Goal: Task Accomplishment & Management: Complete application form

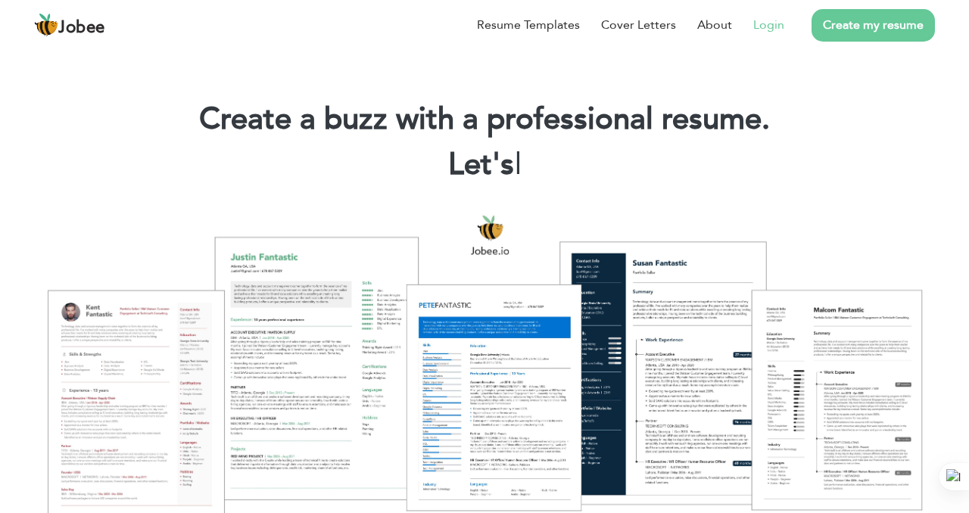
click at [766, 24] on link "Login" at bounding box center [768, 25] width 31 height 18
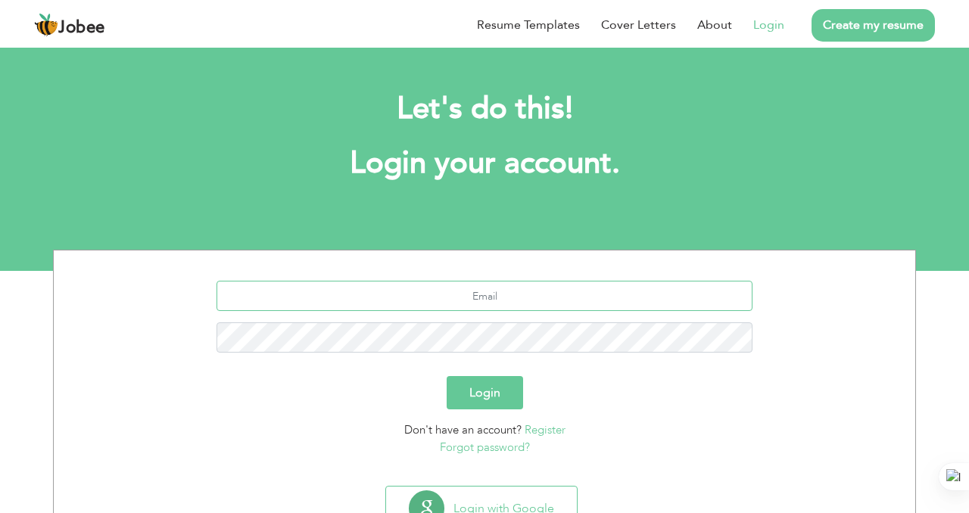
click at [483, 294] on input "text" at bounding box center [485, 296] width 537 height 30
type input "aqeelsajjad7368@gmail.com"
click at [498, 395] on button "Login" at bounding box center [485, 392] width 76 height 33
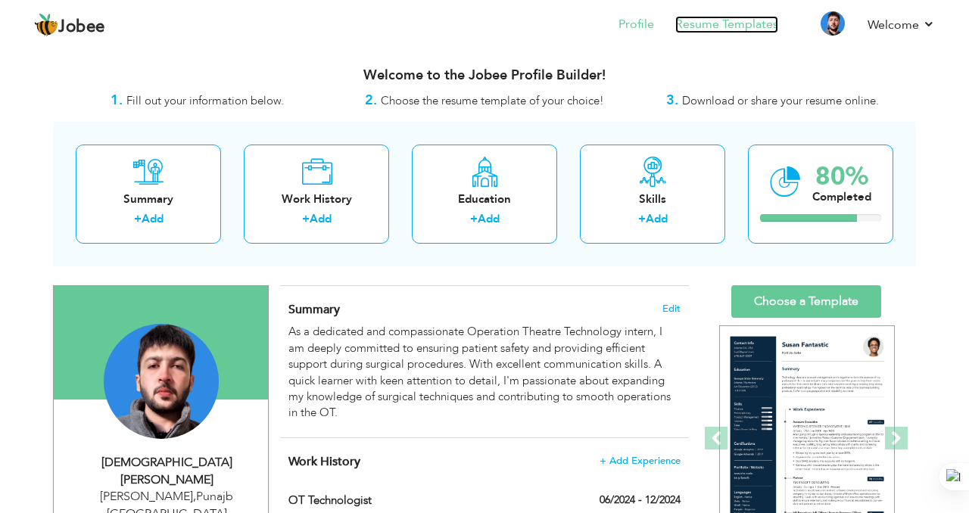
click at [749, 27] on link "Resume Templates" at bounding box center [726, 24] width 103 height 17
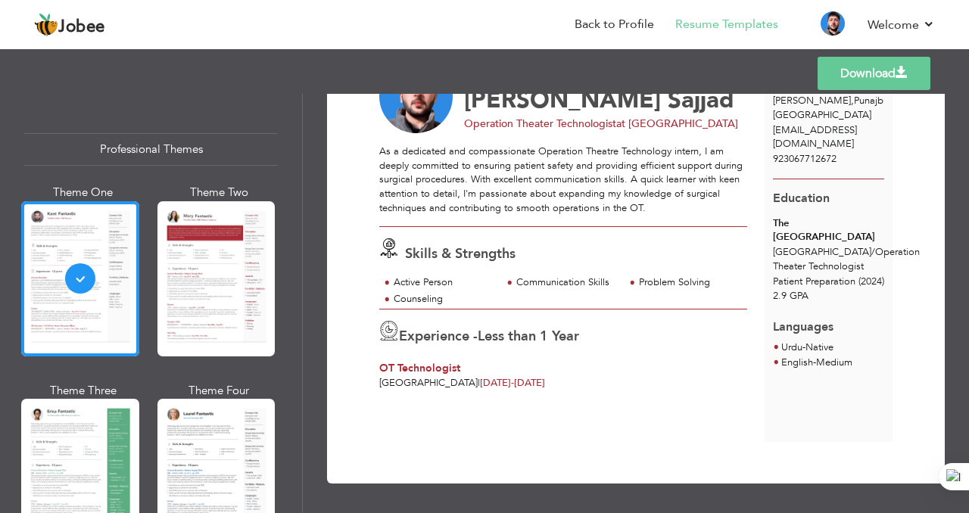
scroll to position [84, 0]
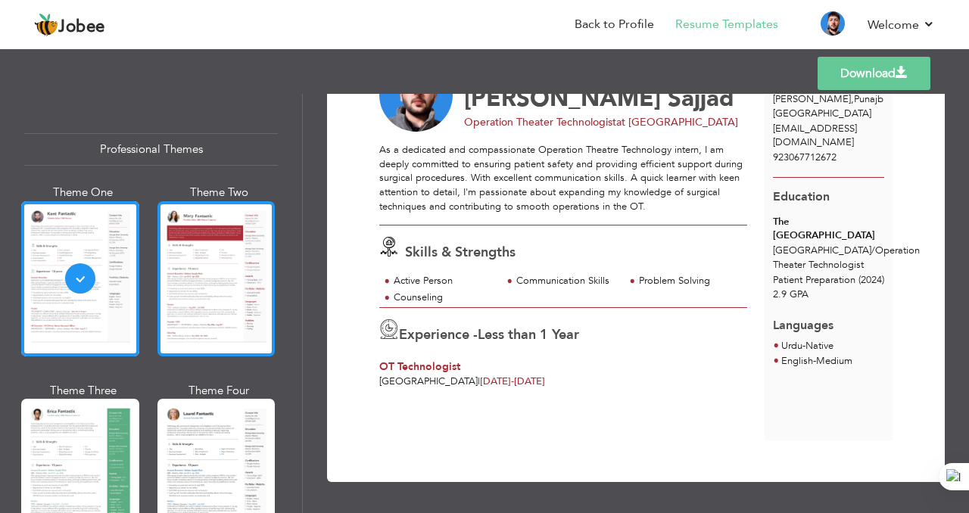
click at [204, 285] on div at bounding box center [217, 278] width 118 height 155
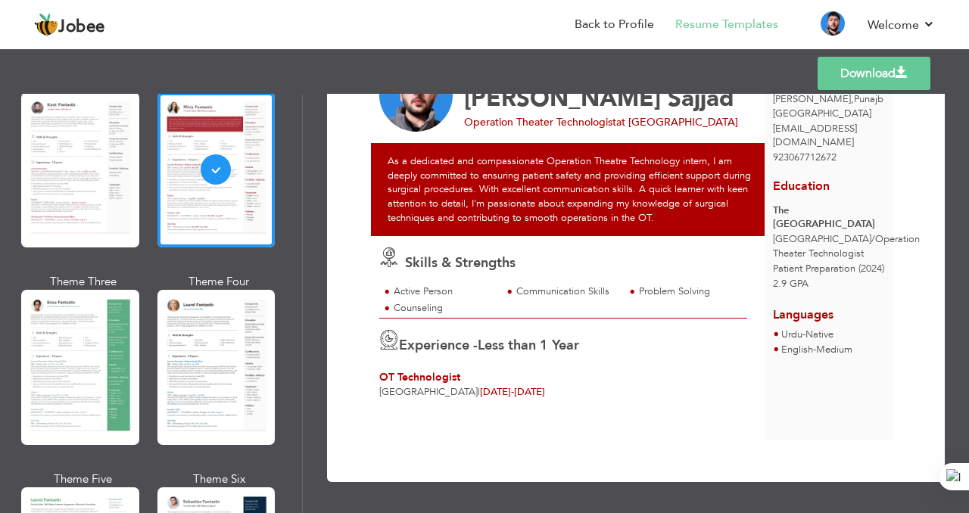
scroll to position [114, 0]
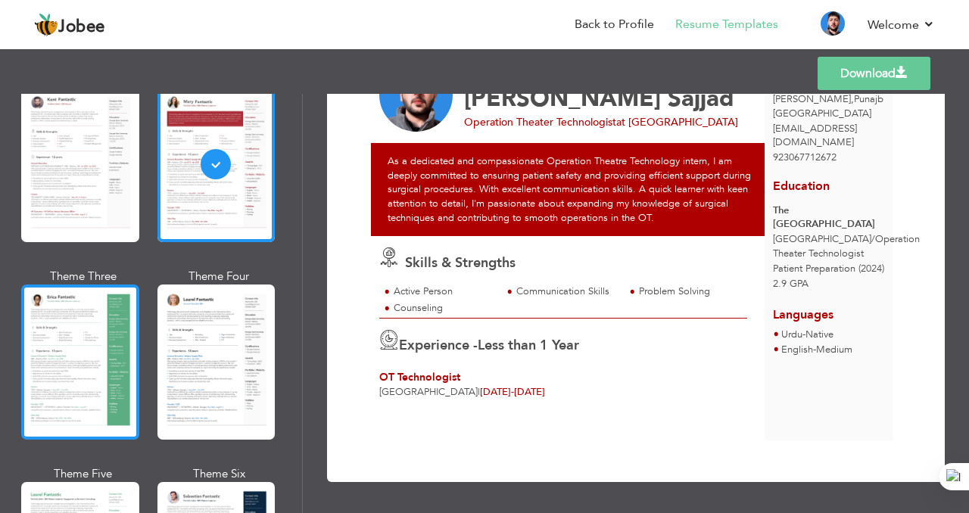
click at [118, 324] on div at bounding box center [80, 362] width 118 height 155
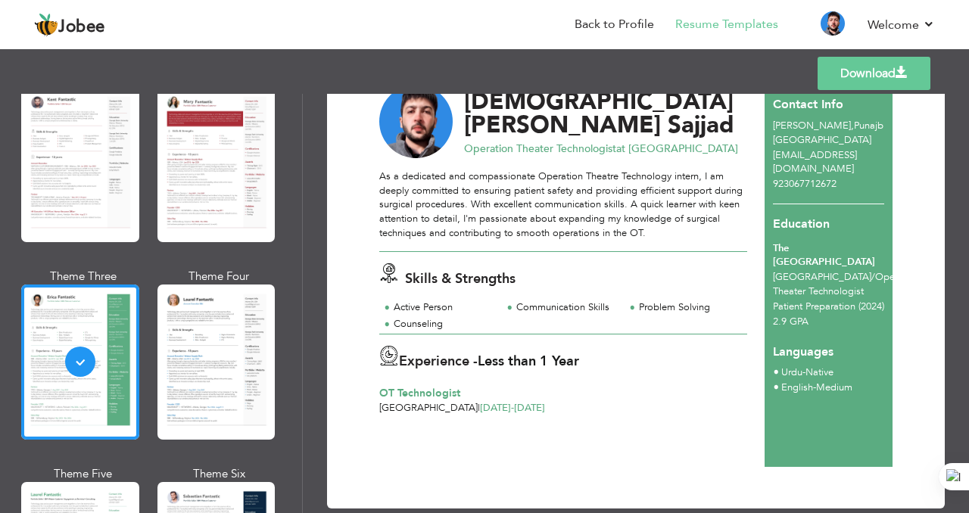
scroll to position [64, 0]
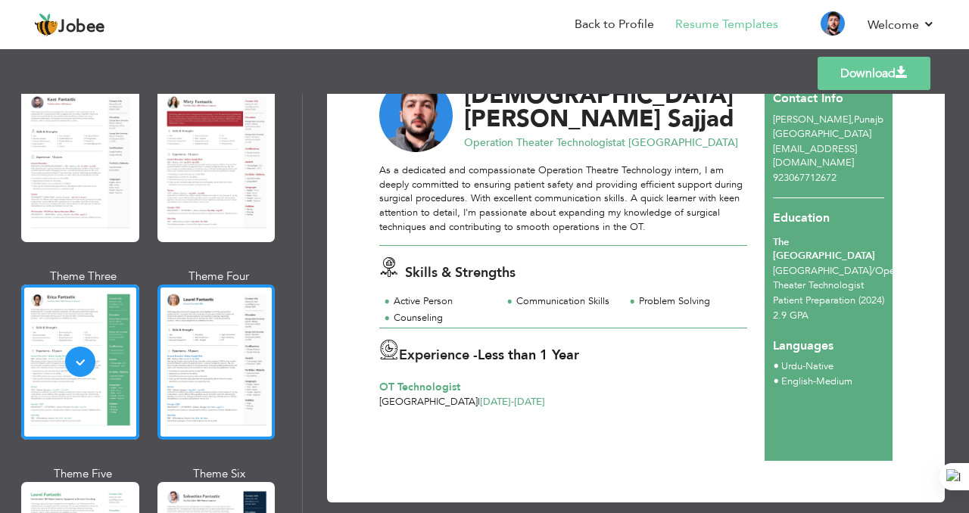
click at [228, 357] on div at bounding box center [217, 362] width 118 height 155
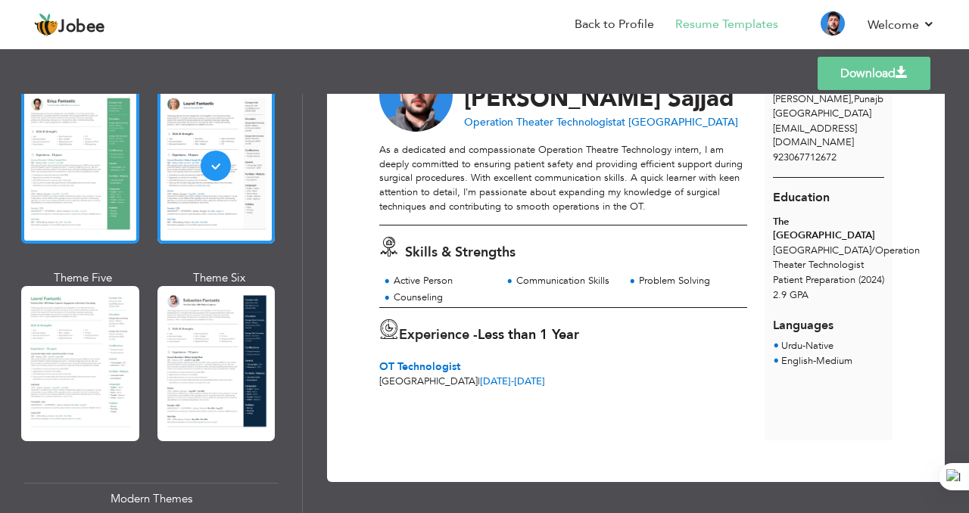
scroll to position [316, 0]
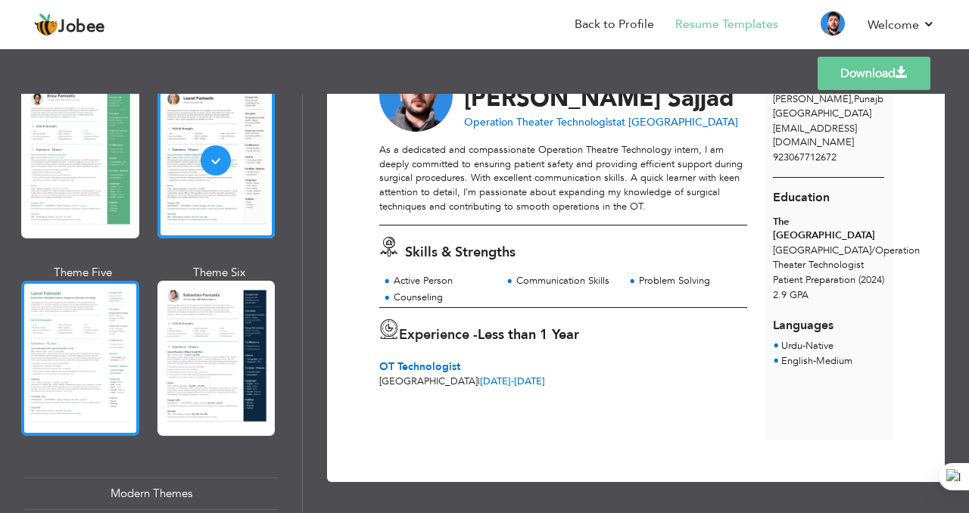
click at [87, 336] on div at bounding box center [80, 358] width 118 height 155
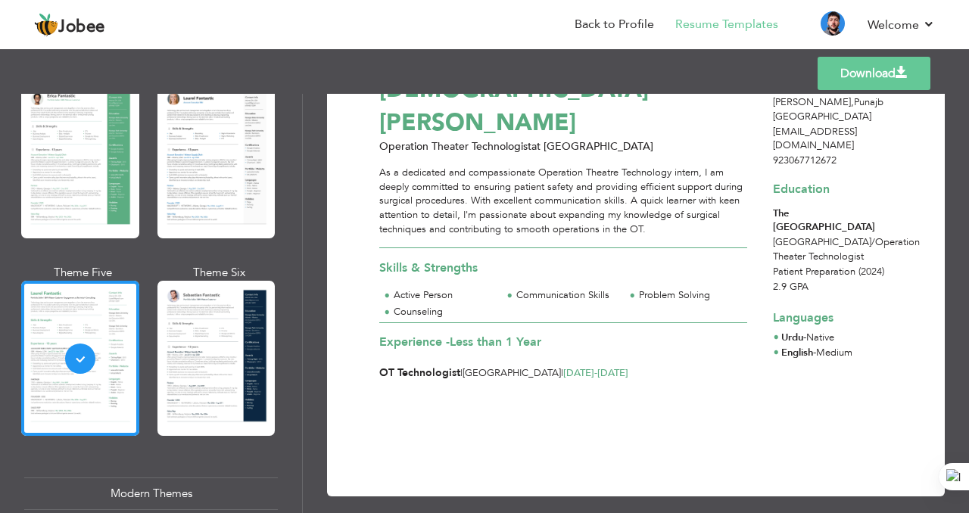
scroll to position [0, 0]
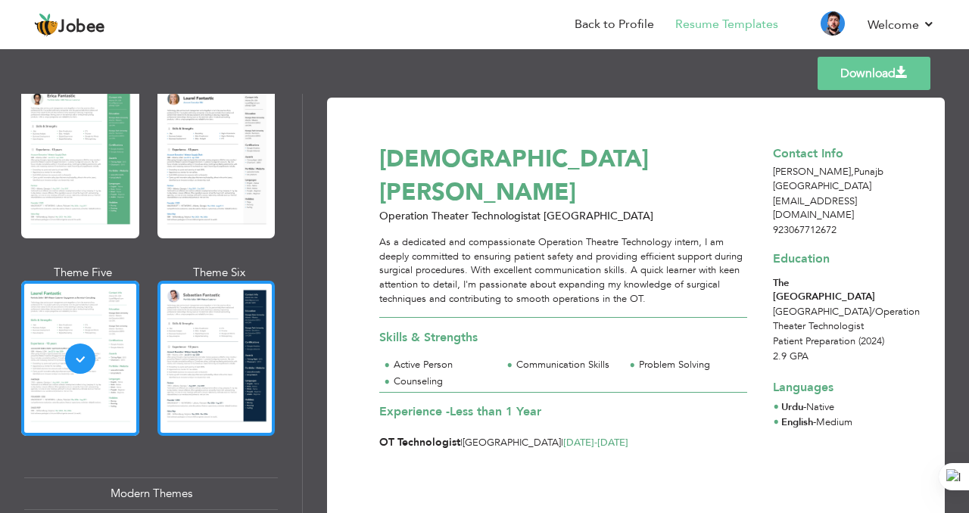
click at [212, 342] on div at bounding box center [217, 358] width 118 height 155
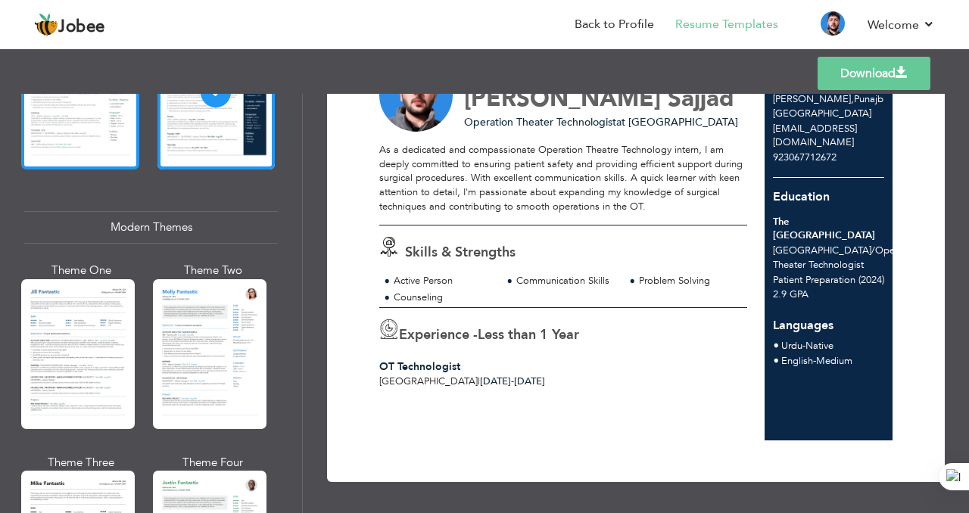
scroll to position [588, 0]
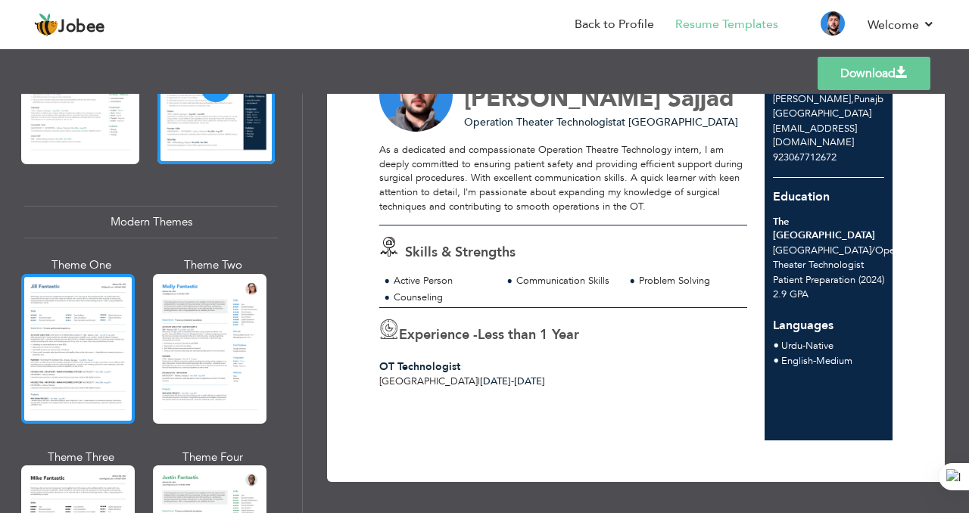
click at [94, 306] on div at bounding box center [78, 349] width 114 height 150
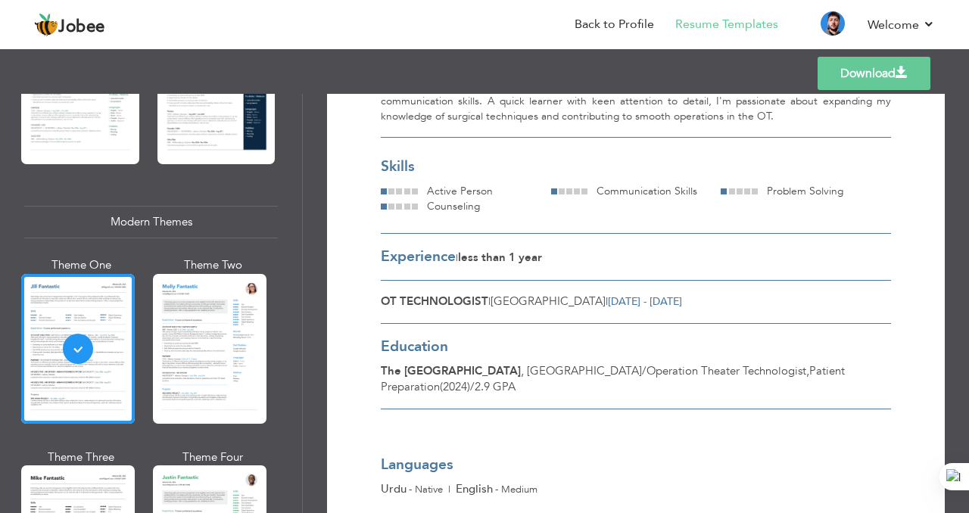
scroll to position [183, 0]
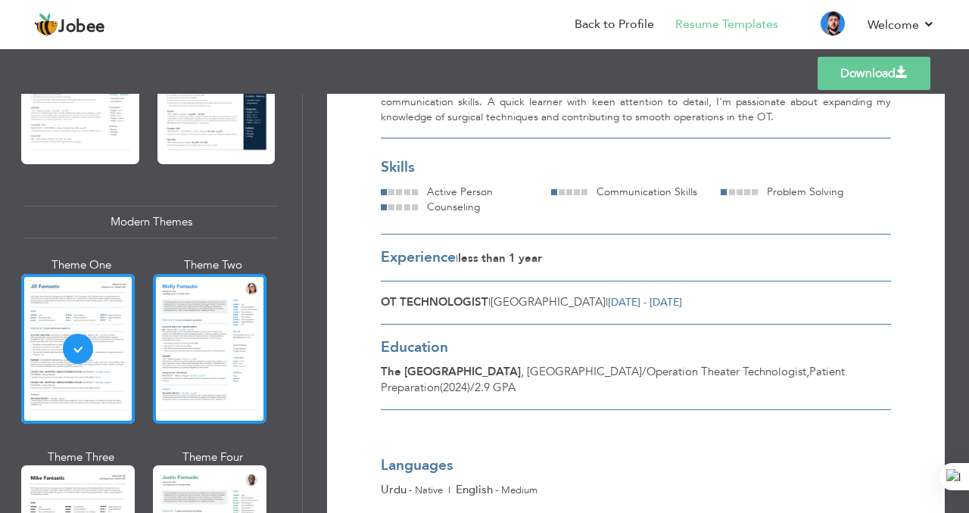
click at [209, 338] on div at bounding box center [210, 349] width 114 height 150
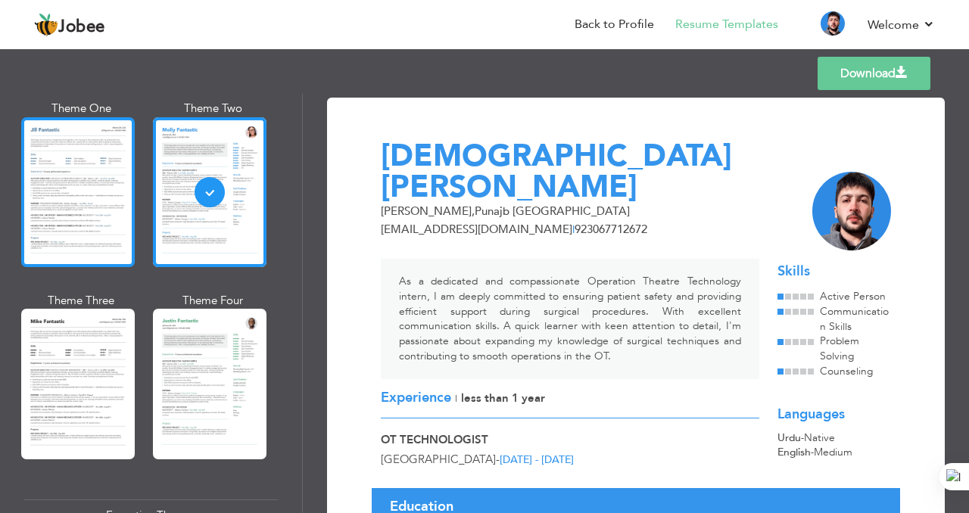
scroll to position [744, 0]
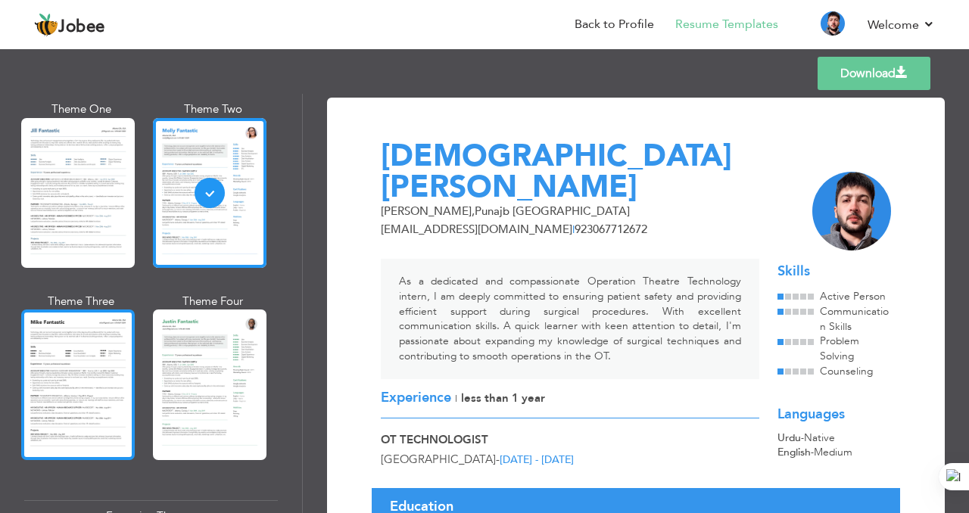
click at [89, 334] on div at bounding box center [78, 385] width 114 height 150
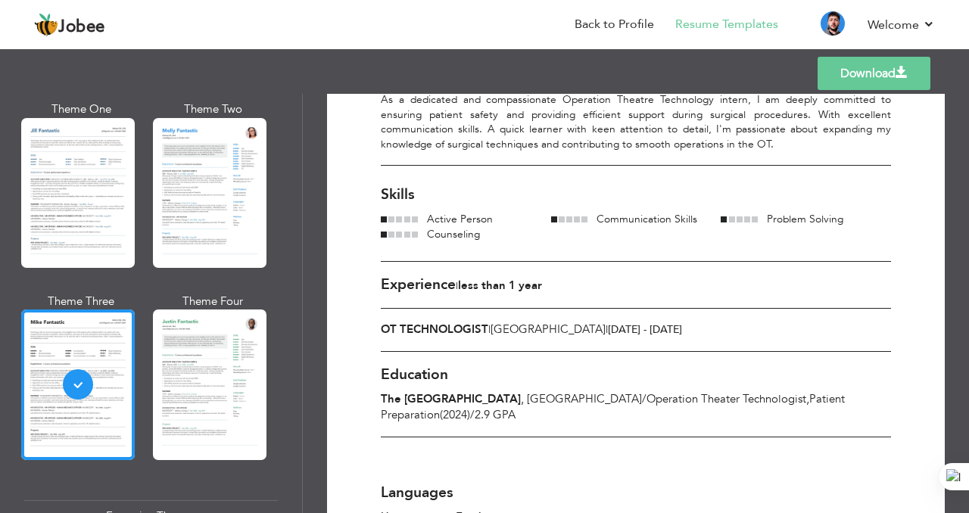
scroll to position [239, 0]
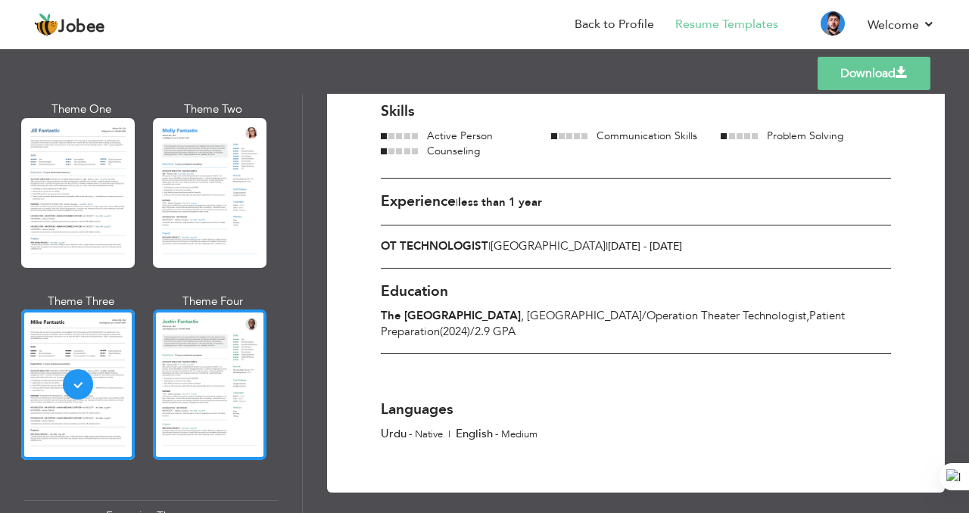
click at [191, 358] on div at bounding box center [210, 385] width 114 height 150
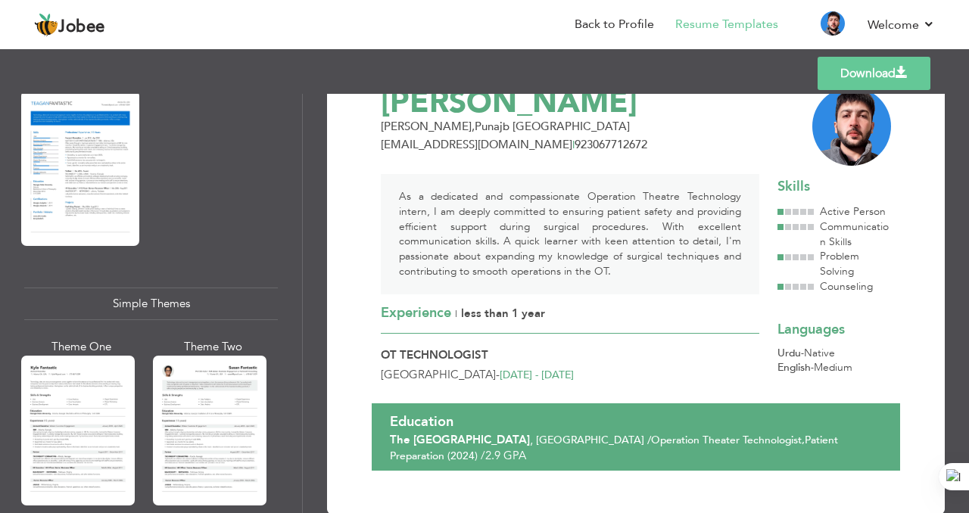
scroll to position [2668, 0]
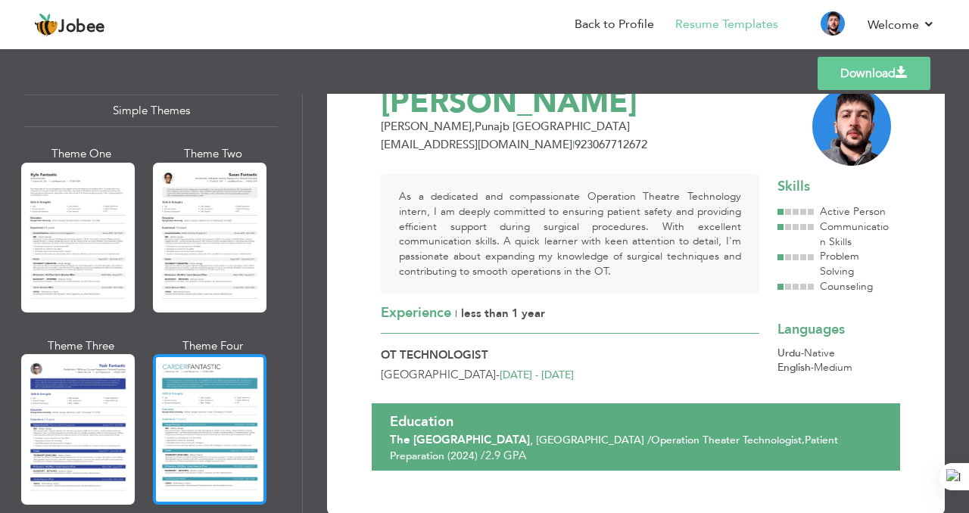
click at [211, 370] on div at bounding box center [210, 429] width 114 height 150
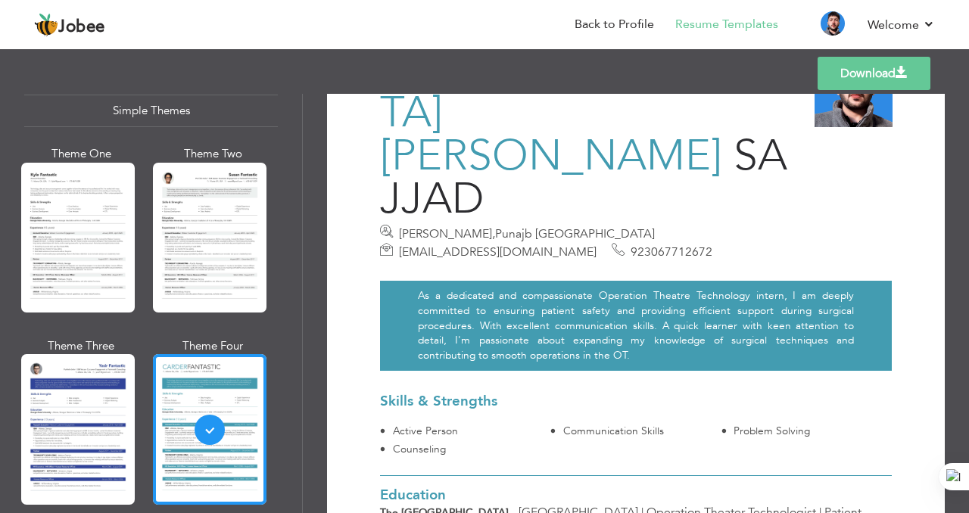
scroll to position [101, 0]
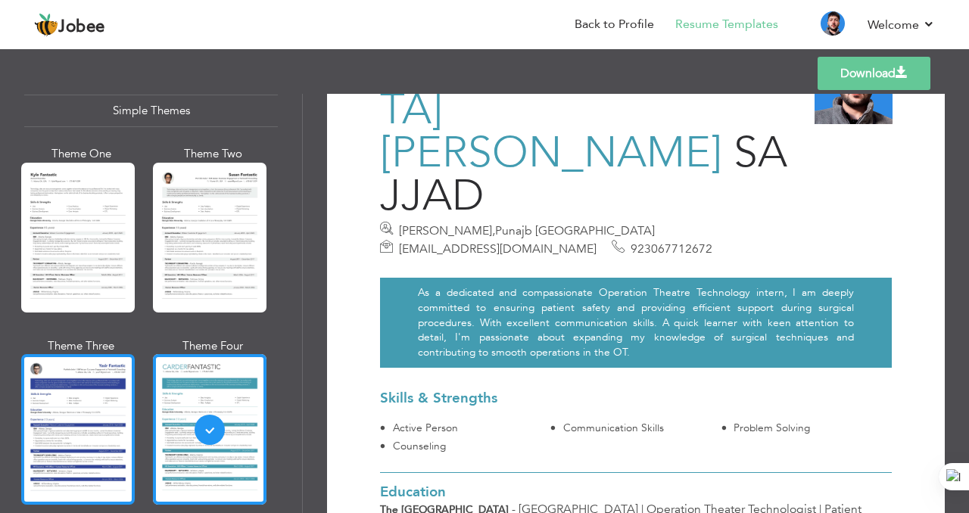
click at [67, 388] on div at bounding box center [78, 429] width 114 height 150
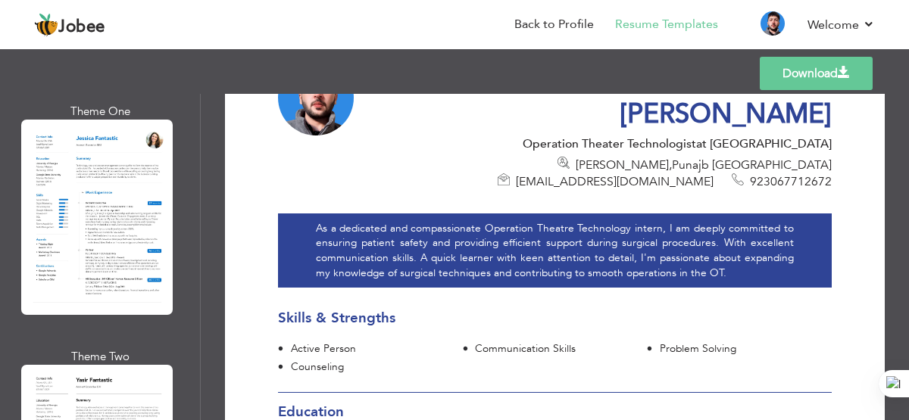
scroll to position [0, 0]
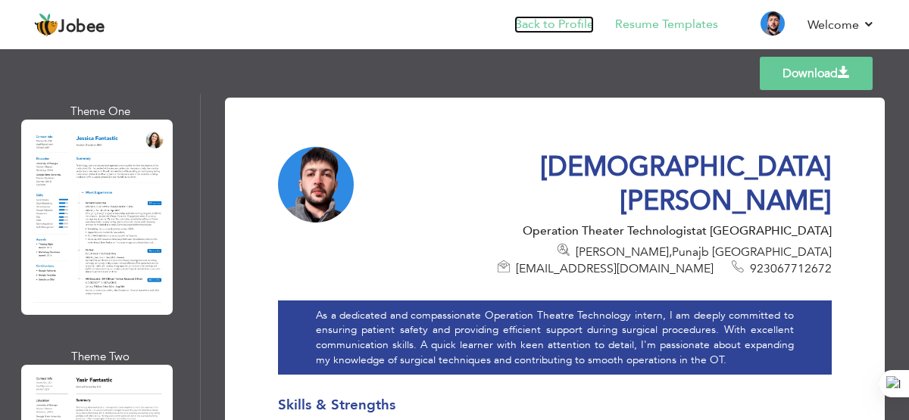
click at [569, 18] on link "Back to Profile" at bounding box center [554, 24] width 80 height 17
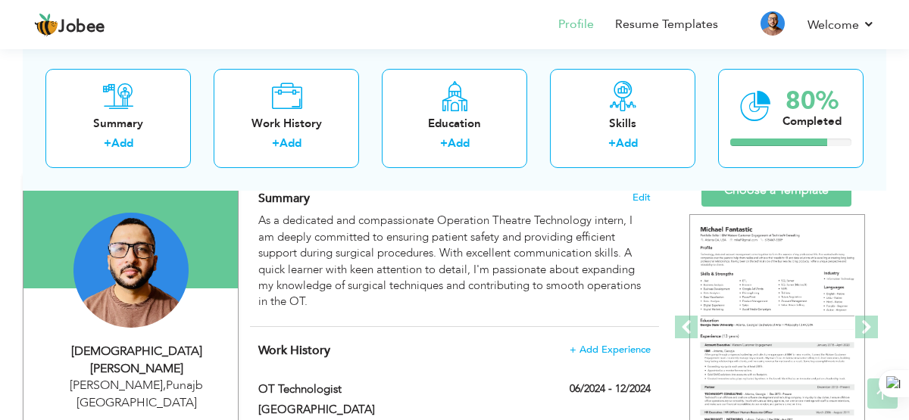
scroll to position [113, 0]
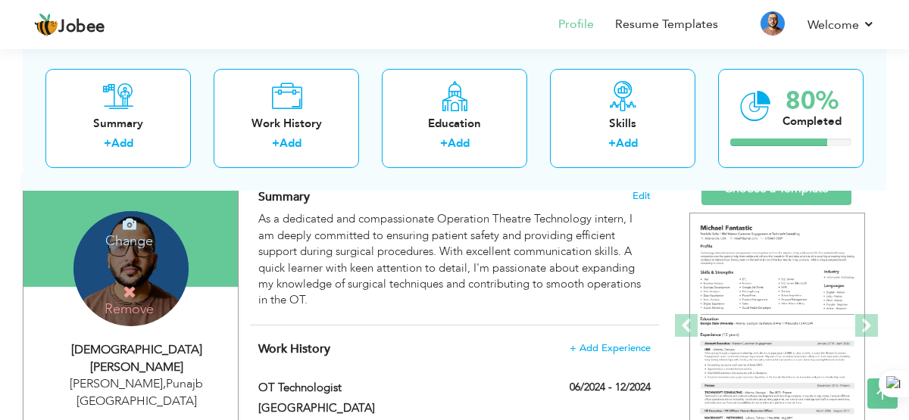
click at [126, 280] on div "Change Remove" at bounding box center [130, 268] width 115 height 115
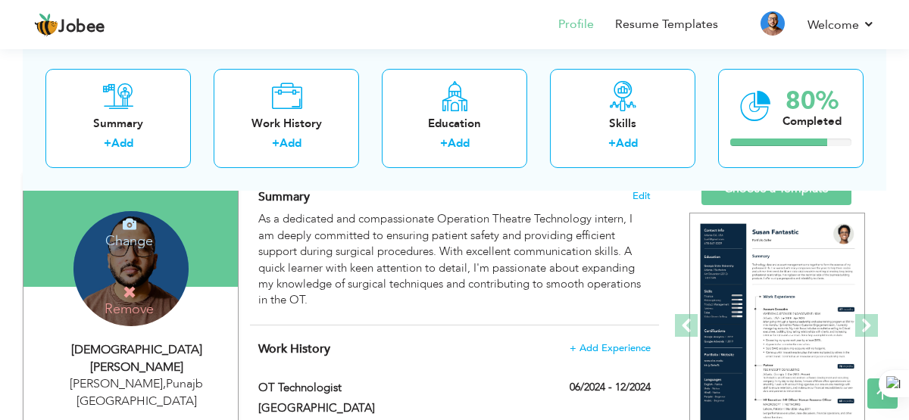
click at [133, 233] on h4 "Change" at bounding box center [130, 231] width 108 height 36
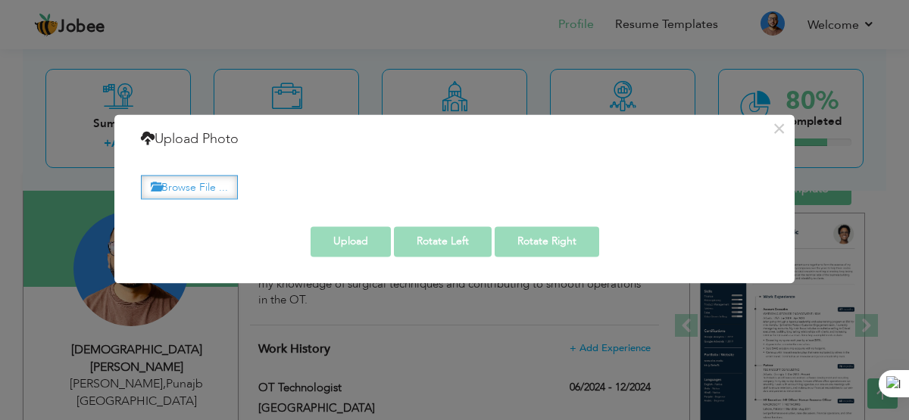
click at [223, 182] on label "Browse File ..." at bounding box center [189, 187] width 97 height 23
click at [0, 0] on input "Browse File ..." at bounding box center [0, 0] width 0 height 0
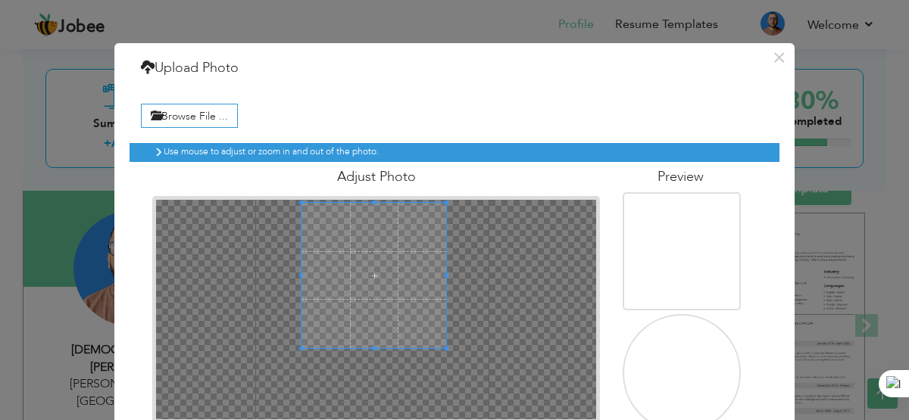
click at [382, 254] on span at bounding box center [373, 275] width 145 height 145
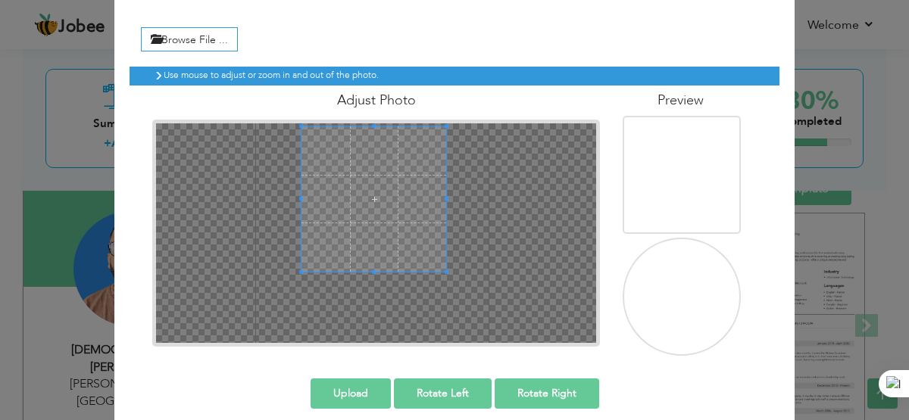
scroll to position [73, 0]
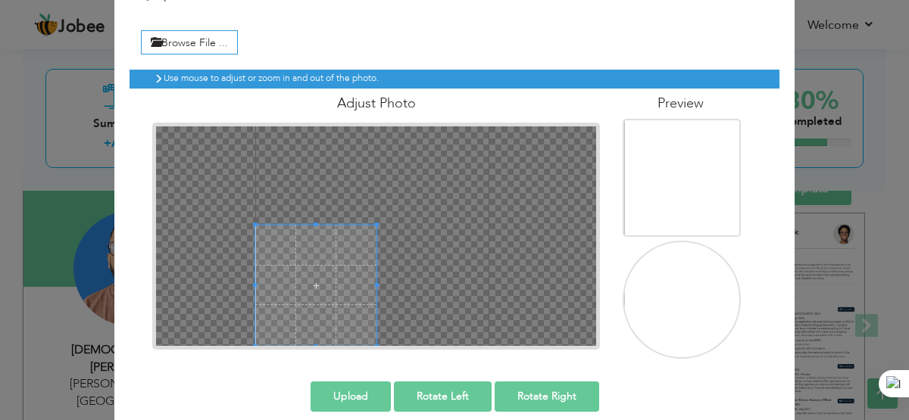
click at [392, 254] on div at bounding box center [376, 236] width 440 height 220
click at [403, 218] on div at bounding box center [376, 236] width 440 height 220
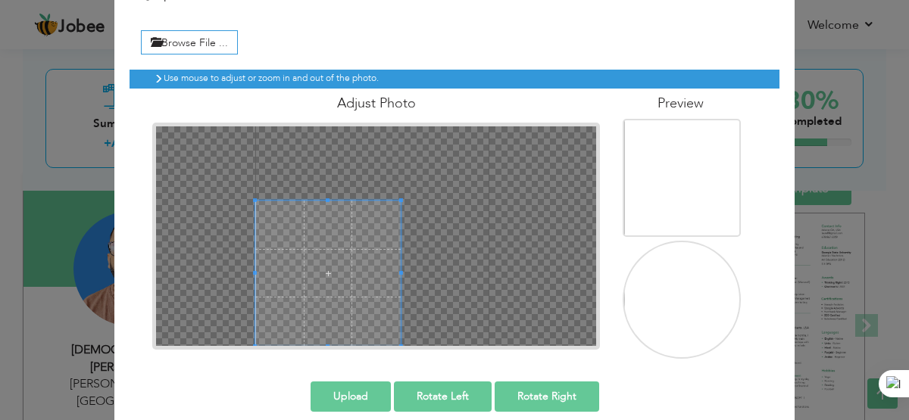
click at [413, 198] on div at bounding box center [376, 236] width 440 height 220
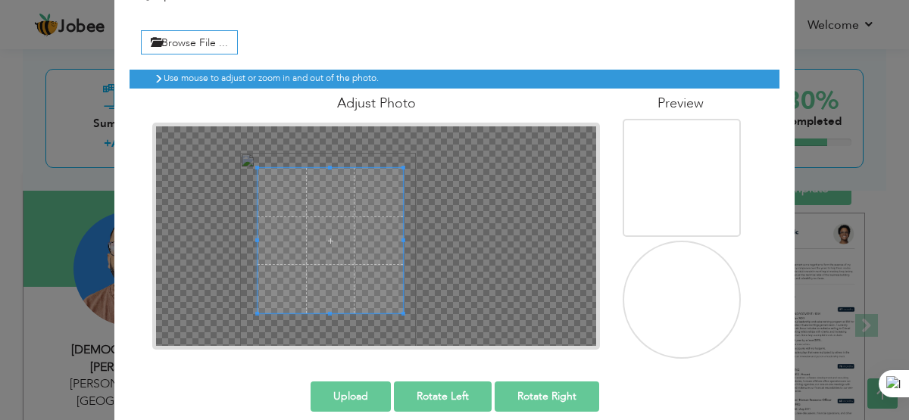
click at [335, 195] on span at bounding box center [329, 240] width 145 height 145
click at [253, 334] on div at bounding box center [376, 236] width 440 height 220
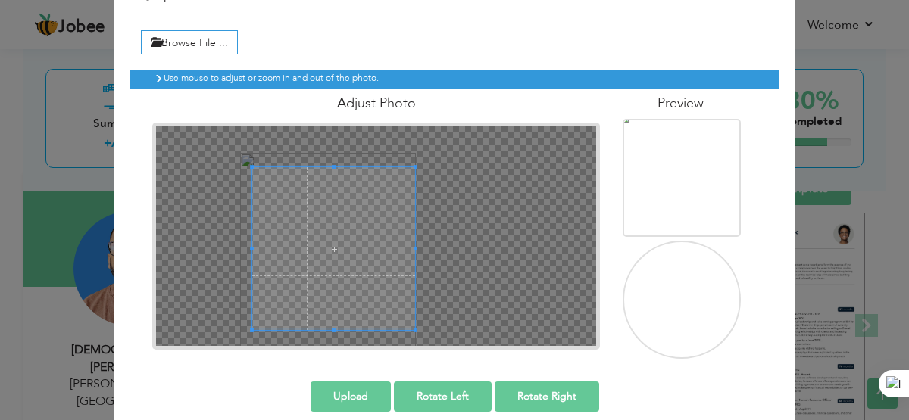
click at [414, 348] on div at bounding box center [376, 236] width 448 height 227
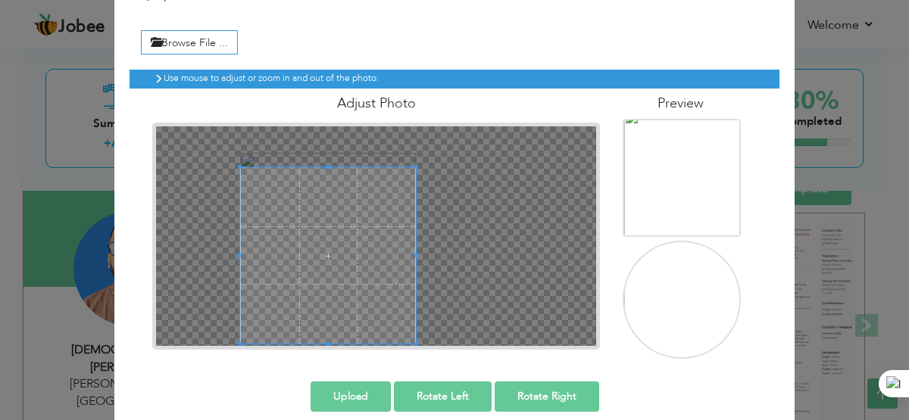
click at [234, 367] on div "Browse File ... Preview" at bounding box center [454, 190] width 650 height 358
click at [361, 396] on button "Upload" at bounding box center [350, 397] width 80 height 30
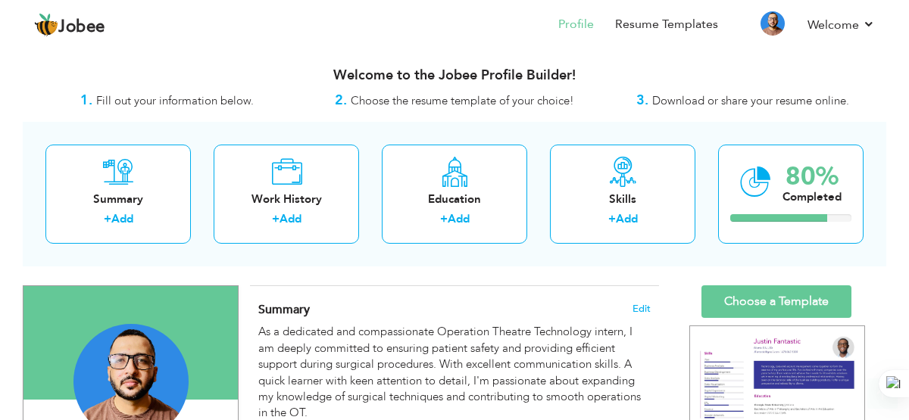
scroll to position [3, 0]
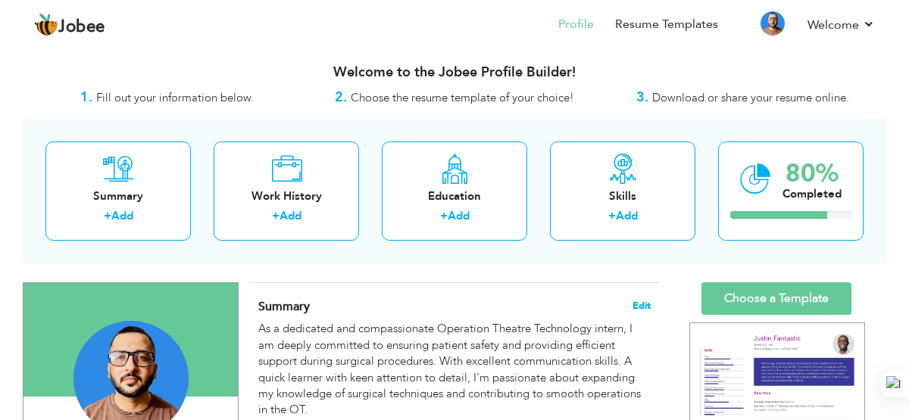
click at [638, 307] on span "Edit" at bounding box center [641, 306] width 18 height 11
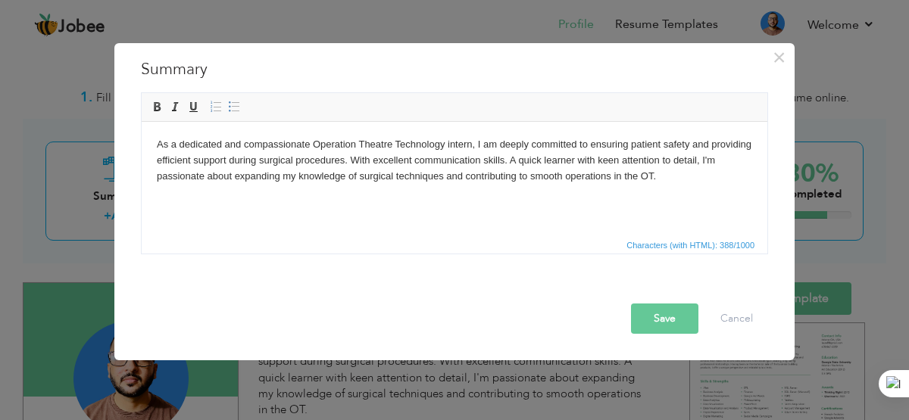
drag, startPoint x: 654, startPoint y: 193, endPoint x: 433, endPoint y: 128, distance: 230.5
click at [433, 128] on html "As a dedicated and compassionate Operation Theatre Technology intern, I am deep…" at bounding box center [455, 159] width 626 height 77
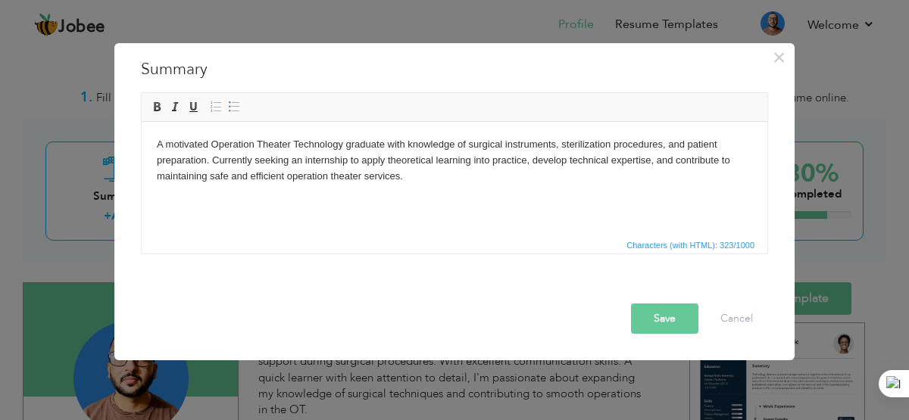
click at [649, 318] on button "Save" at bounding box center [664, 319] width 67 height 30
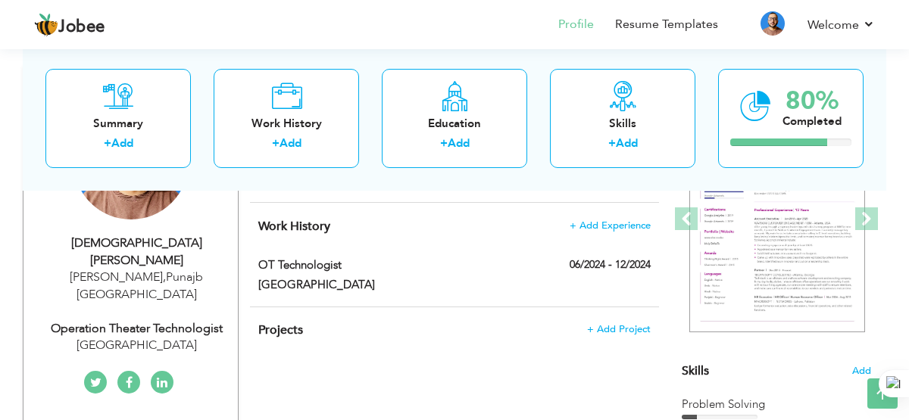
scroll to position [236, 0]
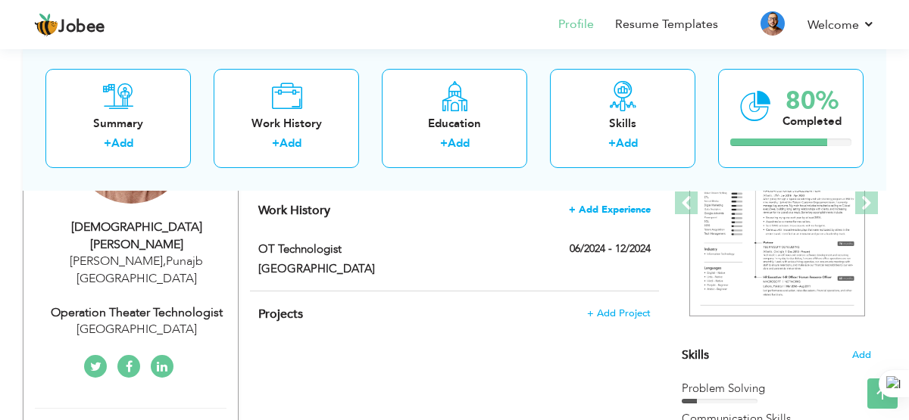
click at [607, 207] on span "+ Add Experience" at bounding box center [610, 209] width 82 height 11
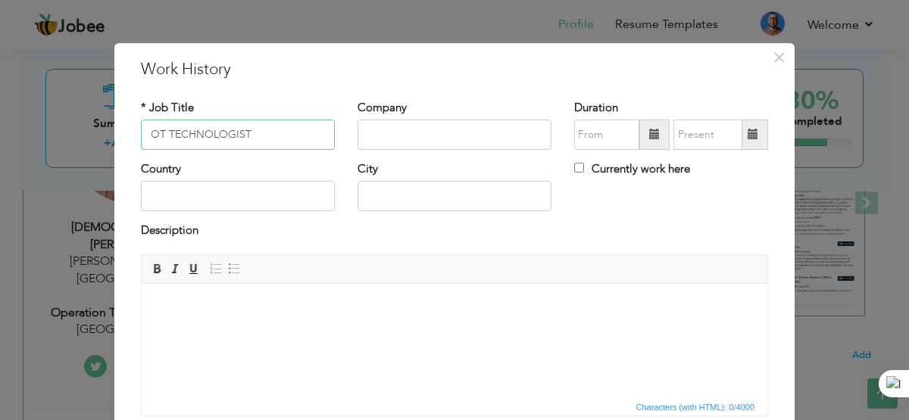
type input "OT TECHNOLOGIST"
click at [385, 139] on input "text" at bounding box center [454, 135] width 194 height 30
type input "SOCIAL SECURITY [GEOGRAPHIC_DATA]"
click at [609, 130] on input "text" at bounding box center [606, 135] width 65 height 30
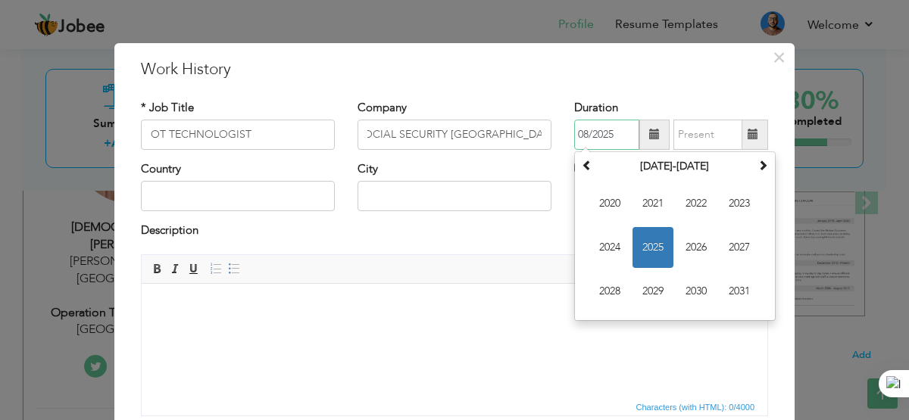
scroll to position [0, 0]
click at [609, 245] on span "2024" at bounding box center [609, 247] width 41 height 41
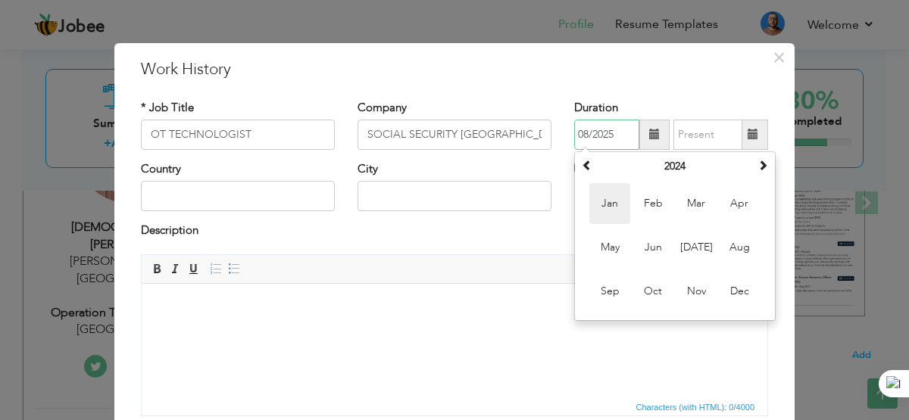
click at [606, 204] on span "Jan" at bounding box center [609, 203] width 41 height 41
type input "01/2024"
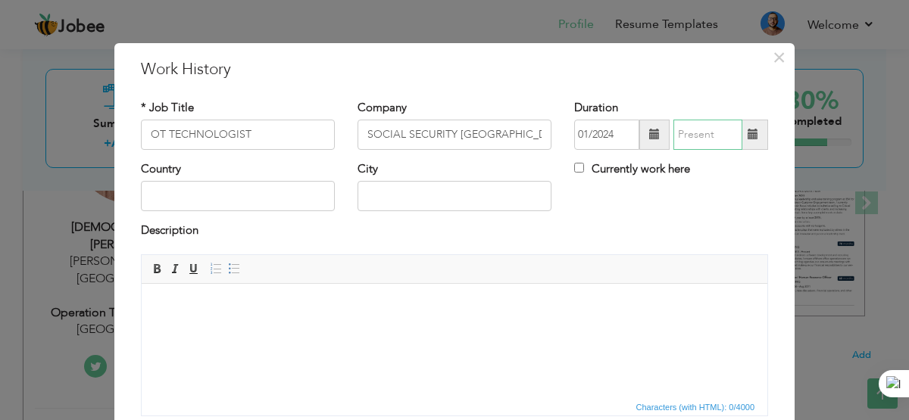
click at [692, 147] on input "text" at bounding box center [707, 135] width 69 height 30
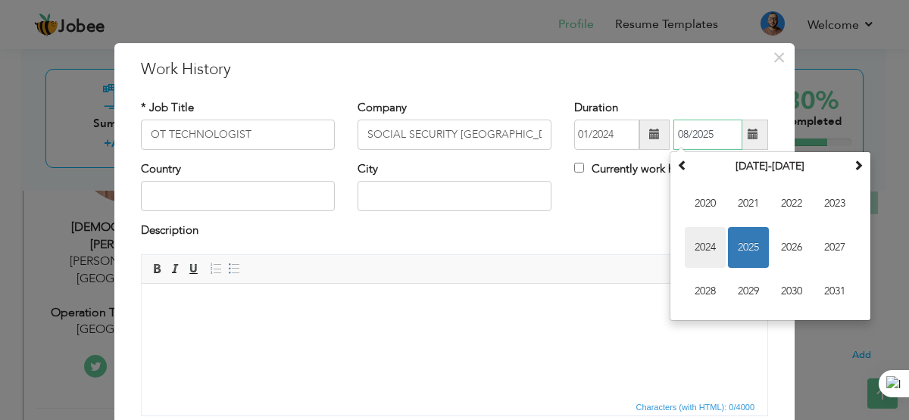
click at [711, 243] on span "2024" at bounding box center [705, 247] width 41 height 41
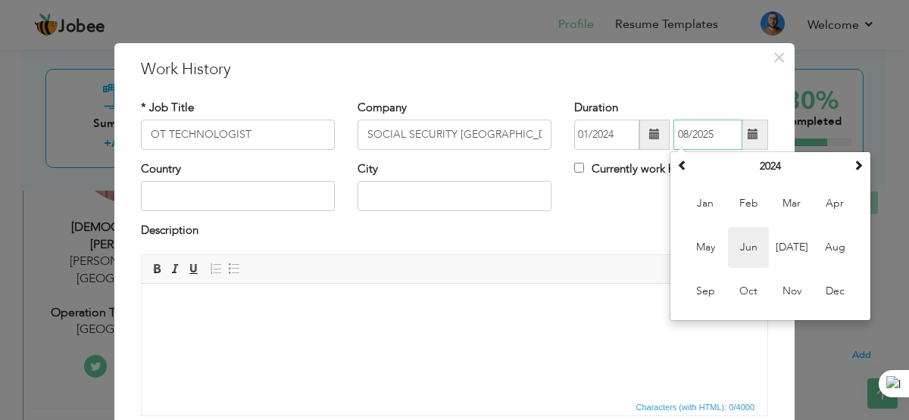
click at [747, 248] on span "Jun" at bounding box center [748, 247] width 41 height 41
type input "06/2024"
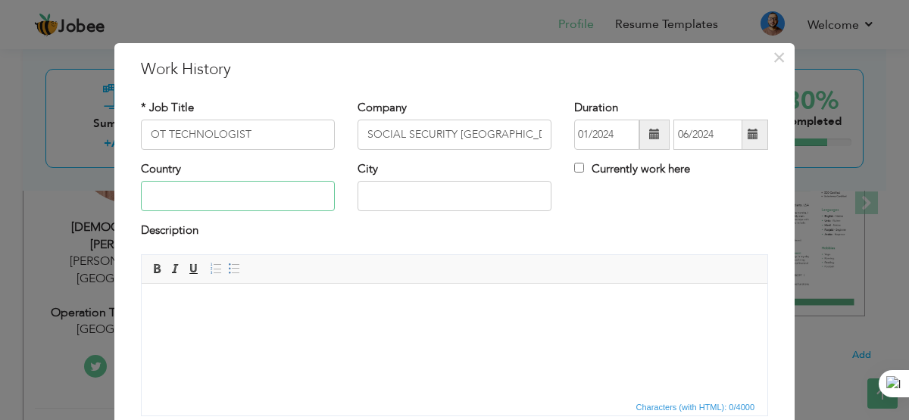
click at [265, 207] on input "text" at bounding box center [238, 196] width 194 height 30
type input "[GEOGRAPHIC_DATA]"
click at [399, 195] on input "text" at bounding box center [454, 196] width 194 height 30
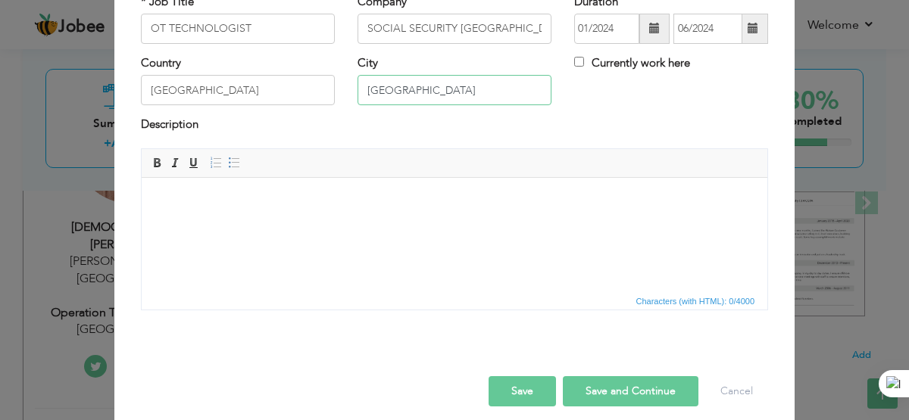
scroll to position [120, 0]
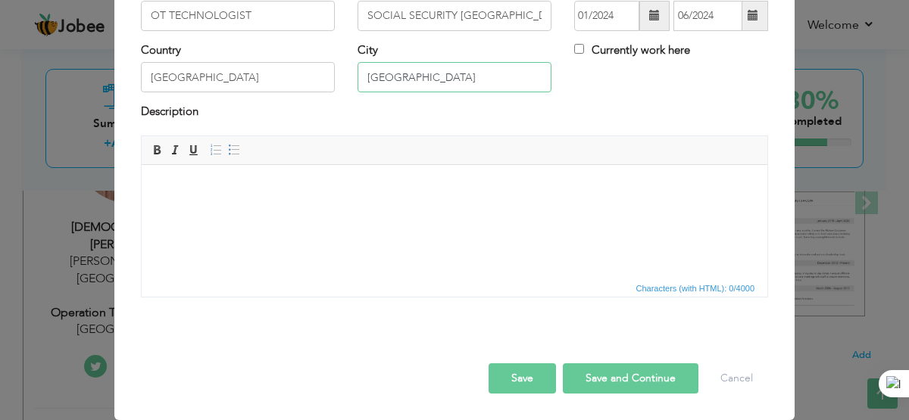
type input "[GEOGRAPHIC_DATA]"
click at [640, 373] on button "Save and Continue" at bounding box center [631, 378] width 136 height 30
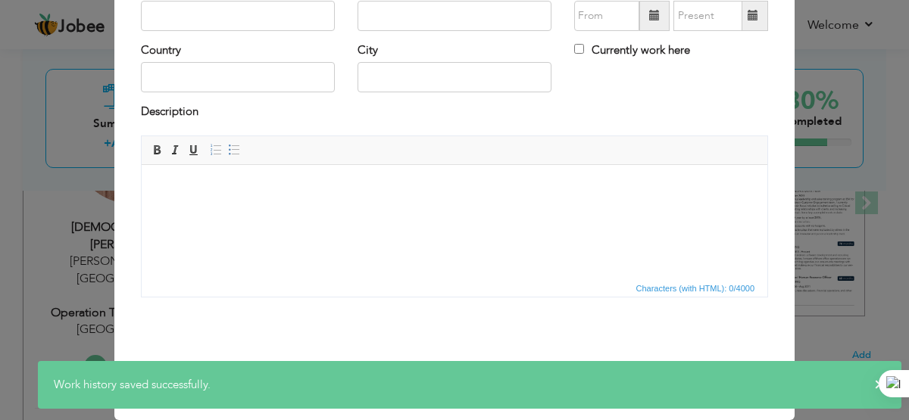
click at [872, 314] on div "× Work History * Job Title Company Duration Currently work here Country" at bounding box center [454, 210] width 909 height 420
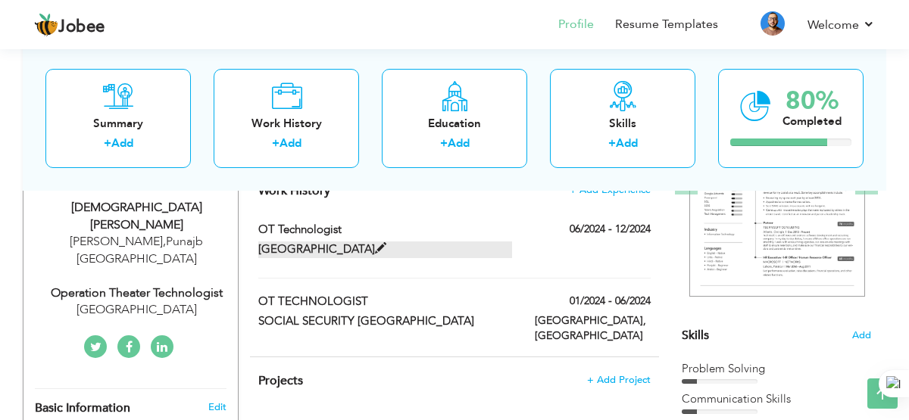
scroll to position [245, 0]
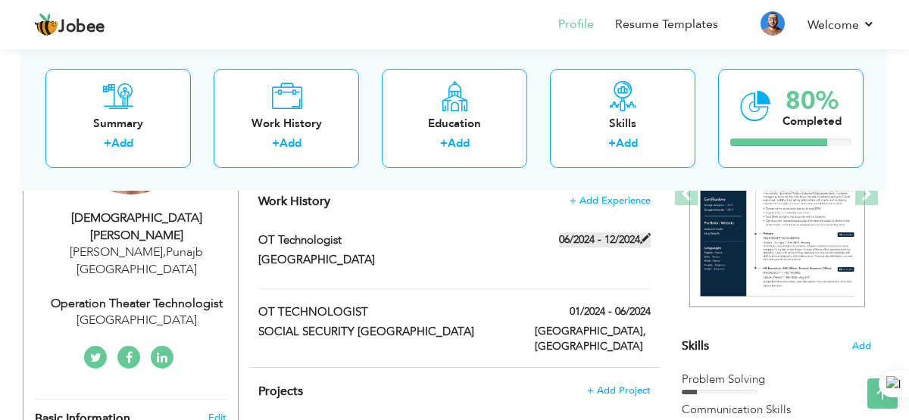
click at [644, 237] on span at bounding box center [645, 238] width 11 height 11
type input "OT Technologist"
type input "University of lahore Teaching Hospital"
type input "06/2024"
type input "12/2024"
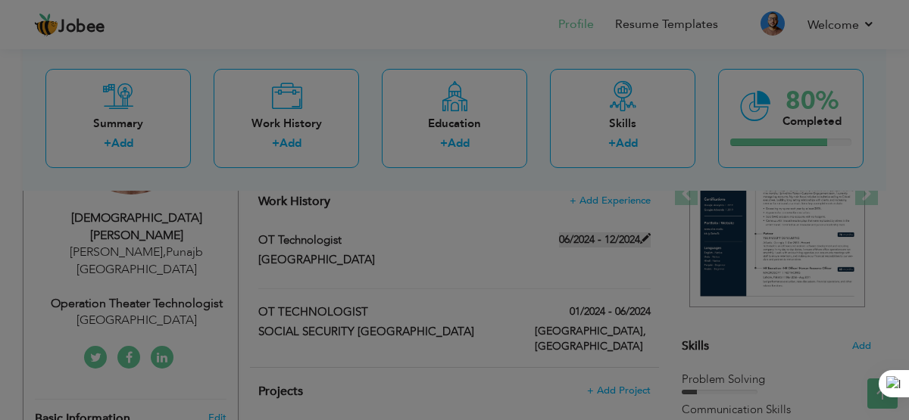
scroll to position [0, 0]
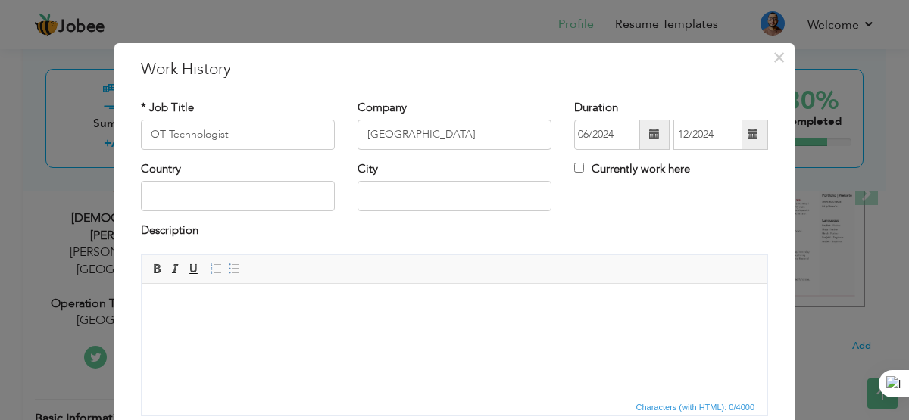
click at [654, 131] on span at bounding box center [654, 134] width 11 height 11
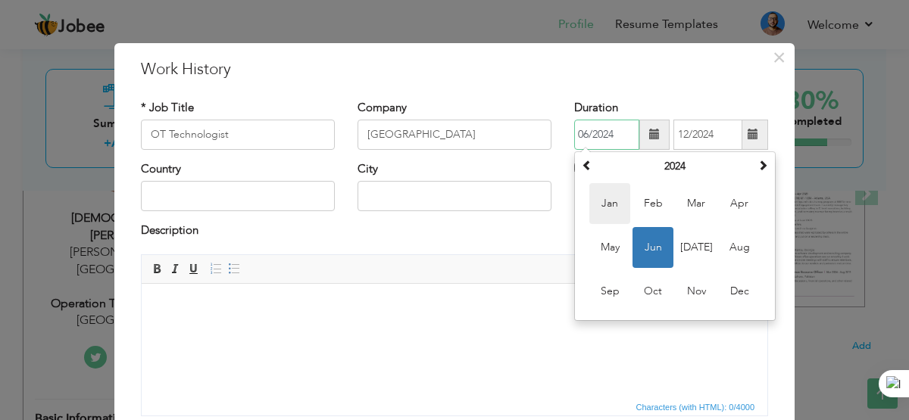
click at [600, 200] on span "Jan" at bounding box center [609, 203] width 41 height 41
type input "01/2024"
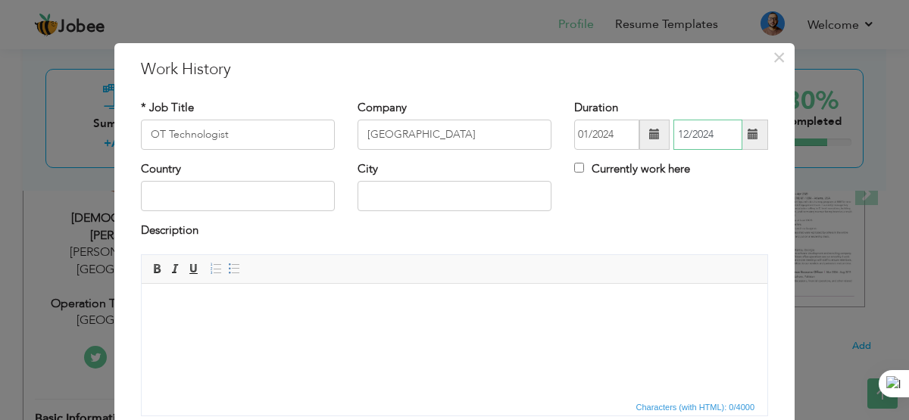
click at [718, 145] on input "12/2024" at bounding box center [707, 135] width 69 height 30
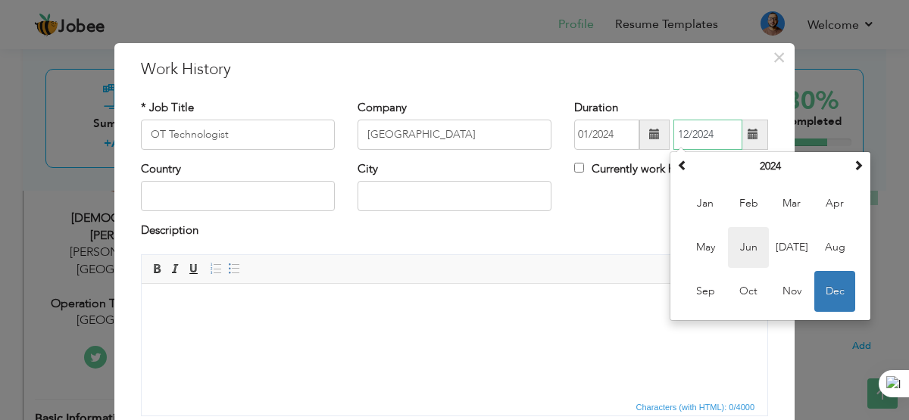
click at [750, 249] on span "Jun" at bounding box center [748, 247] width 41 height 41
type input "06/2024"
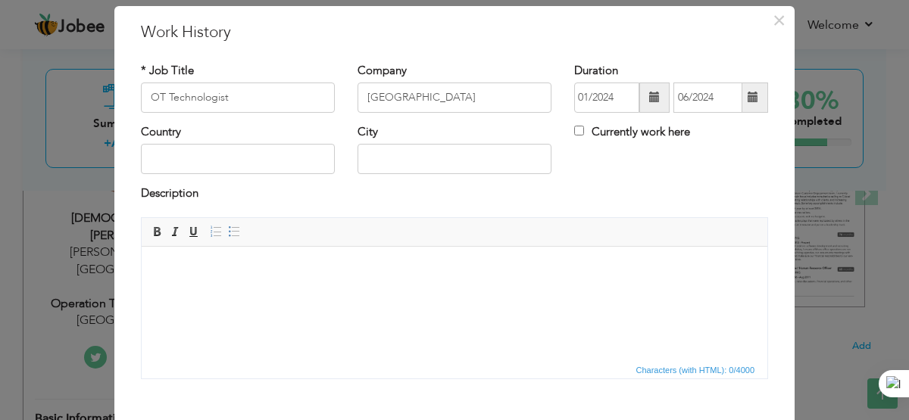
scroll to position [120, 0]
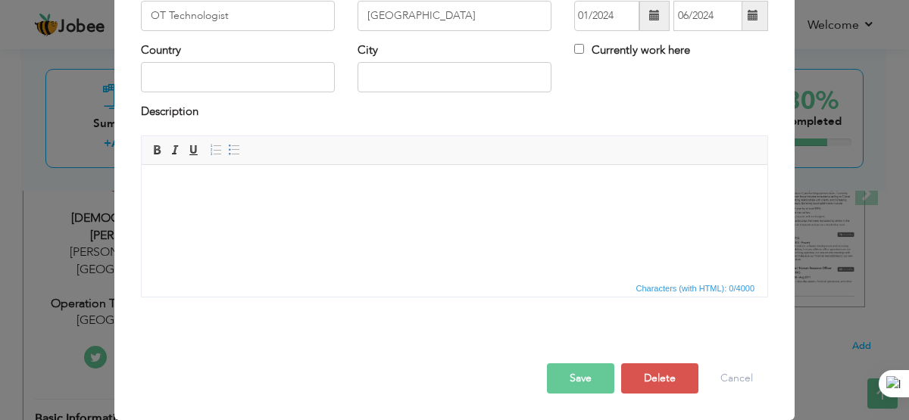
click at [586, 370] on button "Save" at bounding box center [580, 378] width 67 height 30
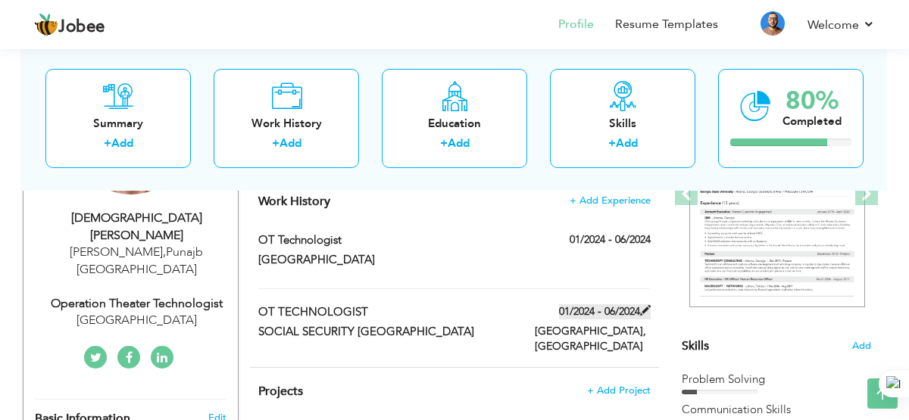
click at [646, 307] on span at bounding box center [645, 310] width 11 height 11
type input "OT TECHNOLOGIST"
type input "SOCIAL SECURITY HOSPITAL LAHORE"
type input "PAKISTAN"
type input "[GEOGRAPHIC_DATA]"
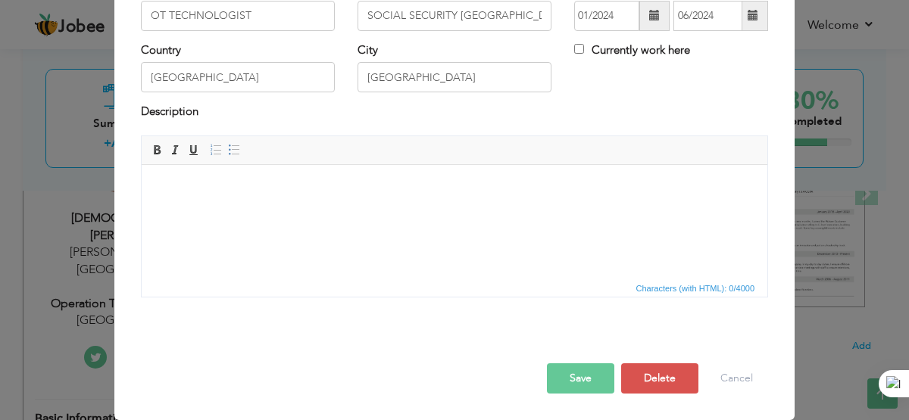
scroll to position [0, 0]
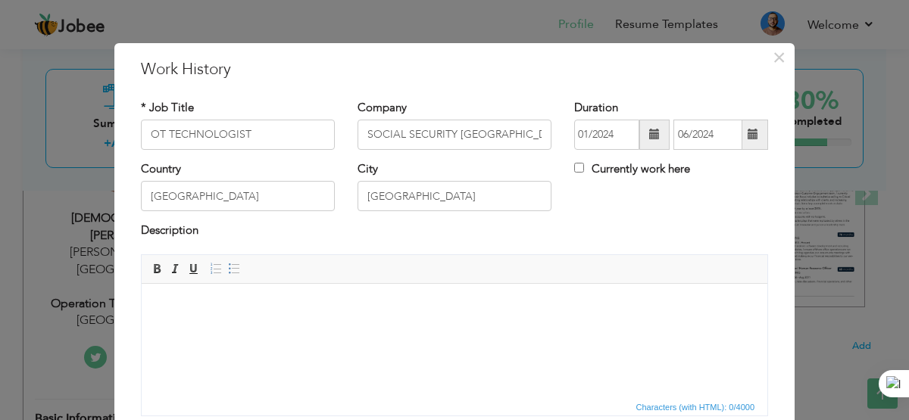
click at [649, 132] on span at bounding box center [654, 134] width 11 height 11
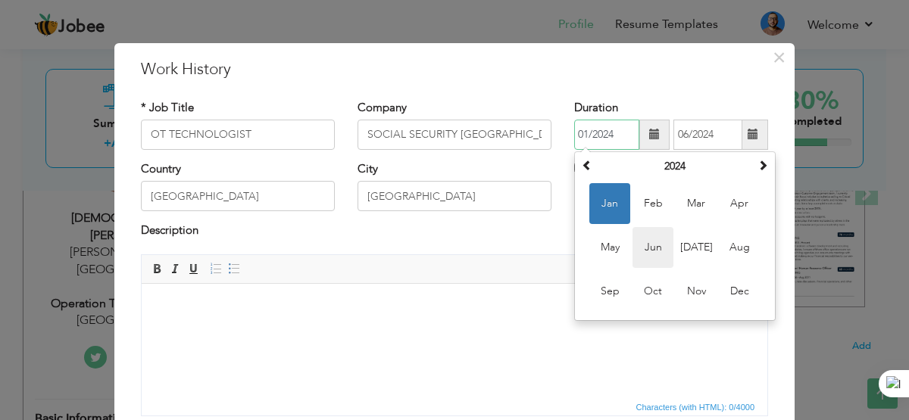
click at [654, 248] on span "Jun" at bounding box center [652, 247] width 41 height 41
type input "06/2024"
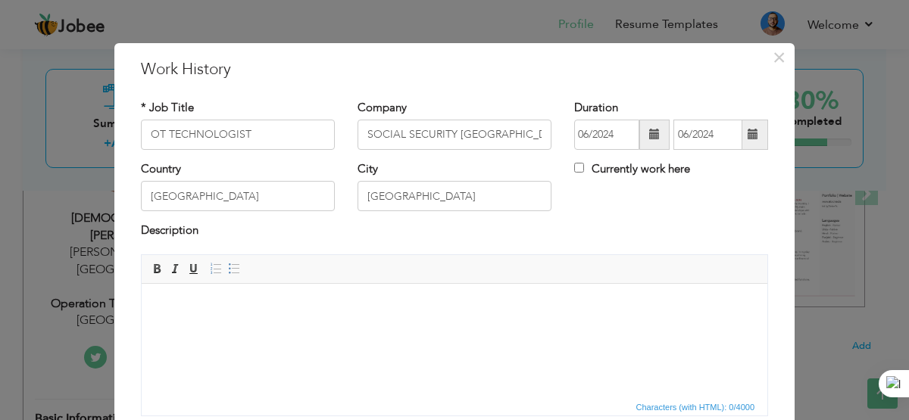
click at [757, 138] on span at bounding box center [752, 134] width 11 height 11
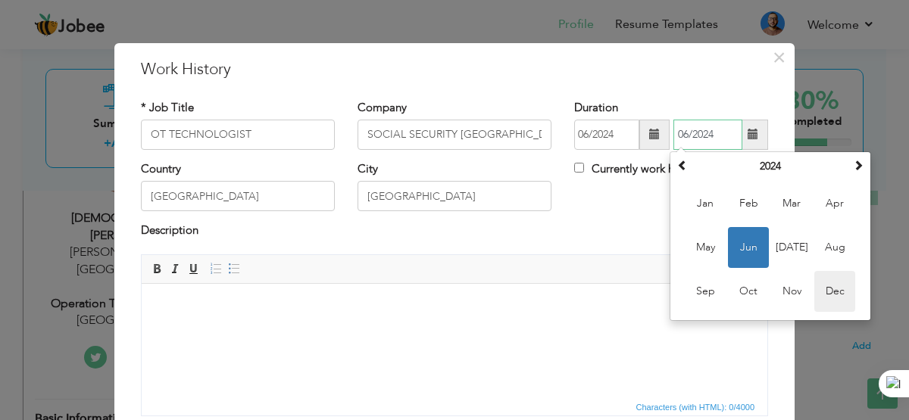
click at [838, 293] on span "Dec" at bounding box center [834, 291] width 41 height 41
type input "12/2024"
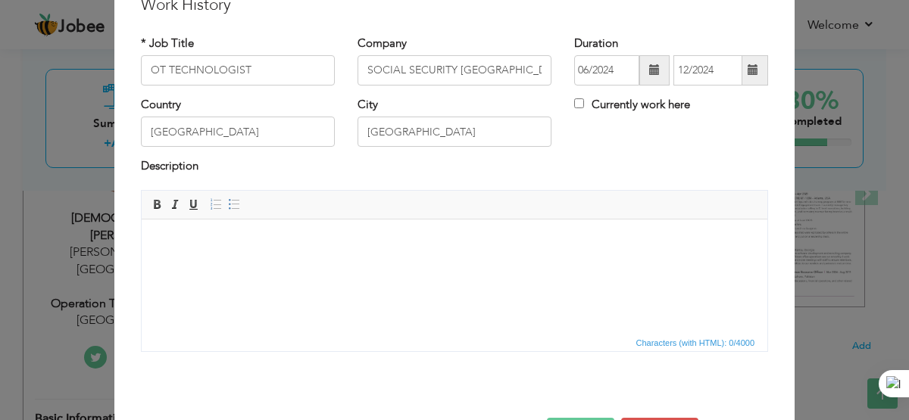
scroll to position [120, 0]
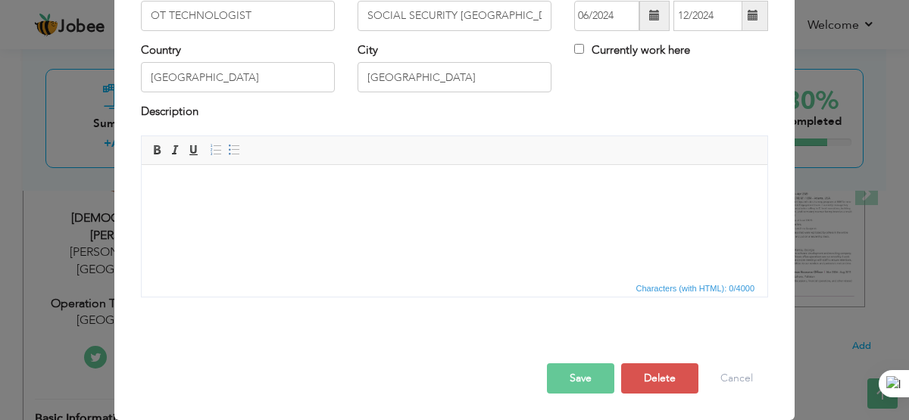
click at [588, 384] on button "Save" at bounding box center [580, 378] width 67 height 30
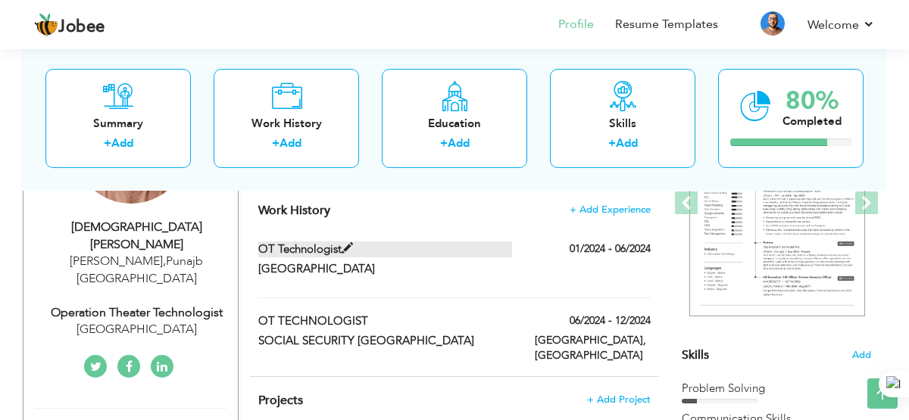
scroll to position [237, 0]
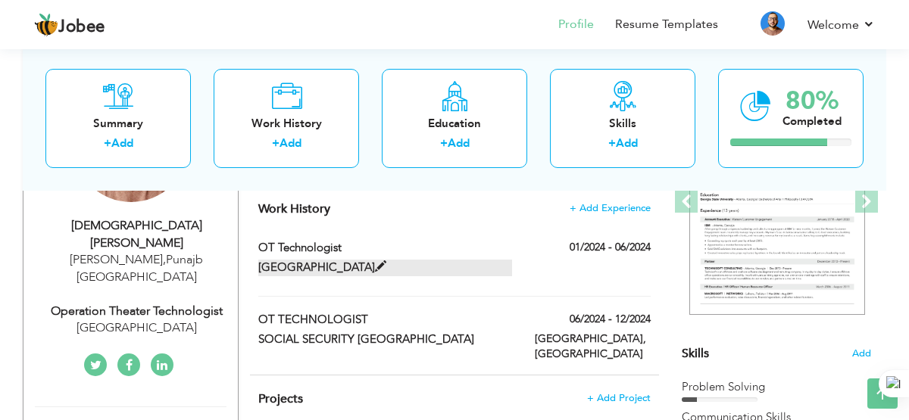
click at [386, 261] on span at bounding box center [380, 266] width 11 height 11
type input "OT Technologist"
type input "University of lahore Teaching Hospital"
type input "01/2024"
type input "06/2024"
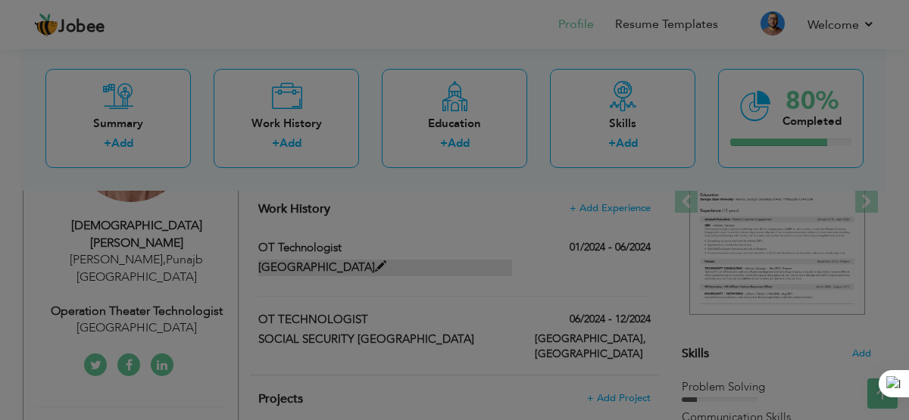
scroll to position [0, 0]
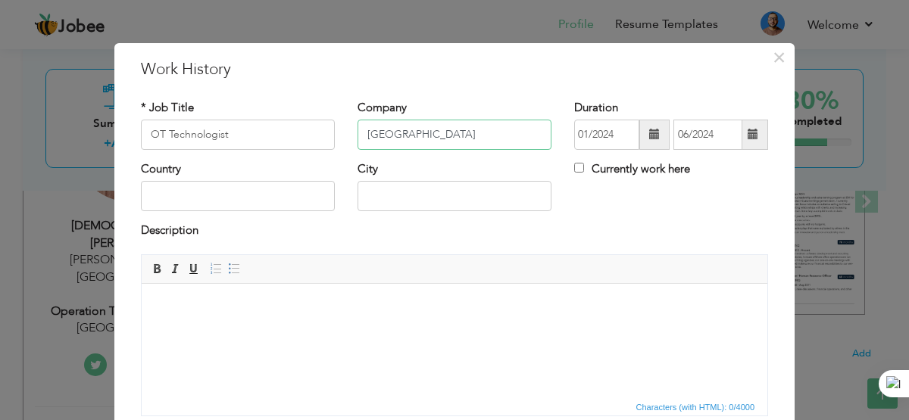
click at [542, 142] on input "University of lahore Teaching Hospital" at bounding box center [454, 135] width 194 height 30
type input "U"
type input "UNIVERSITY OF LAHORE TEACHING HOSPITAL"
click at [296, 145] on input "OT Technologist" at bounding box center [238, 135] width 194 height 30
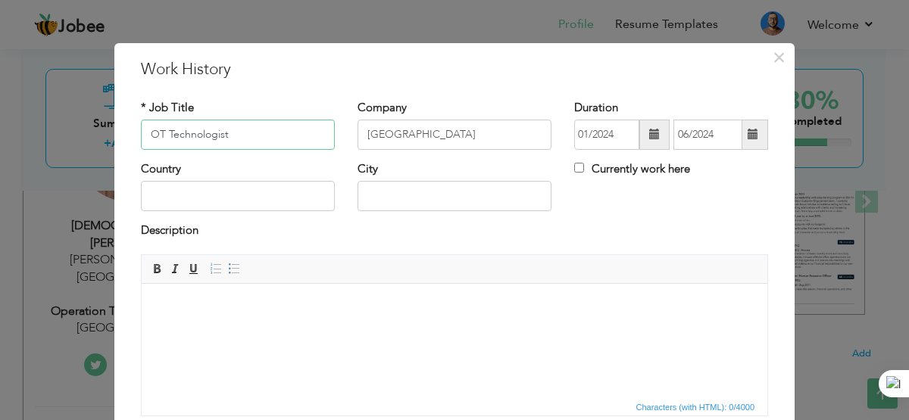
scroll to position [0, 0]
type input "OT TECHNOLOGIST"
click at [288, 204] on input "text" at bounding box center [238, 196] width 194 height 30
type input "PAKISTAN"
click at [423, 204] on input "text" at bounding box center [454, 196] width 194 height 30
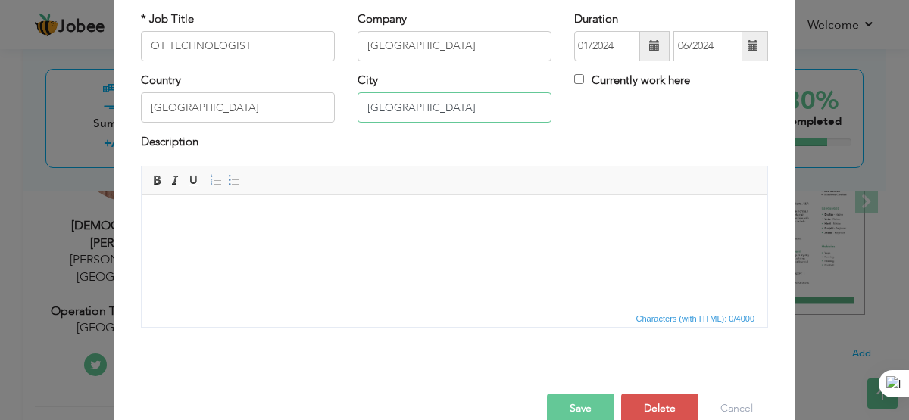
scroll to position [120, 0]
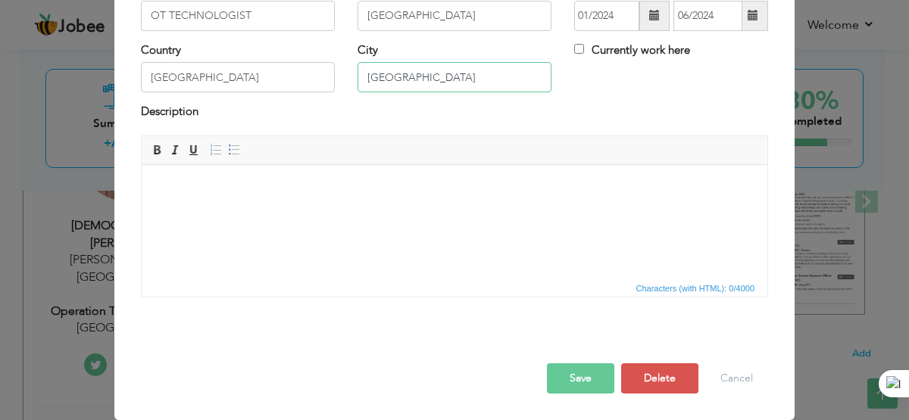
type input "[GEOGRAPHIC_DATA]"
click at [587, 372] on button "Save" at bounding box center [580, 378] width 67 height 30
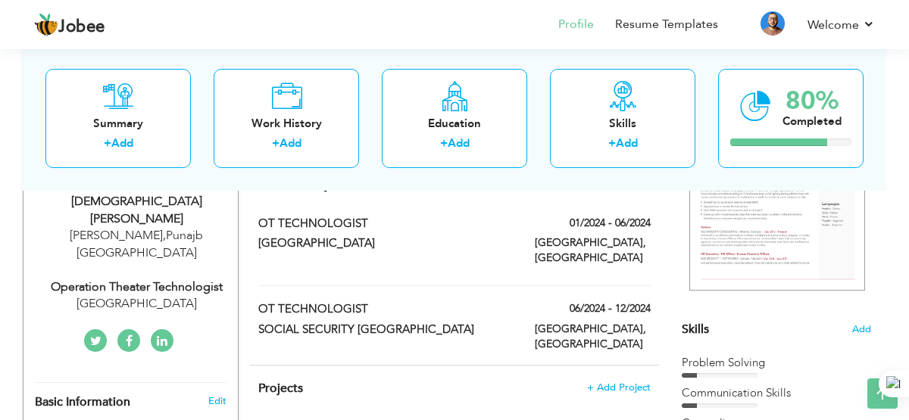
scroll to position [273, 0]
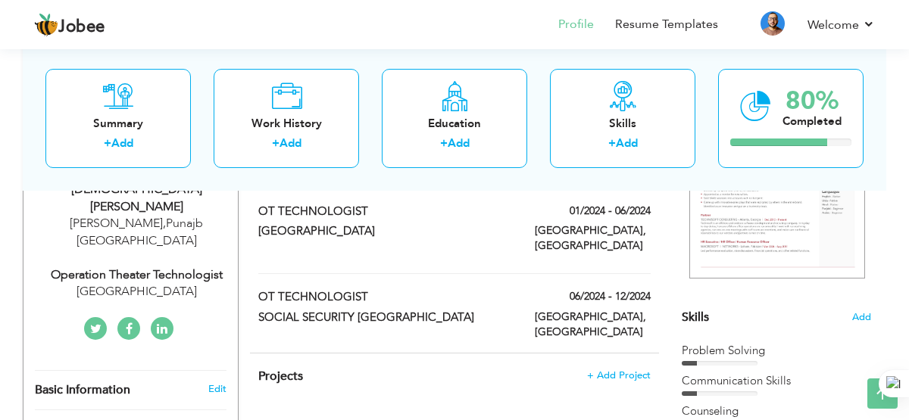
click at [97, 215] on div "Taunsa sharif , Punajb Pakistan" at bounding box center [136, 232] width 203 height 35
type input "Muhammad Aqeel"
type input "Sajjad"
type input "923067712672"
select select "number:166"
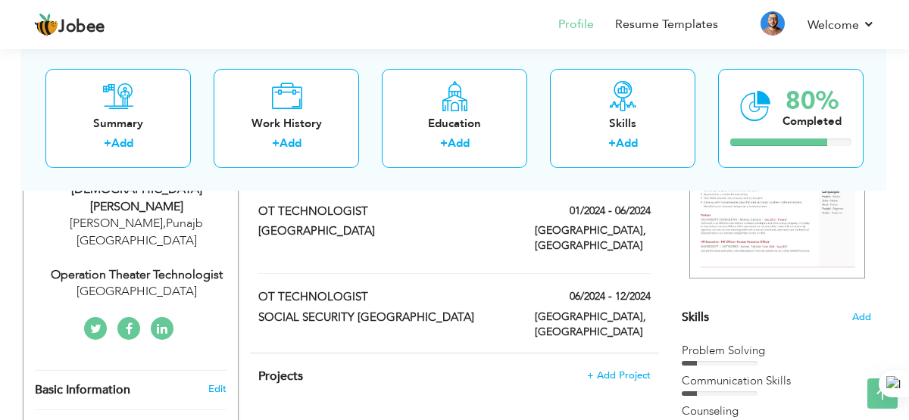
type input "Punajb"
type input "Taunsa sharif"
select select "number:2"
type input "University of lahore teching Hospital"
type input "Operation Theater Technologist"
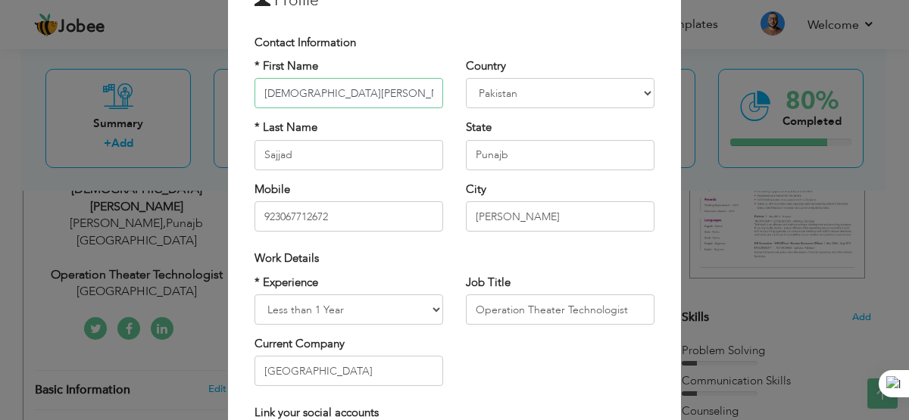
scroll to position [76, 0]
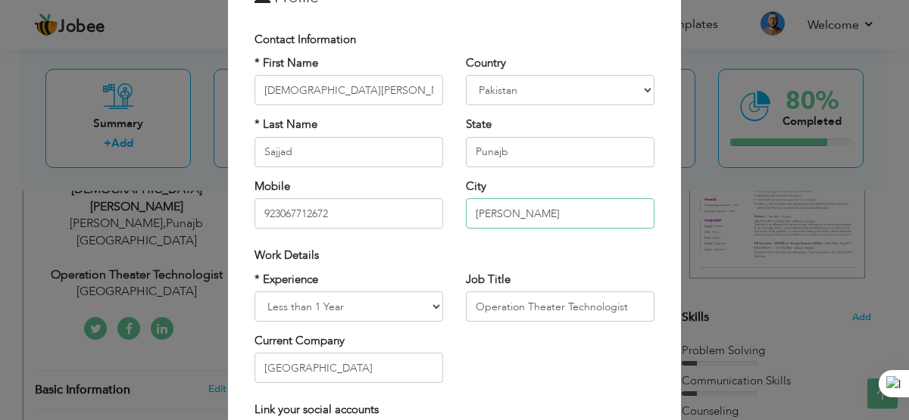
click at [539, 214] on input "Taunsa sharif" at bounding box center [560, 213] width 189 height 30
type input "Tauns"
click at [386, 98] on input "Muhammad Aqeel" at bounding box center [348, 90] width 189 height 30
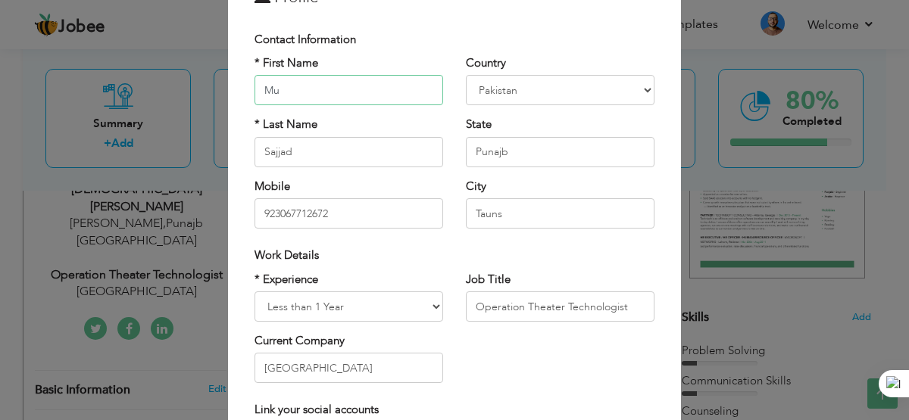
type input "M"
type input "MUHAMMAD AQEEL SAJJAD"
click at [523, 90] on select "Afghanistan Albania Algeria American Samoa Andorra Angola Anguilla Antarctica A…" at bounding box center [560, 90] width 189 height 30
click at [466, 75] on select "Afghanistan Albania Algeria American Samoa Andorra Angola Anguilla Antarctica A…" at bounding box center [560, 90] width 189 height 30
click at [384, 158] on input "Sajjad" at bounding box center [348, 152] width 189 height 30
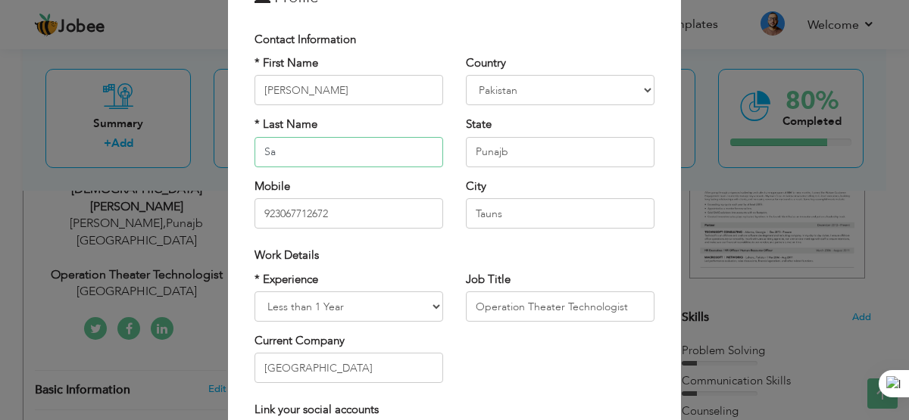
type input "S"
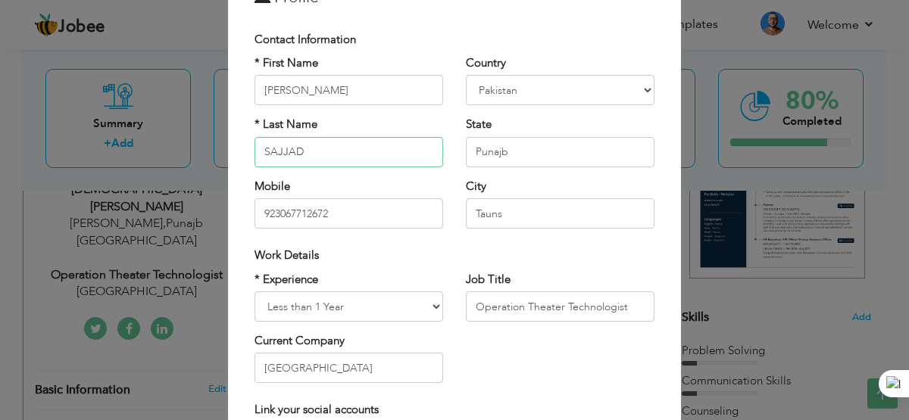
type input "SAJJAD"
click at [534, 157] on input "Punajb" at bounding box center [560, 152] width 189 height 30
type input "P"
click at [422, 80] on input "MUHAMMAD AQEEL SAJJAD" at bounding box center [348, 90] width 189 height 30
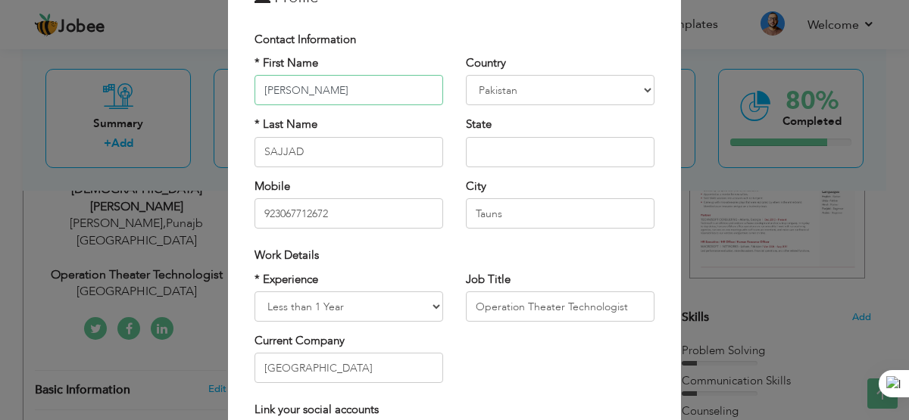
click at [420, 92] on input "MUHAMMAD AQEEL SAJJAD" at bounding box center [348, 90] width 189 height 30
type input "[PERSON_NAME]"
click at [557, 205] on input "Tauns" at bounding box center [560, 213] width 189 height 30
click at [551, 223] on input "Tauns" at bounding box center [560, 213] width 189 height 30
type input "T"
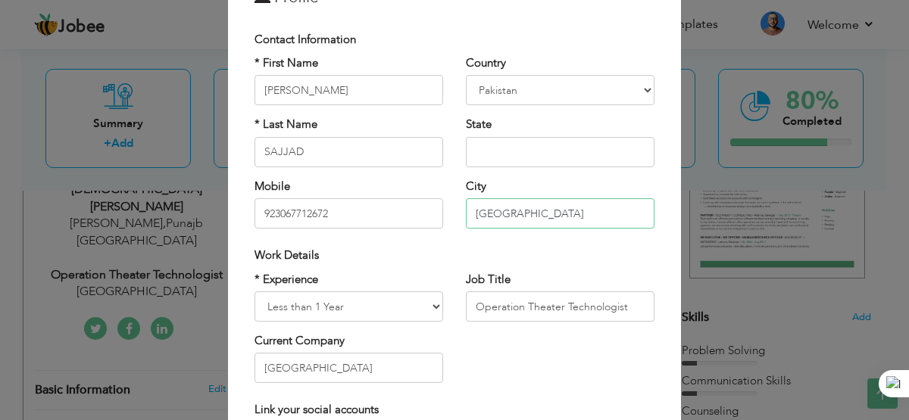
type input "[GEOGRAPHIC_DATA]"
click at [528, 158] on input "text" at bounding box center [560, 152] width 189 height 30
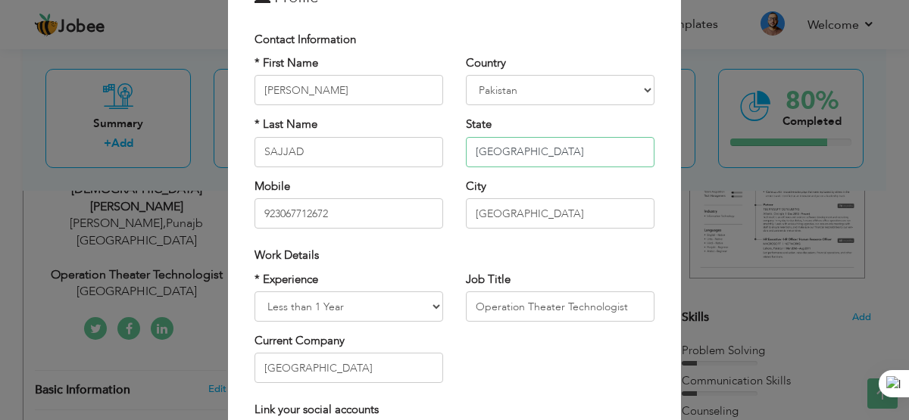
type input "[GEOGRAPHIC_DATA]"
click at [405, 303] on select "Entry Level Less than 1 Year 1 Year 2 Years 3 Years 4 Years 5 Years 6 Years 7 Y…" at bounding box center [348, 307] width 189 height 30
select select "number:3"
click at [254, 292] on select "Entry Level Less than 1 Year 1 Year 2 Years 3 Years 4 Years 5 Years 6 Years 7 Y…" at bounding box center [348, 307] width 189 height 30
click at [511, 307] on input "Operation Theater Technologist" at bounding box center [560, 307] width 189 height 30
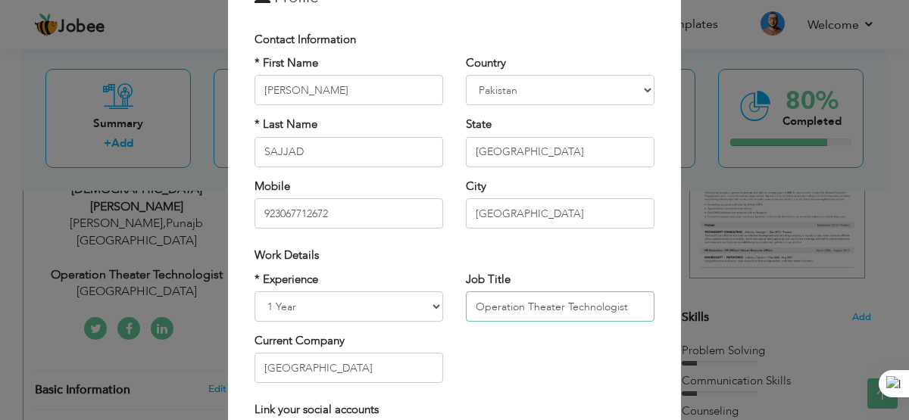
click at [639, 309] on input "Operation Theater Technologist" at bounding box center [560, 307] width 189 height 30
type input "O"
type input "OT TECHNOLOGIST"
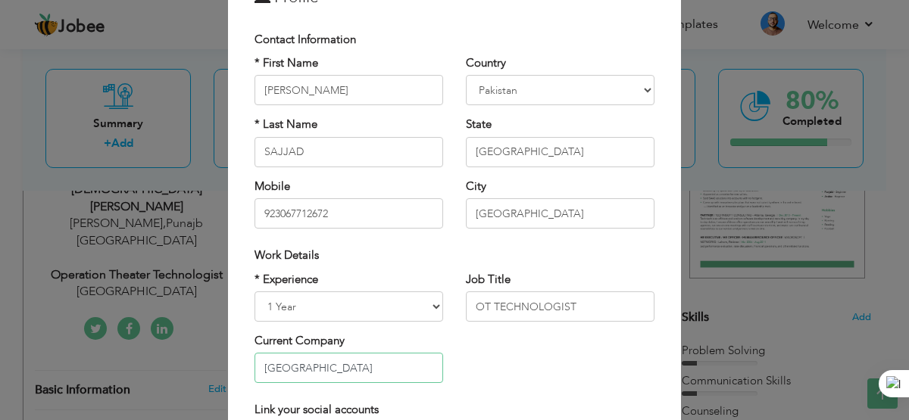
click at [438, 380] on input "University of lahore teching Hospital" at bounding box center [348, 368] width 189 height 30
click at [441, 376] on input "University of lahore teching Hospital" at bounding box center [348, 368] width 189 height 30
click at [427, 373] on input "University of lahore teching Hospital" at bounding box center [348, 368] width 189 height 30
click at [380, 367] on input "al" at bounding box center [348, 368] width 189 height 30
type input "a"
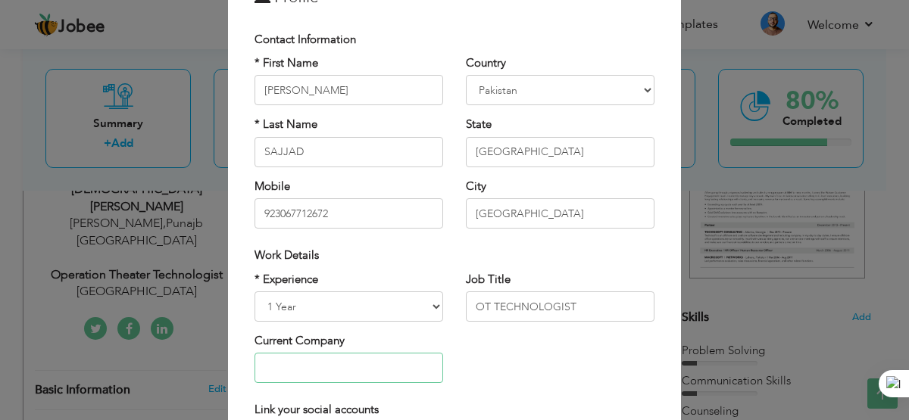
scroll to position [257, 0]
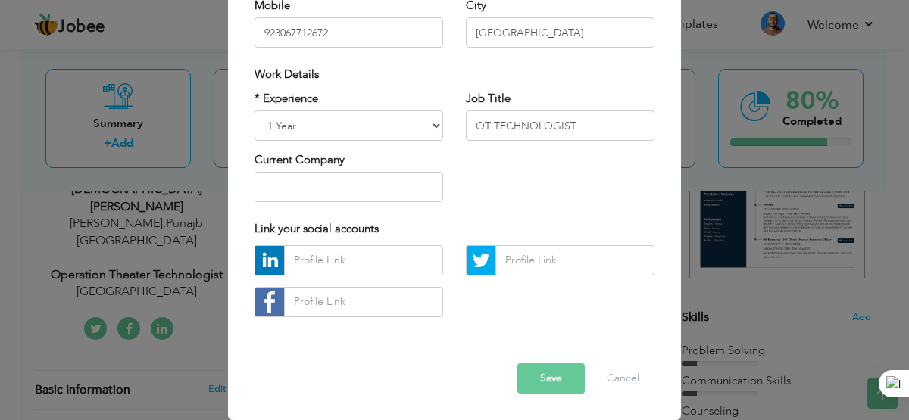
click at [553, 378] on button "Save" at bounding box center [550, 378] width 67 height 30
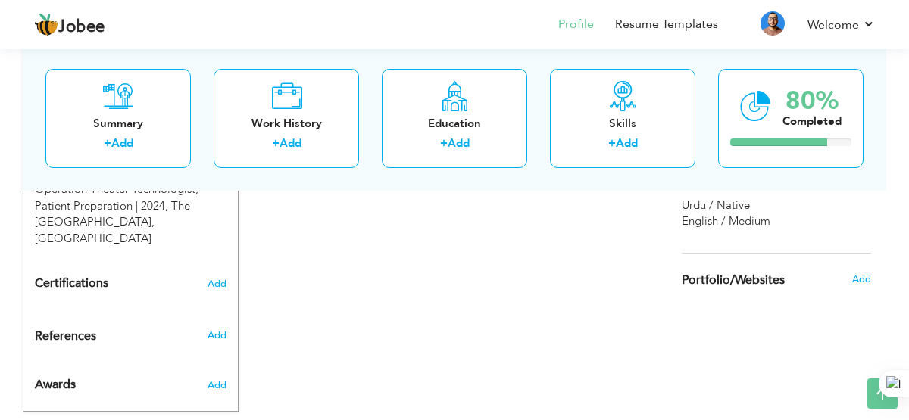
scroll to position [604, 0]
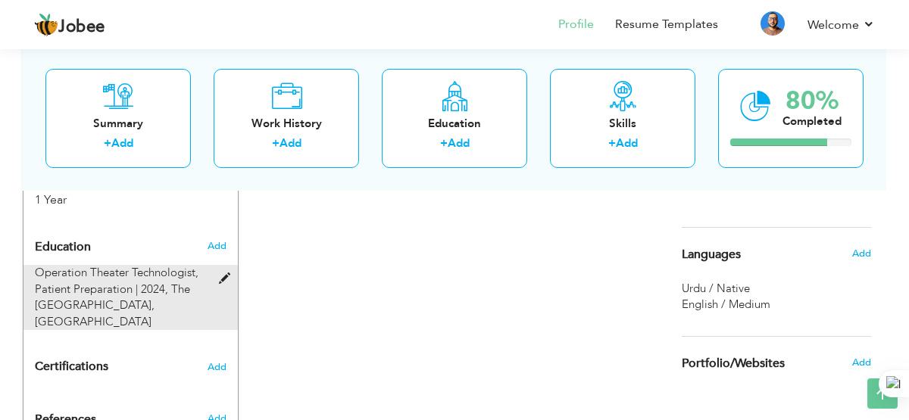
click at [225, 273] on span at bounding box center [228, 278] width 19 height 11
type input "Operation Theater Technologist"
type input "Patient Preparation"
type input "2024"
type input "The University of Lahore"
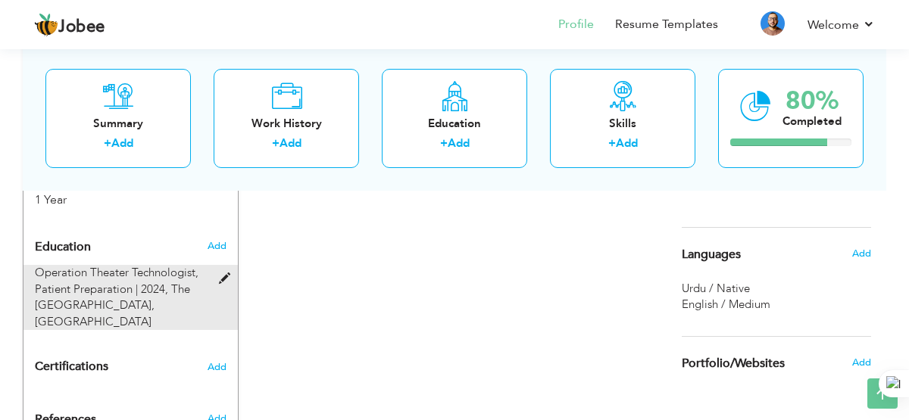
type input "2.94"
radio input "true"
type input "Lahore"
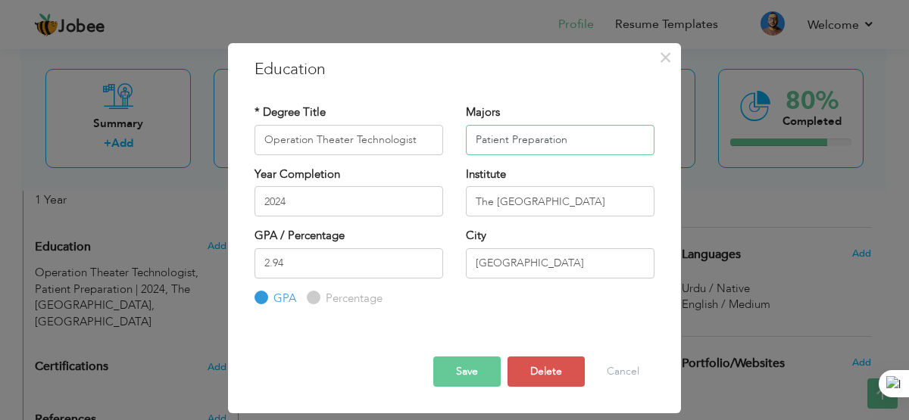
click at [600, 137] on input "Patient Preparation" at bounding box center [560, 140] width 189 height 30
type input "P"
click at [586, 140] on input "text" at bounding box center [560, 140] width 189 height 30
type input "[MEDICAL_DATA]"
click at [423, 143] on input "Operation Theater Technologist" at bounding box center [348, 140] width 189 height 30
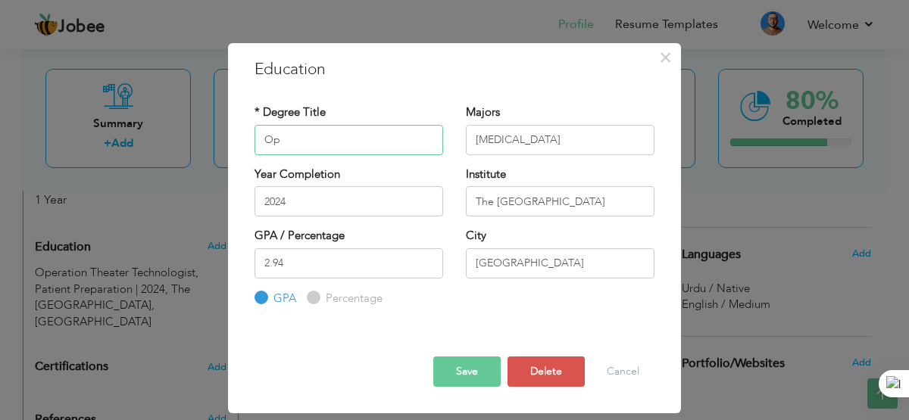
type input "O"
type input "OPERATION THEATER TECHNOLOGIST"
click at [392, 207] on input "2024" at bounding box center [348, 201] width 189 height 30
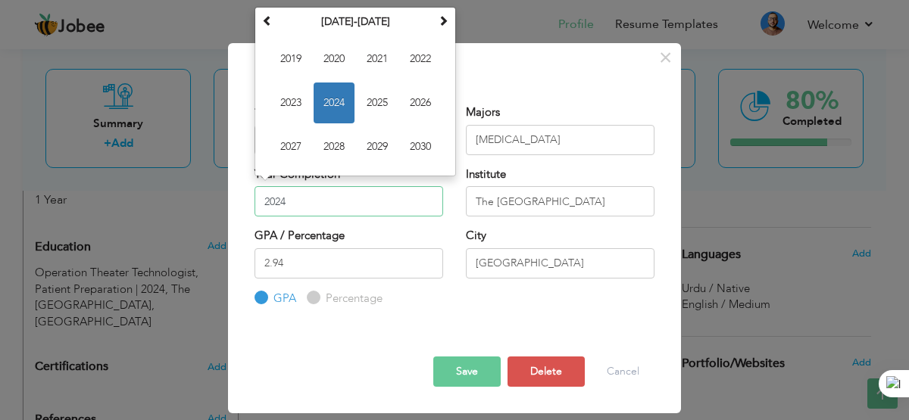
scroll to position [0, 0]
click at [379, 105] on span "2025" at bounding box center [377, 103] width 41 height 41
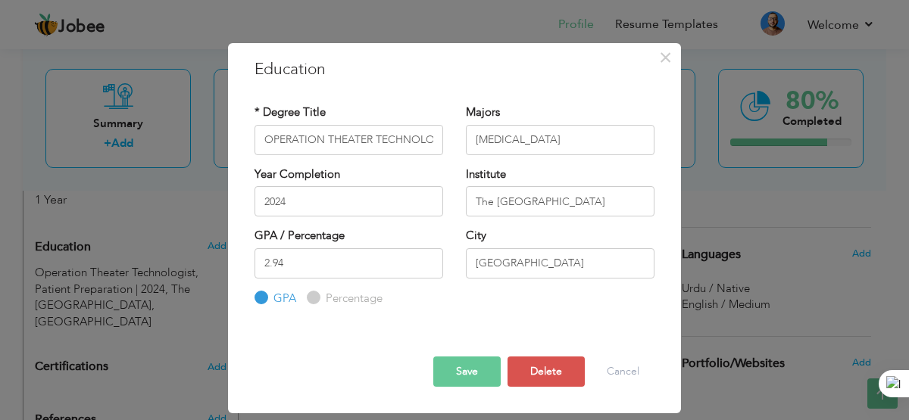
type input "2025"
click at [613, 208] on input "The University of Lahore" at bounding box center [560, 201] width 189 height 30
type input "T"
type input "THE [GEOGRAPHIC_DATA]"
click at [427, 262] on input "3" at bounding box center [348, 263] width 189 height 30
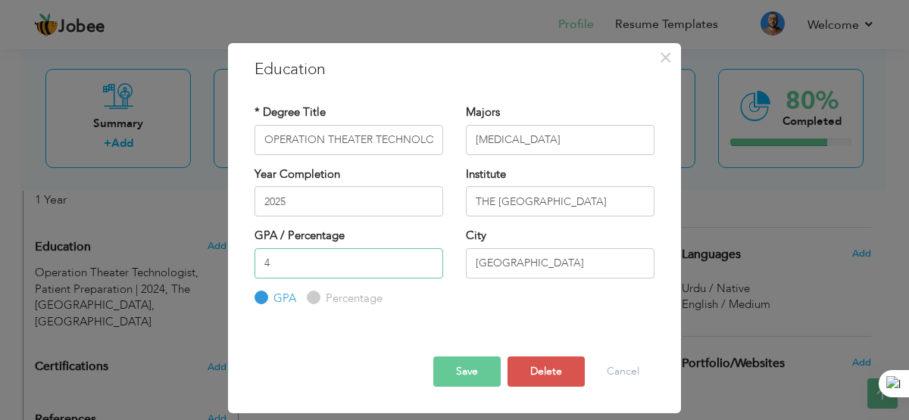
click at [427, 262] on input "4" at bounding box center [348, 263] width 189 height 30
click at [427, 262] on input "5" at bounding box center [348, 263] width 189 height 30
click at [427, 262] on input "6" at bounding box center [348, 263] width 189 height 30
click at [427, 262] on input "7" at bounding box center [348, 263] width 189 height 30
click at [429, 272] on input "7" at bounding box center [348, 263] width 189 height 30
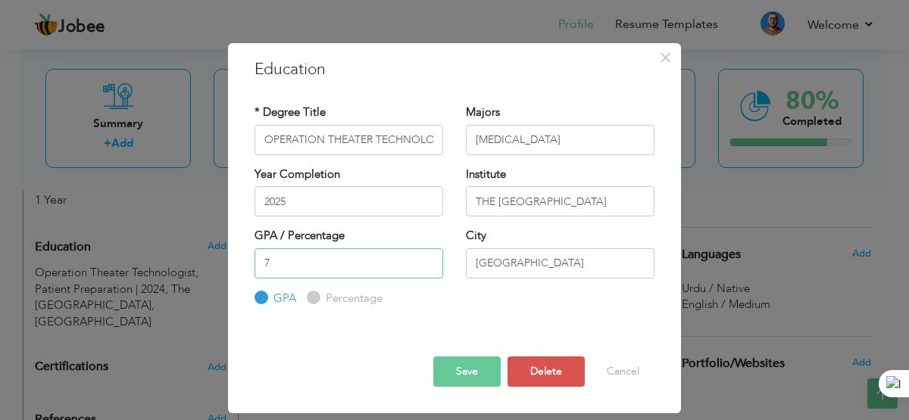
click at [428, 268] on input "6" at bounding box center [348, 263] width 189 height 30
click at [428, 268] on input "5" at bounding box center [348, 263] width 189 height 30
click at [428, 268] on input "4" at bounding box center [348, 263] width 189 height 30
click at [428, 268] on input "3" at bounding box center [348, 263] width 189 height 30
type input "2"
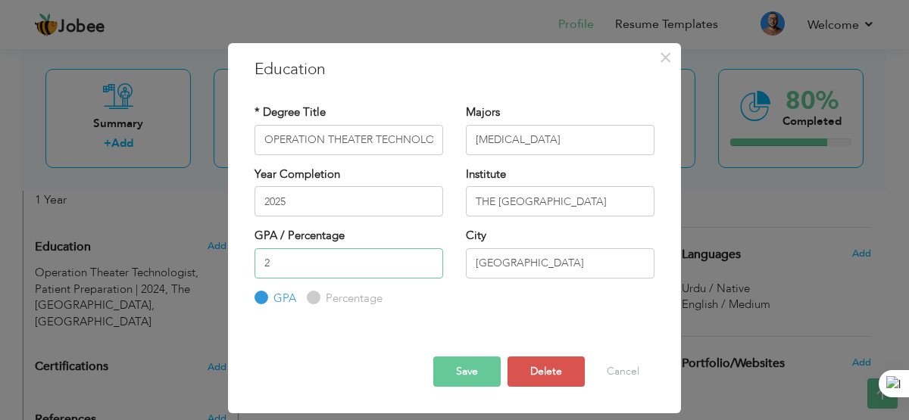
click at [428, 268] on input "2" at bounding box center [348, 263] width 189 height 30
click at [324, 298] on label "Percentage" at bounding box center [352, 299] width 61 height 16
click at [317, 298] on input "Percentage" at bounding box center [312, 298] width 10 height 10
radio input "true"
click at [296, 265] on input "2" at bounding box center [348, 263] width 189 height 30
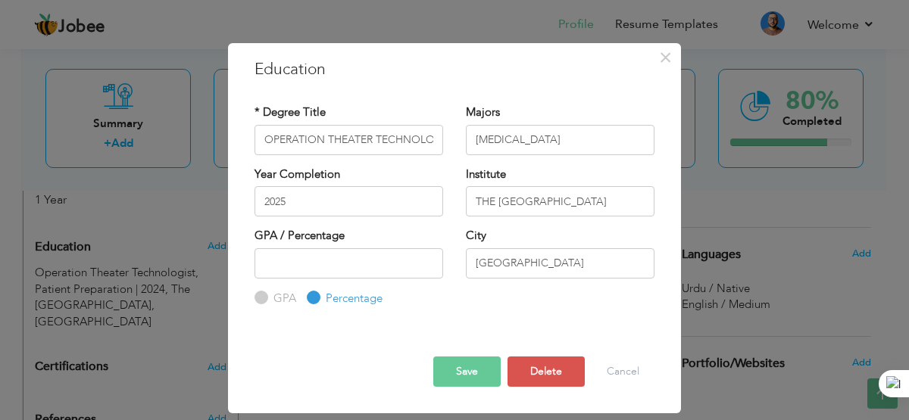
click at [270, 298] on label "GPA" at bounding box center [283, 299] width 27 height 16
click at [264, 298] on input "GPA" at bounding box center [259, 298] width 10 height 10
radio input "true"
click at [427, 261] on input "1" at bounding box center [348, 263] width 189 height 30
click at [427, 261] on input "2" at bounding box center [348, 263] width 189 height 30
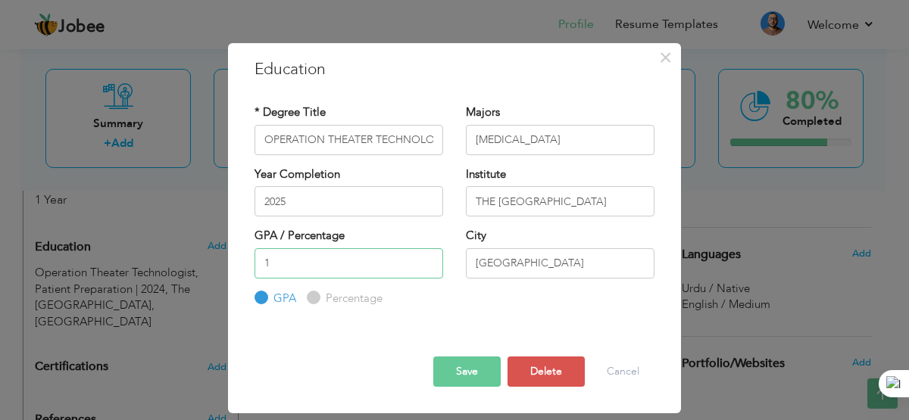
type input "1"
click at [428, 267] on input "1" at bounding box center [348, 263] width 189 height 30
type input "2.94"
click at [536, 270] on input "Lahore" at bounding box center [560, 263] width 189 height 30
type input "L"
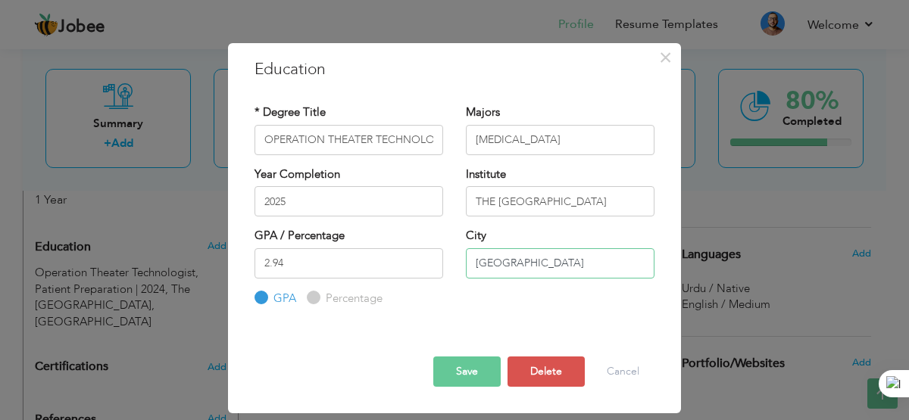
type input "[GEOGRAPHIC_DATA]"
click at [474, 371] on button "Save" at bounding box center [466, 372] width 67 height 30
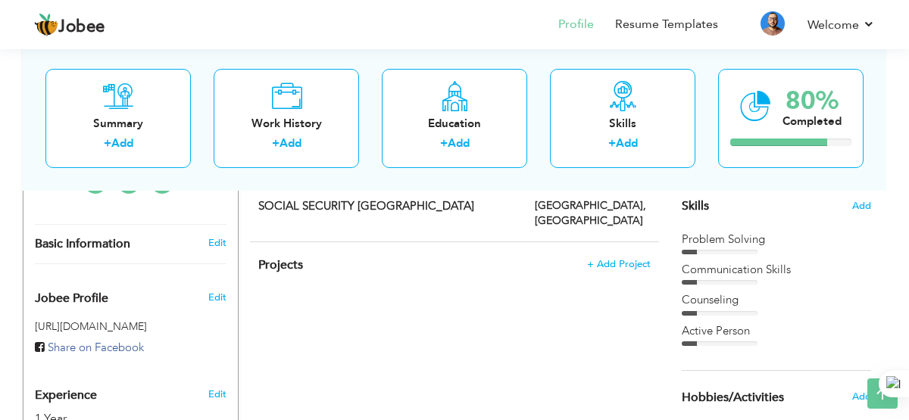
scroll to position [387, 0]
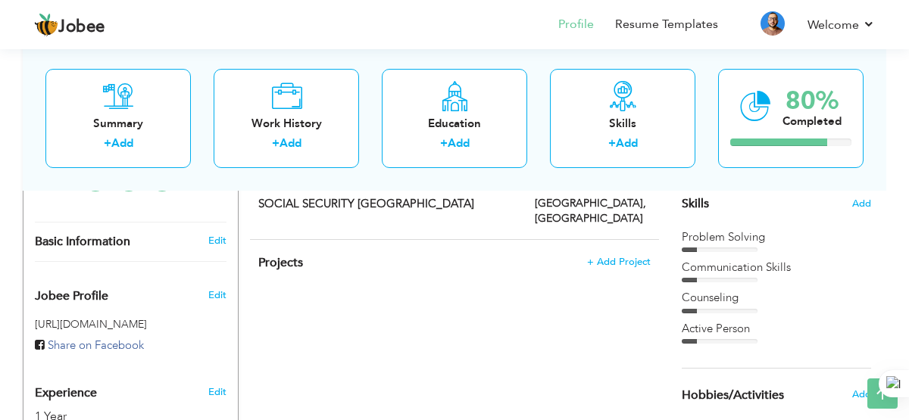
click at [721, 241] on div "Problem Solving" at bounding box center [776, 237] width 189 height 16
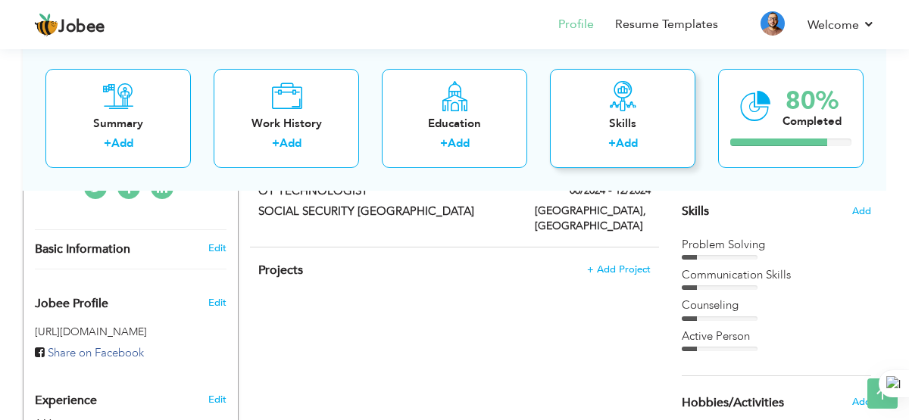
click at [649, 123] on div "Skills" at bounding box center [622, 123] width 121 height 16
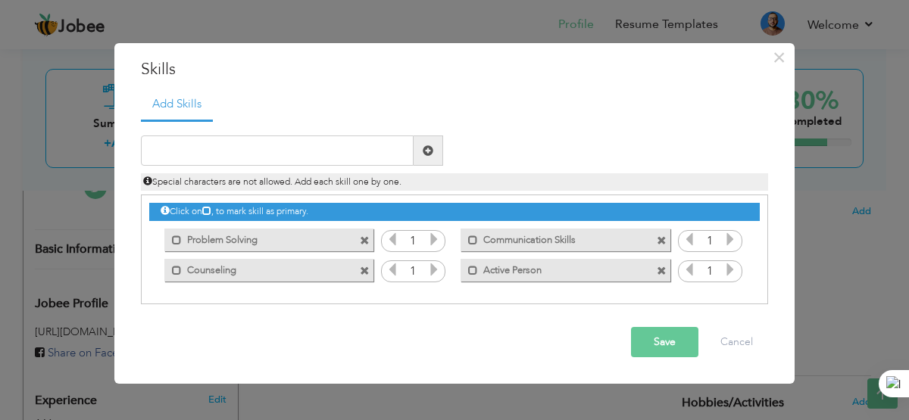
click at [362, 241] on span at bounding box center [365, 241] width 10 height 10
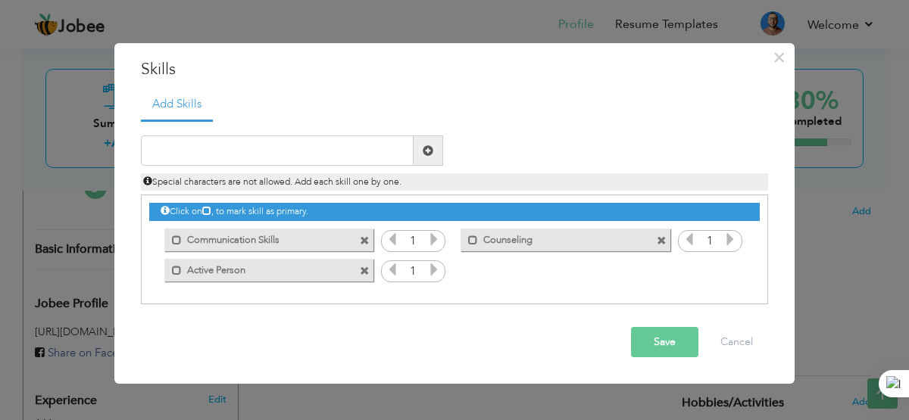
click at [362, 241] on span at bounding box center [365, 241] width 10 height 10
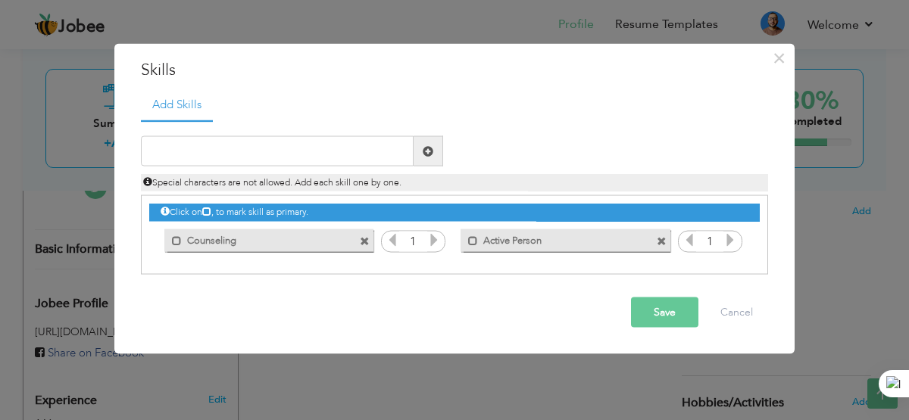
click at [362, 241] on span at bounding box center [365, 241] width 10 height 10
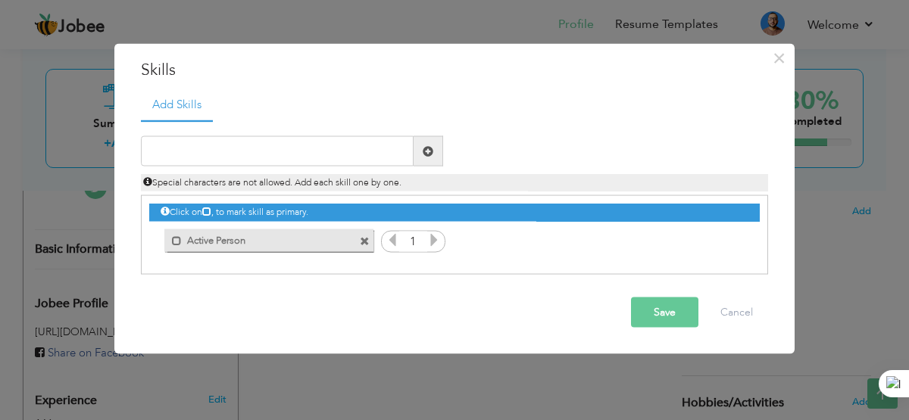
click at [362, 241] on span at bounding box center [365, 241] width 10 height 10
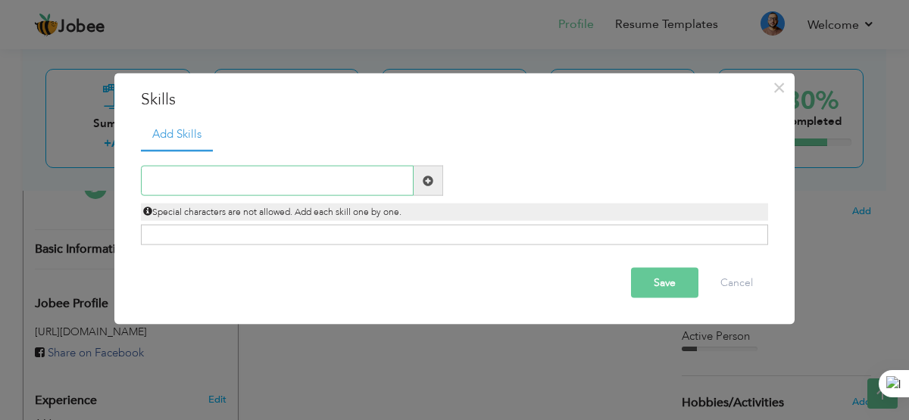
click at [339, 179] on input "text" at bounding box center [277, 181] width 273 height 30
type input "TEAM & COORDINATION"
click at [430, 188] on span at bounding box center [428, 181] width 30 height 30
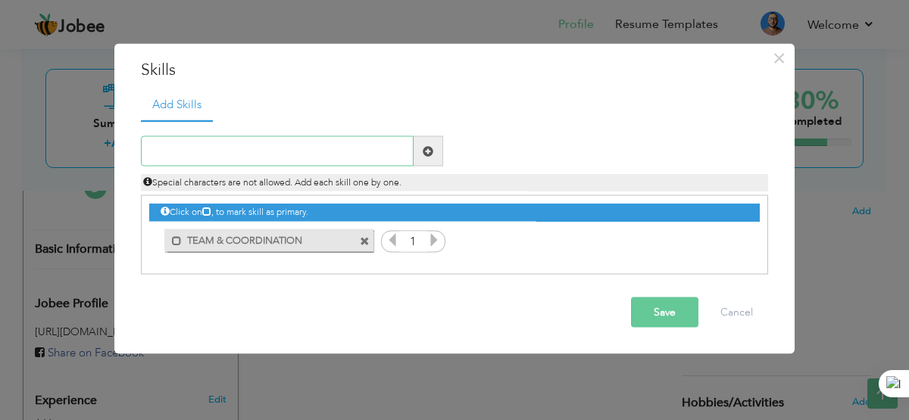
click at [302, 154] on input "text" at bounding box center [277, 151] width 273 height 30
type input "COMMUNICATION SKILL"
click at [432, 154] on span at bounding box center [428, 150] width 11 height 11
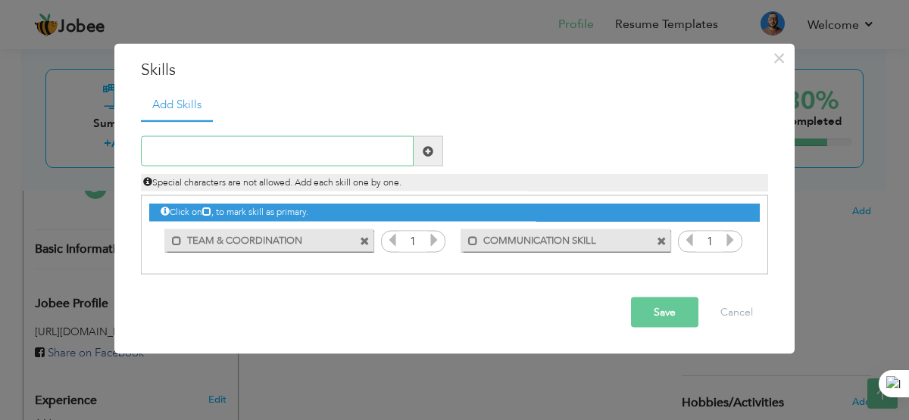
click at [348, 152] on input "text" at bounding box center [277, 151] width 273 height 30
type input "[MEDICAL_DATA]"
click at [426, 148] on span at bounding box center [428, 150] width 11 height 11
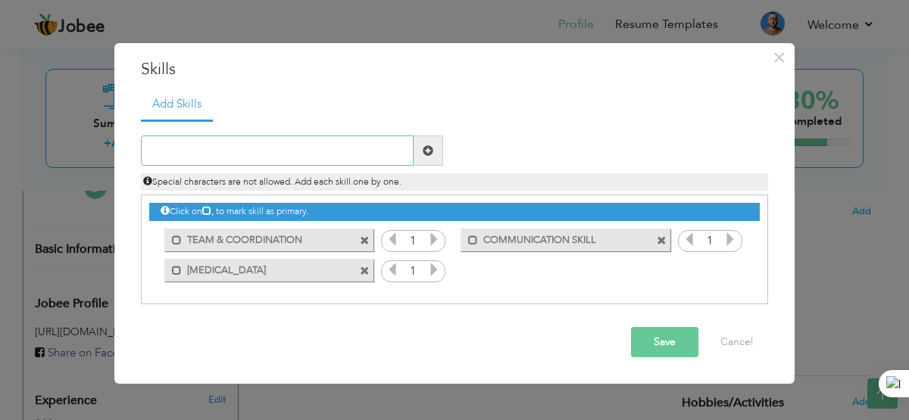
click at [361, 148] on input "text" at bounding box center [277, 151] width 273 height 30
type input "TIME MANAGEMENT"
click at [435, 154] on span at bounding box center [428, 151] width 30 height 30
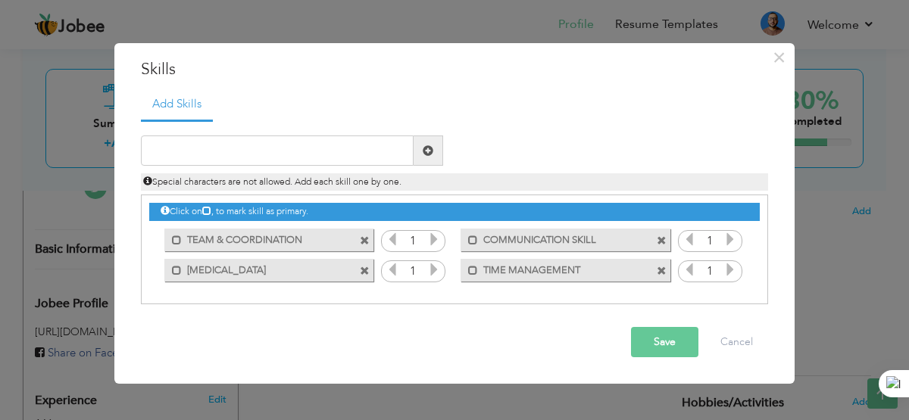
click at [667, 348] on button "Save" at bounding box center [664, 342] width 67 height 30
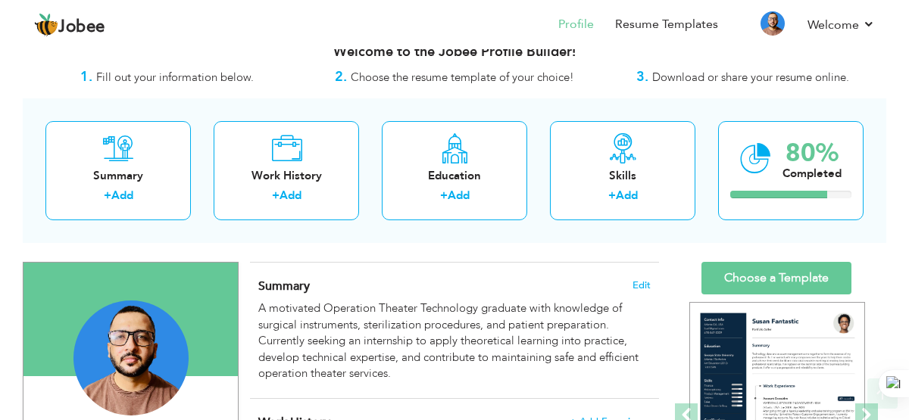
scroll to position [17, 0]
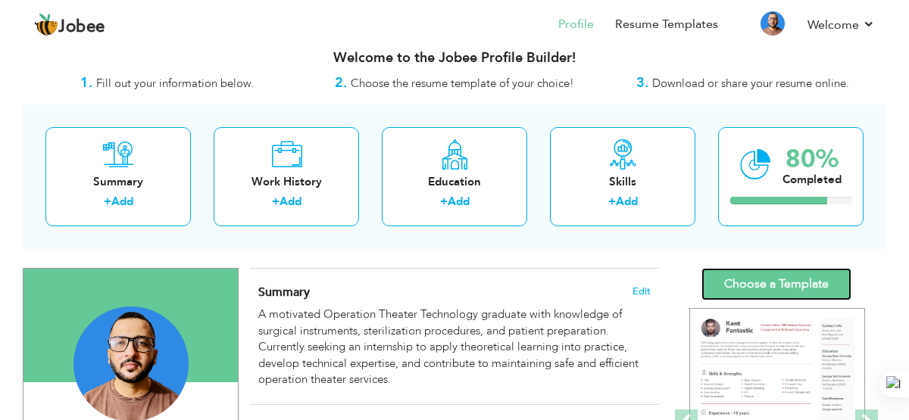
click at [797, 282] on link "Choose a Template" at bounding box center [776, 284] width 150 height 33
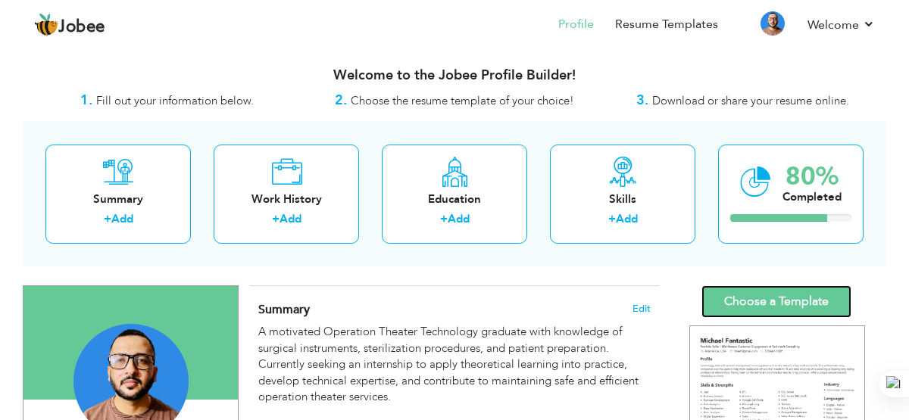
click at [808, 304] on link "Choose a Template" at bounding box center [776, 301] width 150 height 33
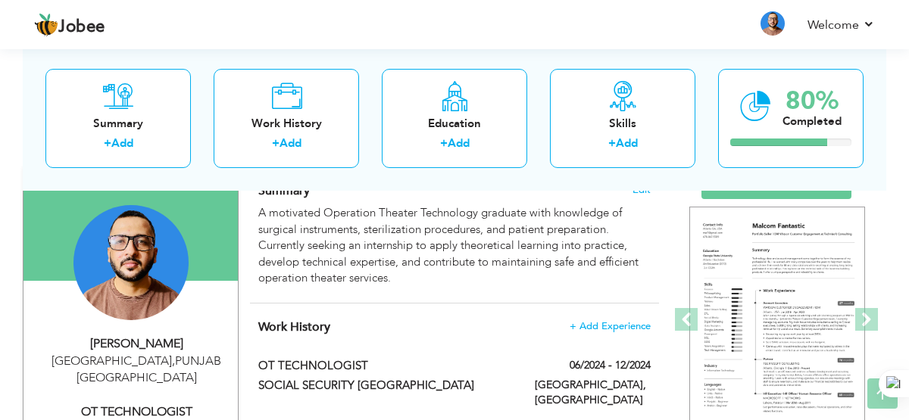
scroll to position [124, 0]
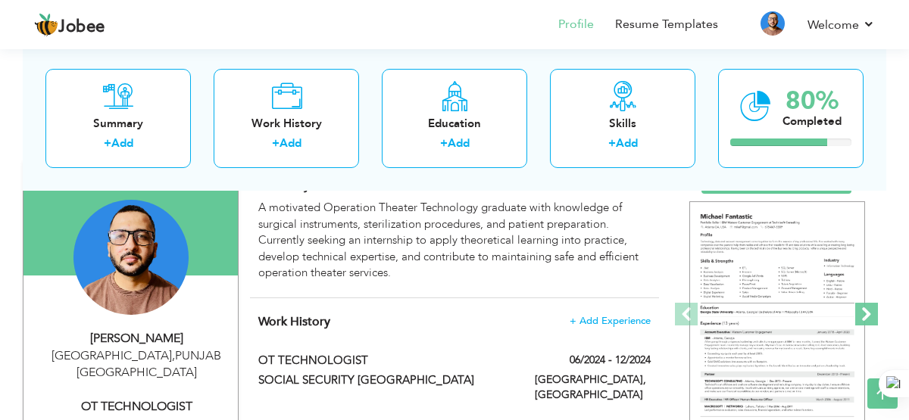
click at [874, 319] on span at bounding box center [866, 314] width 23 height 23
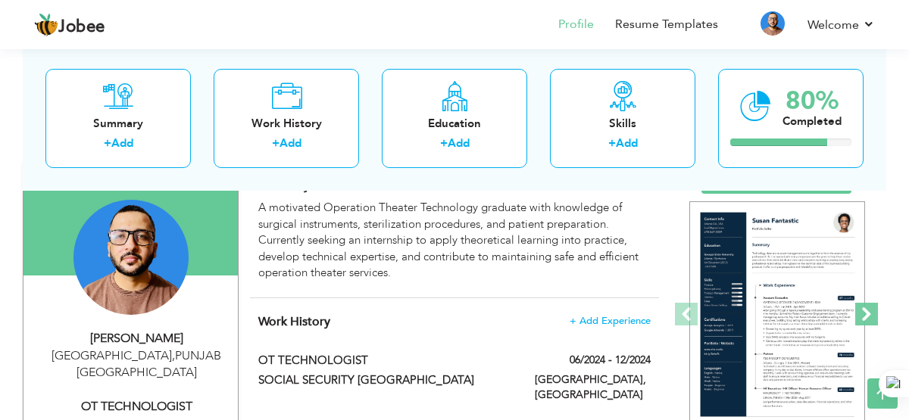
click at [874, 319] on span at bounding box center [866, 314] width 23 height 23
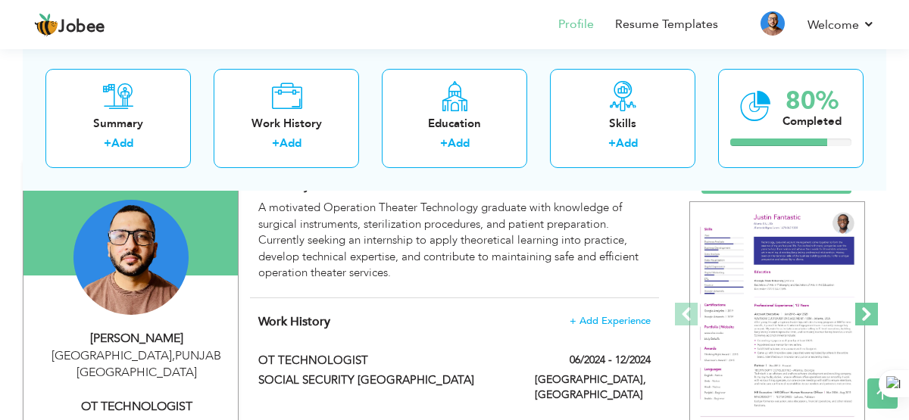
click at [874, 319] on span at bounding box center [866, 314] width 23 height 23
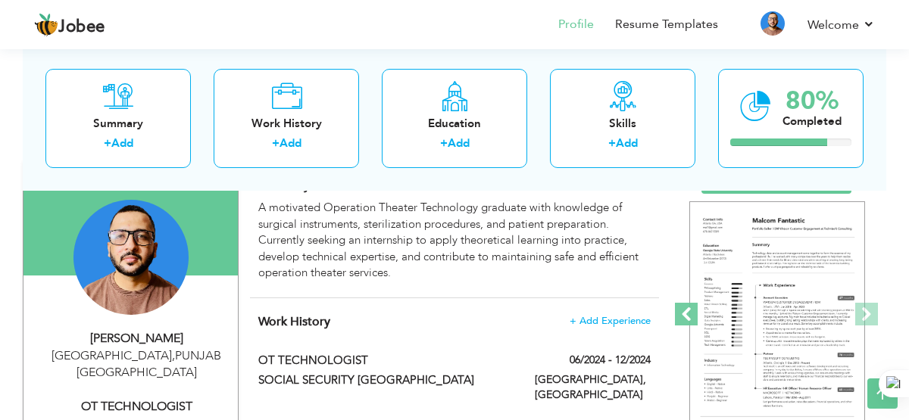
click at [686, 313] on span at bounding box center [686, 314] width 23 height 23
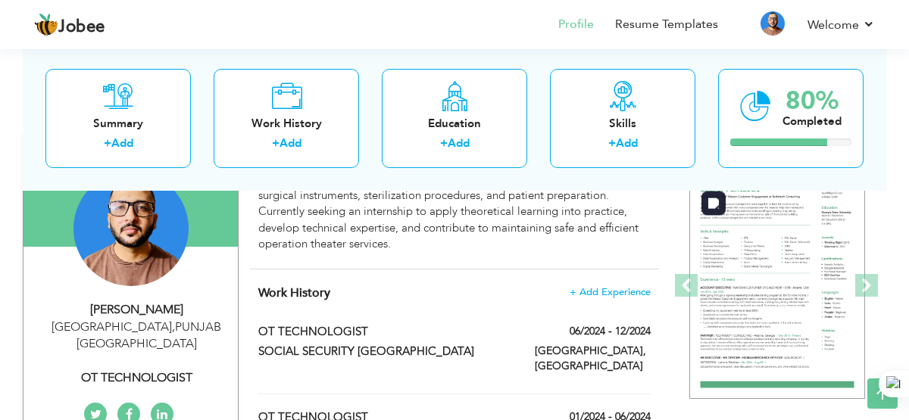
scroll to position [158, 0]
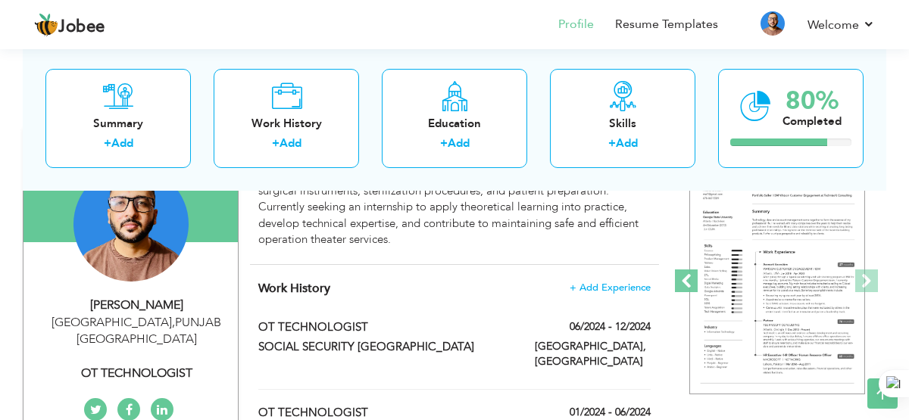
click at [685, 283] on span at bounding box center [686, 281] width 23 height 23
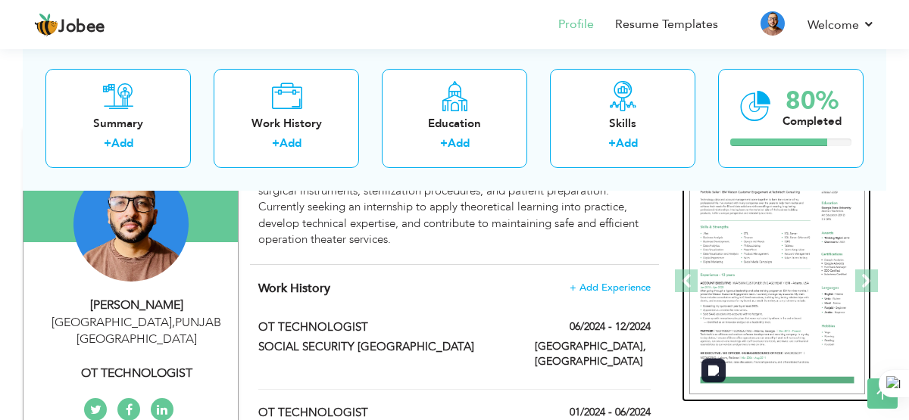
click at [780, 276] on img at bounding box center [777, 281] width 176 height 227
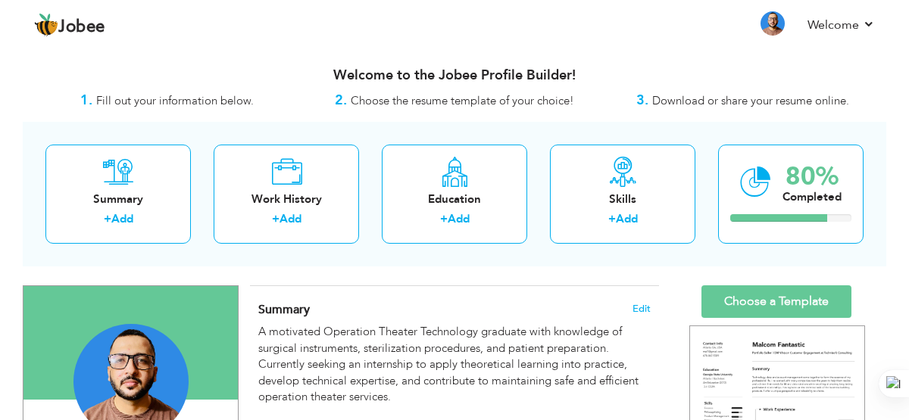
scroll to position [158, 0]
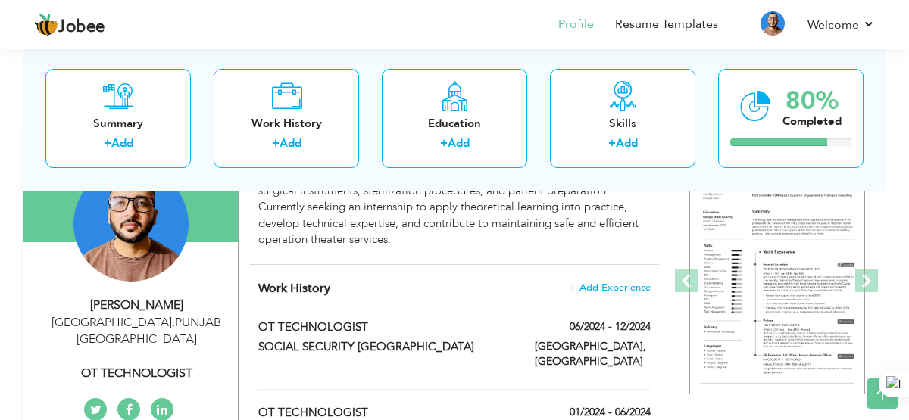
drag, startPoint x: 886, startPoint y: 282, endPoint x: 885, endPoint y: 208, distance: 74.2
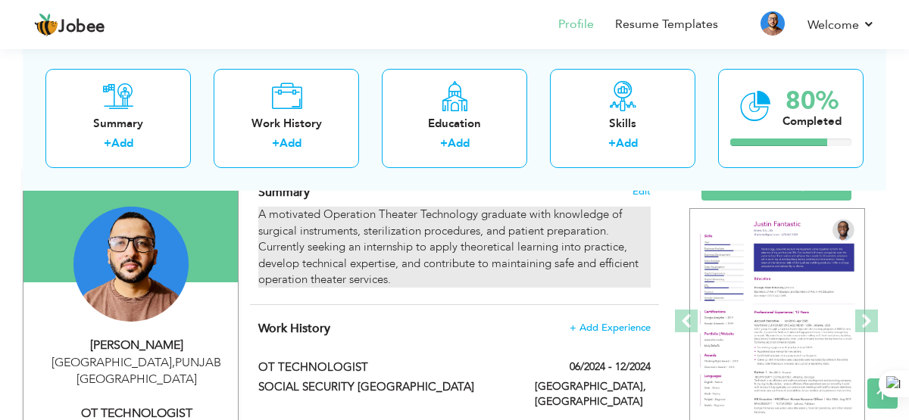
scroll to position [111, 0]
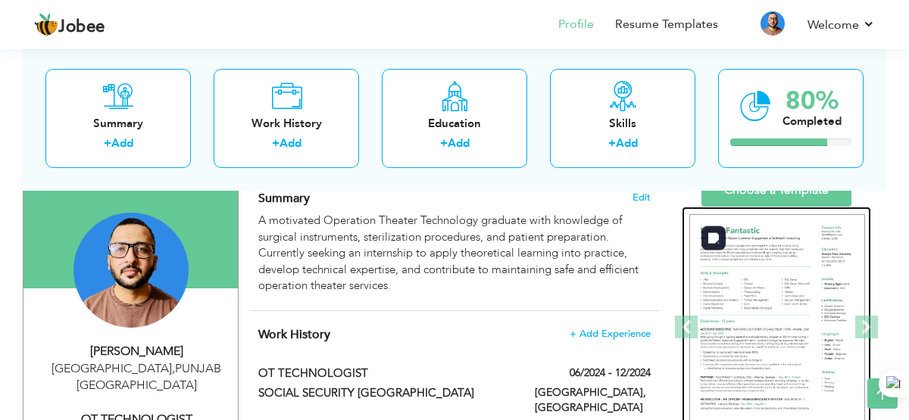
click at [763, 315] on img at bounding box center [777, 327] width 176 height 227
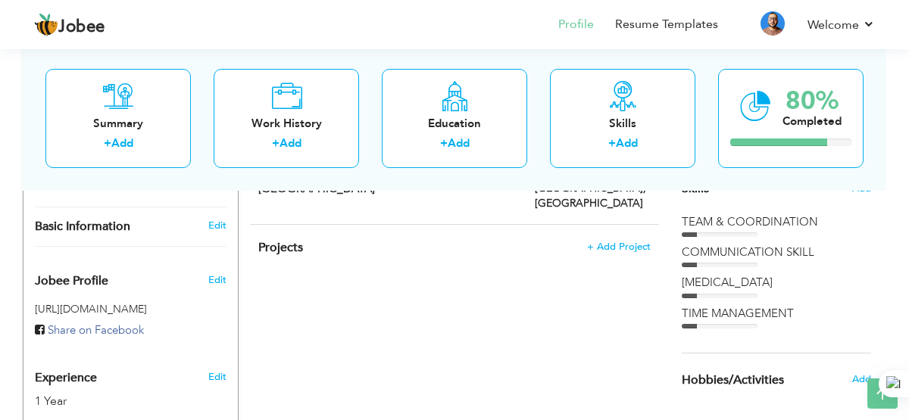
scroll to position [523, 0]
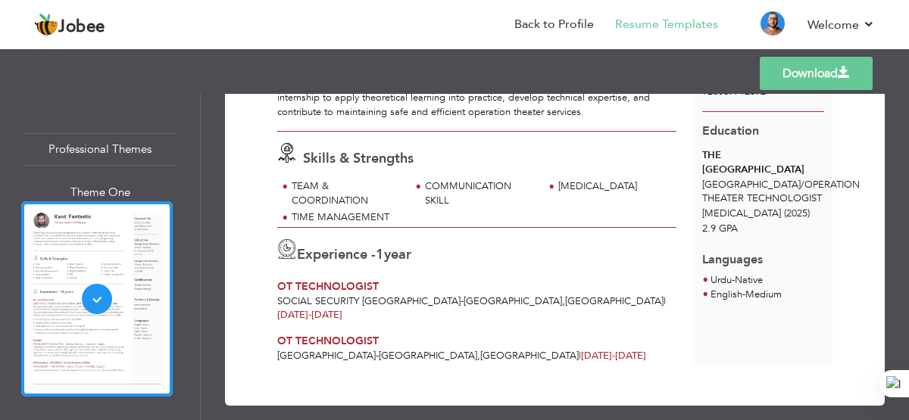
scroll to position [180, 0]
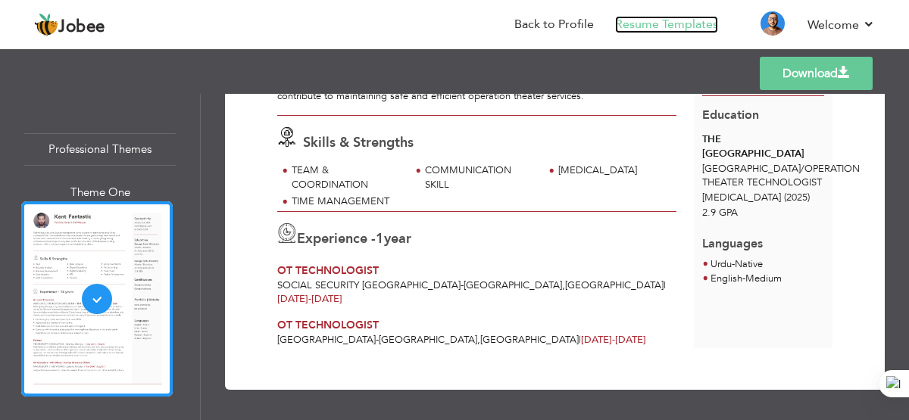
click at [702, 28] on link "Resume Templates" at bounding box center [666, 24] width 103 height 17
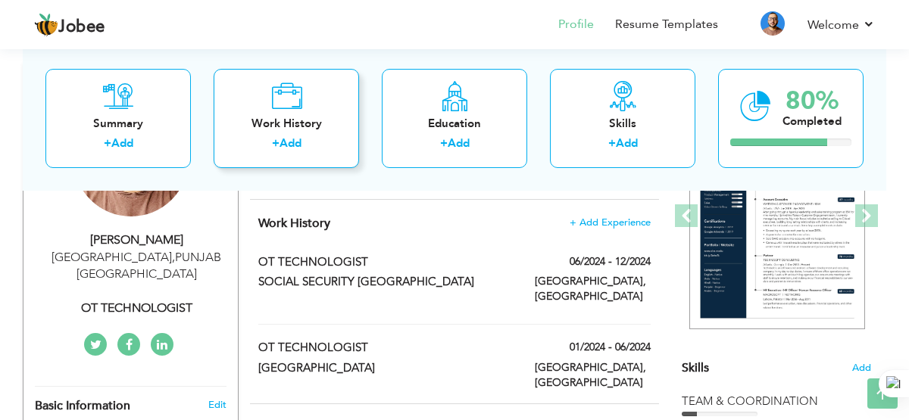
scroll to position [717, 0]
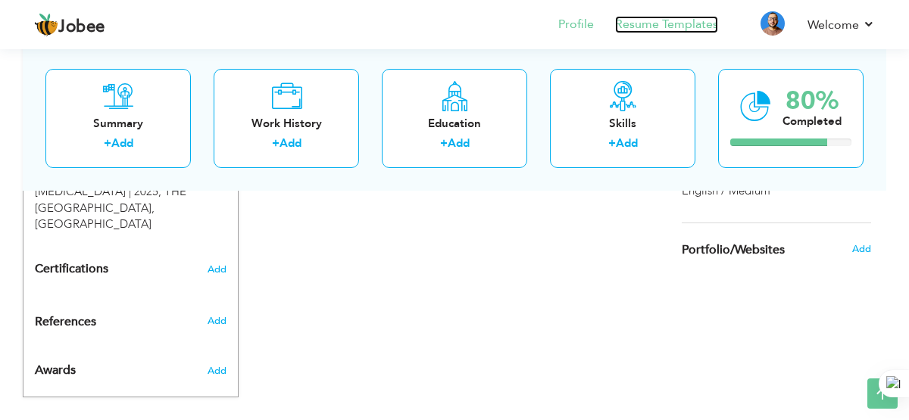
click at [691, 23] on link "Resume Templates" at bounding box center [666, 24] width 103 height 17
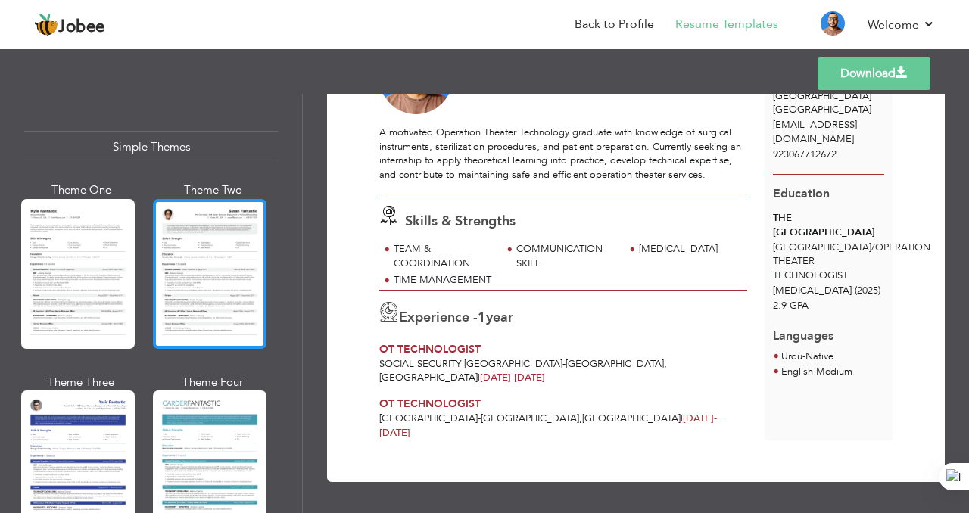
scroll to position [2668, 0]
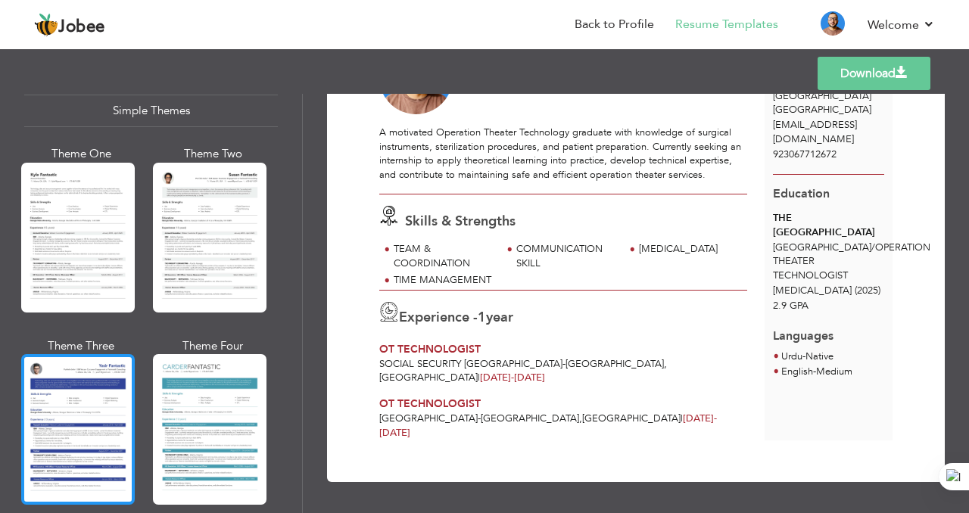
click at [90, 365] on div at bounding box center [78, 429] width 114 height 150
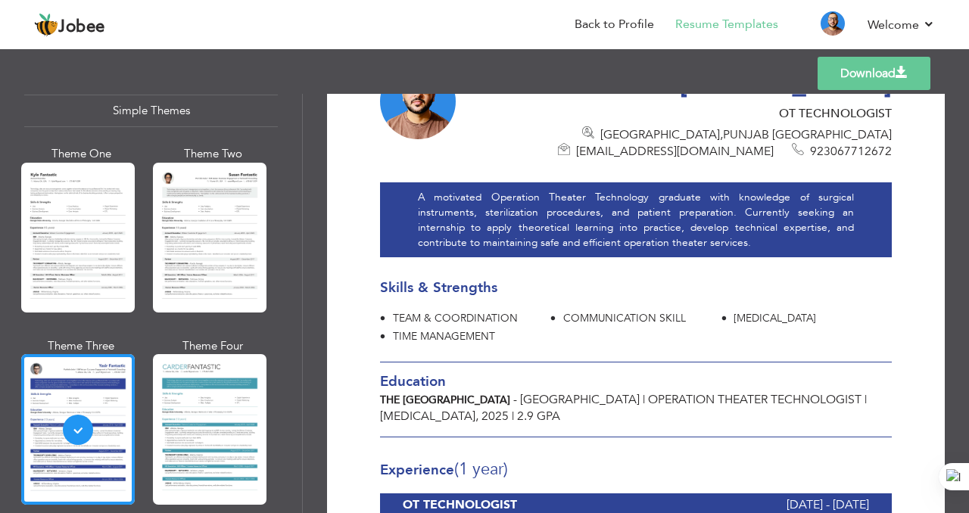
scroll to position [0, 0]
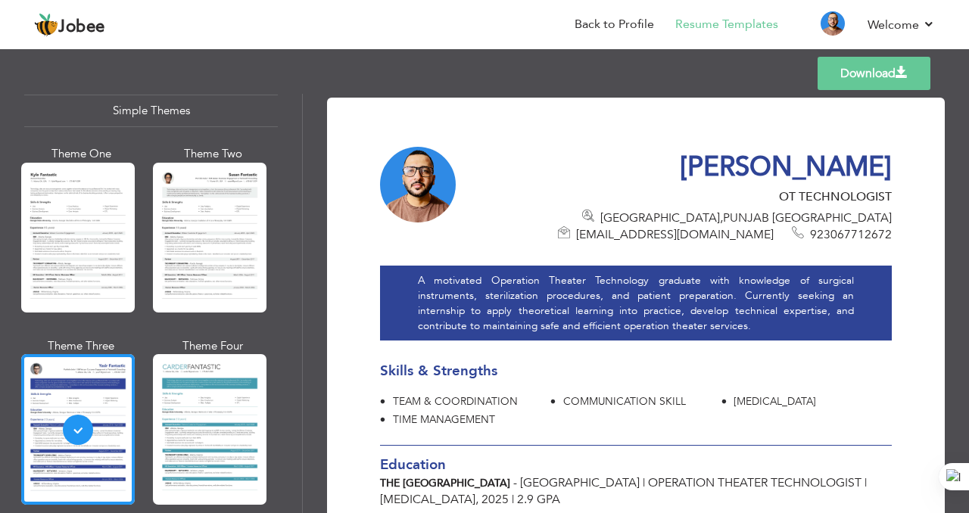
click at [841, 74] on link "Download" at bounding box center [874, 73] width 113 height 33
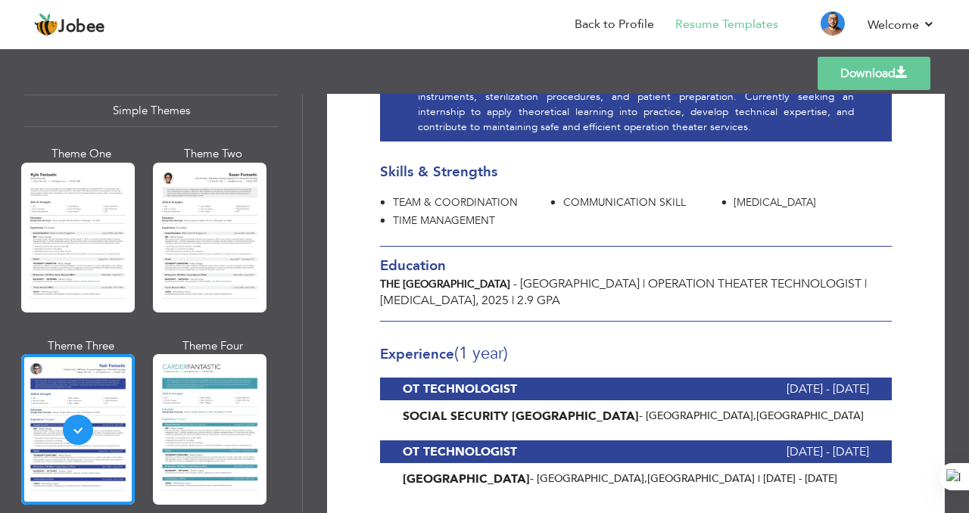
scroll to position [324, 0]
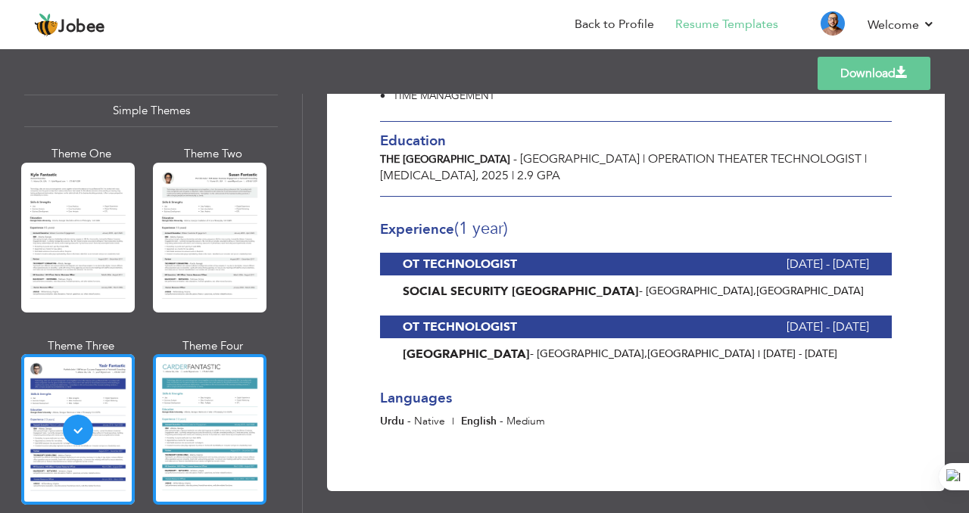
click at [198, 384] on div at bounding box center [210, 429] width 114 height 150
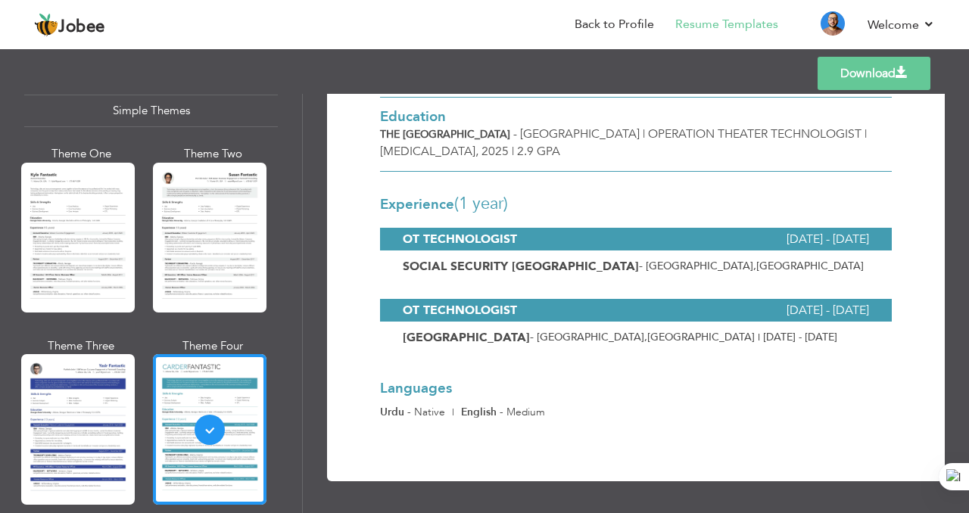
scroll to position [0, 0]
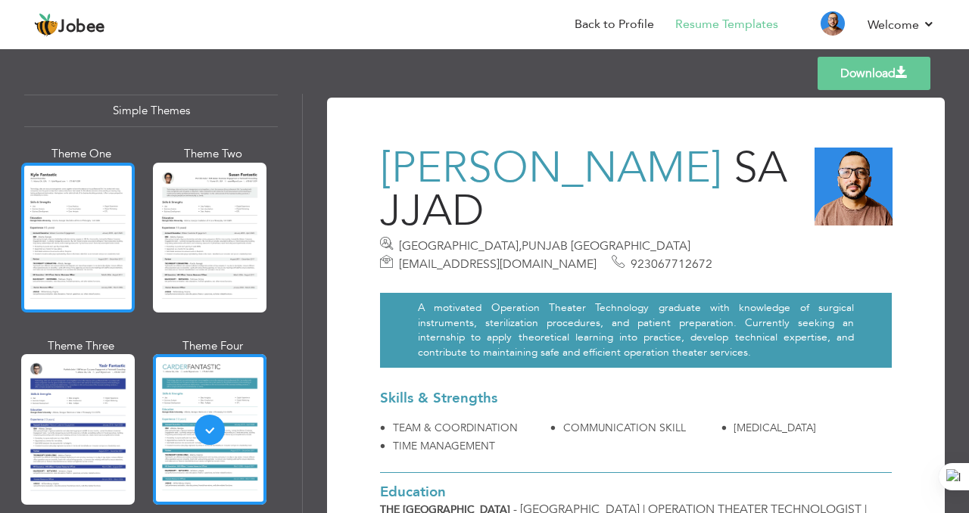
click at [79, 172] on div at bounding box center [78, 238] width 114 height 150
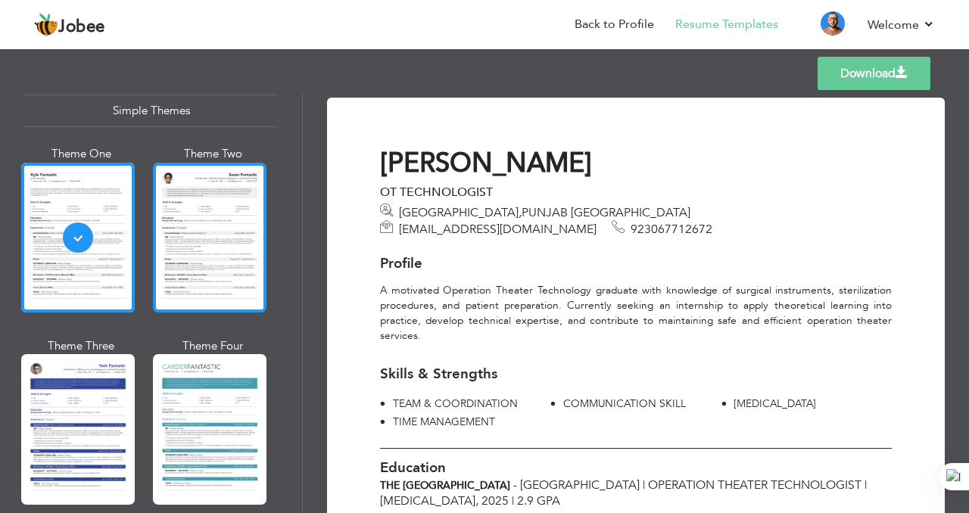
click at [234, 178] on div at bounding box center [210, 238] width 114 height 150
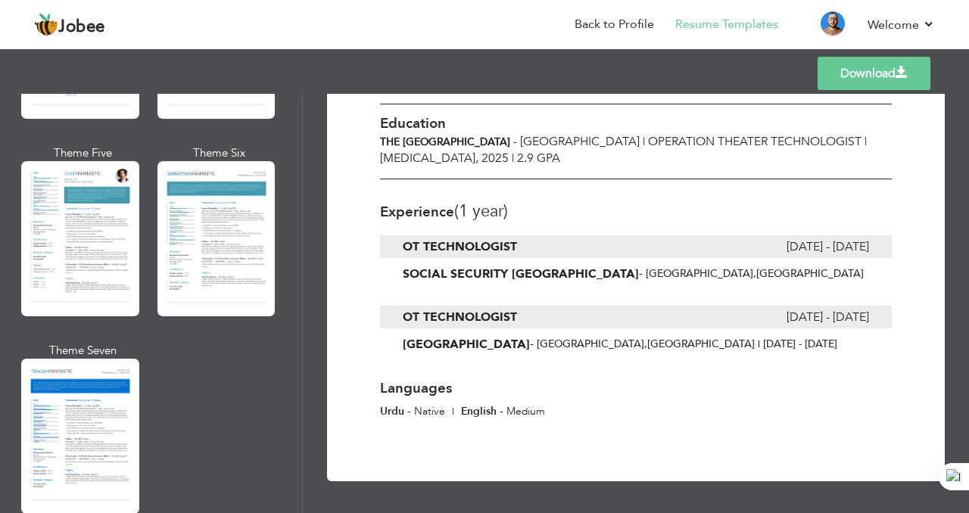
scroll to position [2203, 0]
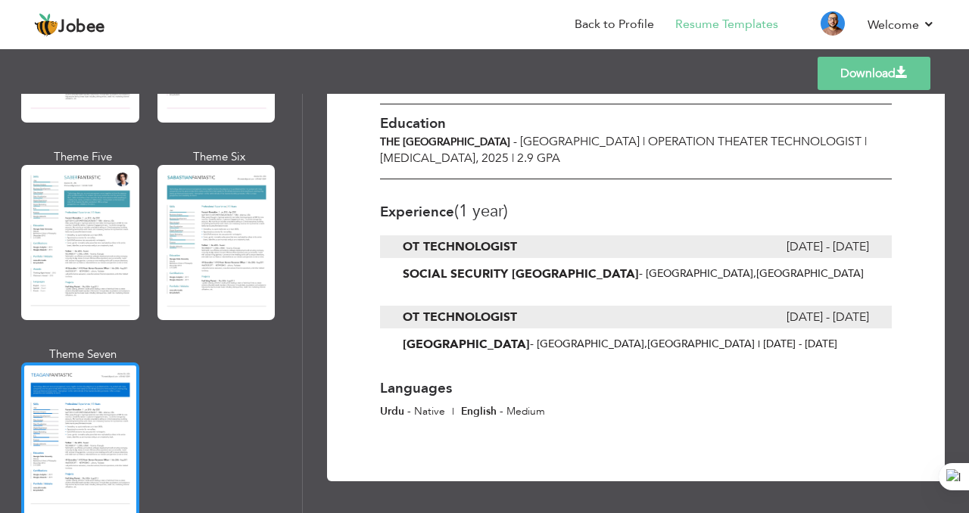
click at [104, 379] on div at bounding box center [80, 440] width 118 height 155
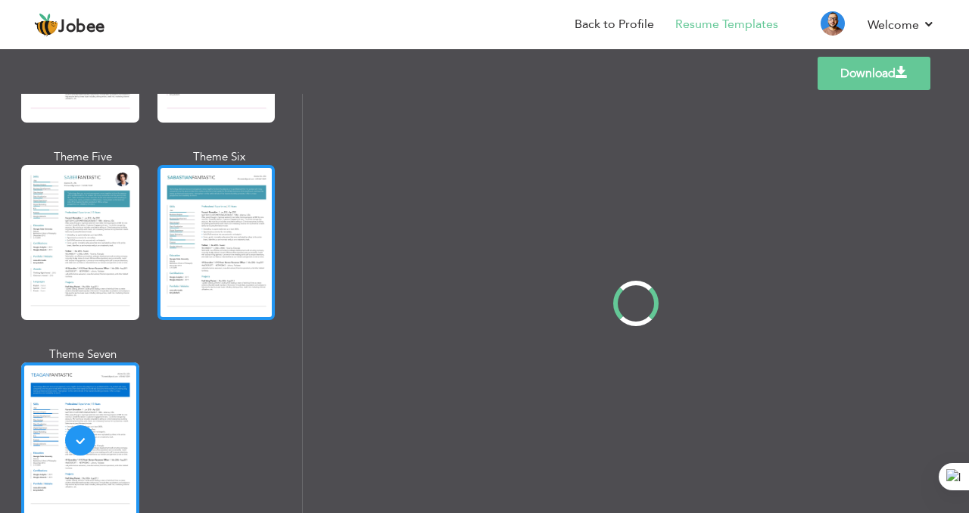
scroll to position [0, 0]
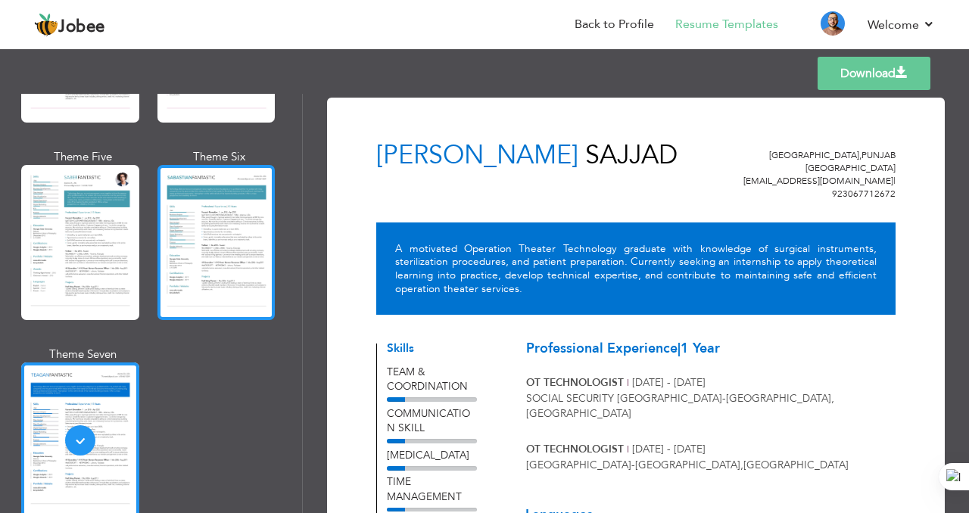
click at [227, 229] on div at bounding box center [217, 242] width 118 height 155
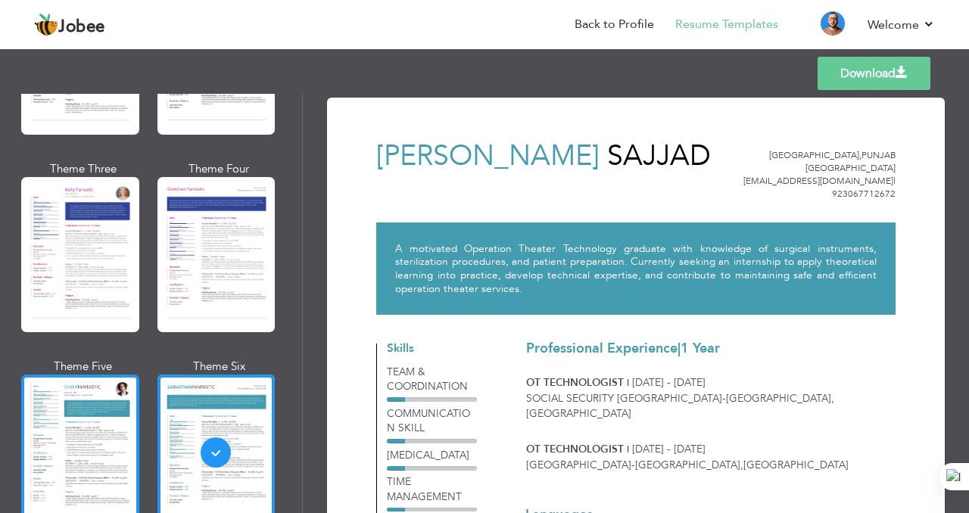
scroll to position [1990, 0]
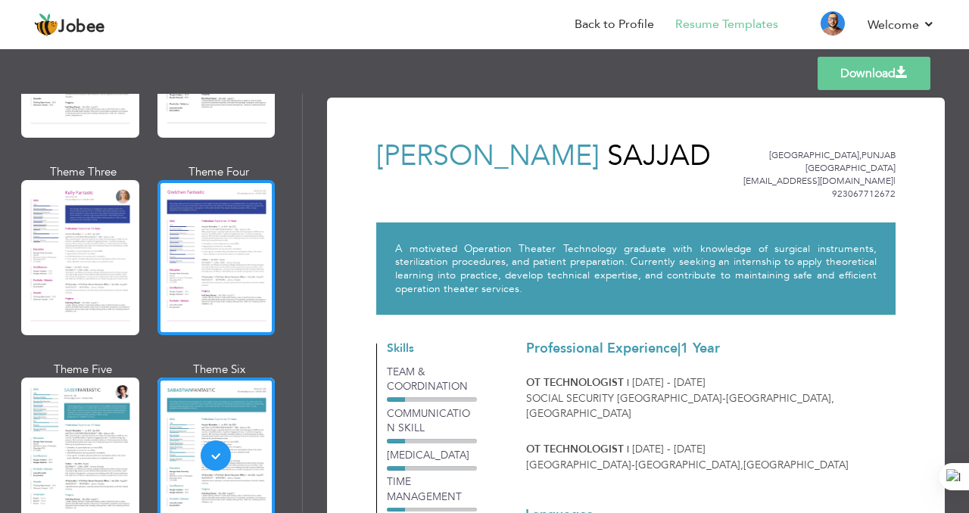
click at [236, 242] on div at bounding box center [217, 257] width 118 height 155
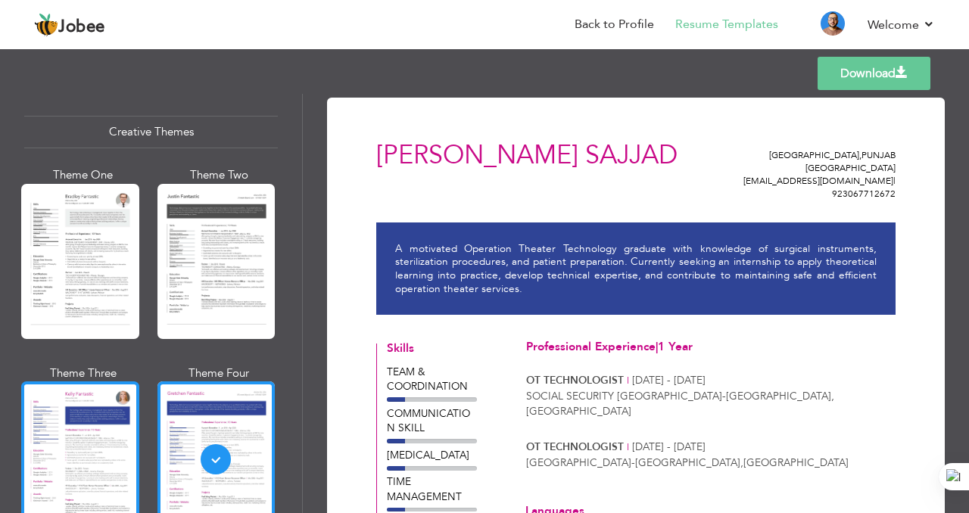
scroll to position [1780, 0]
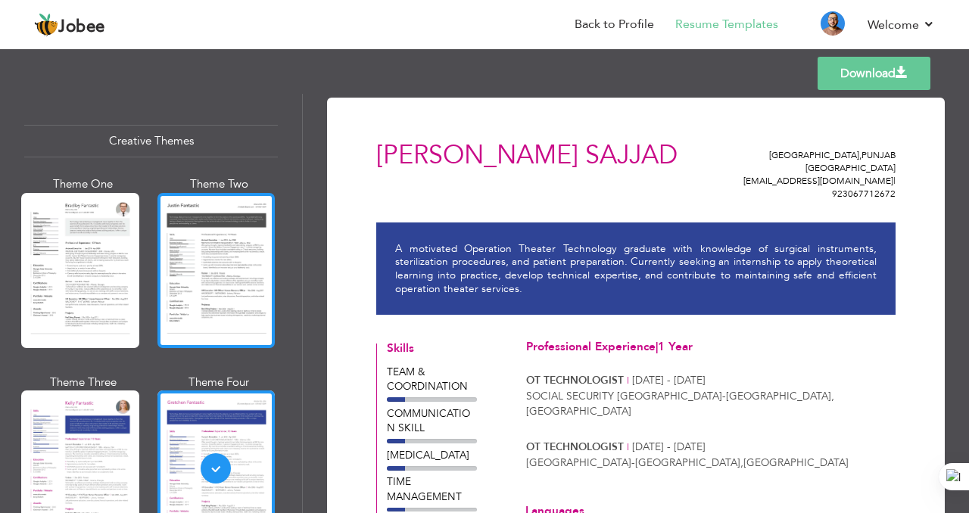
click at [234, 214] on div at bounding box center [217, 270] width 118 height 155
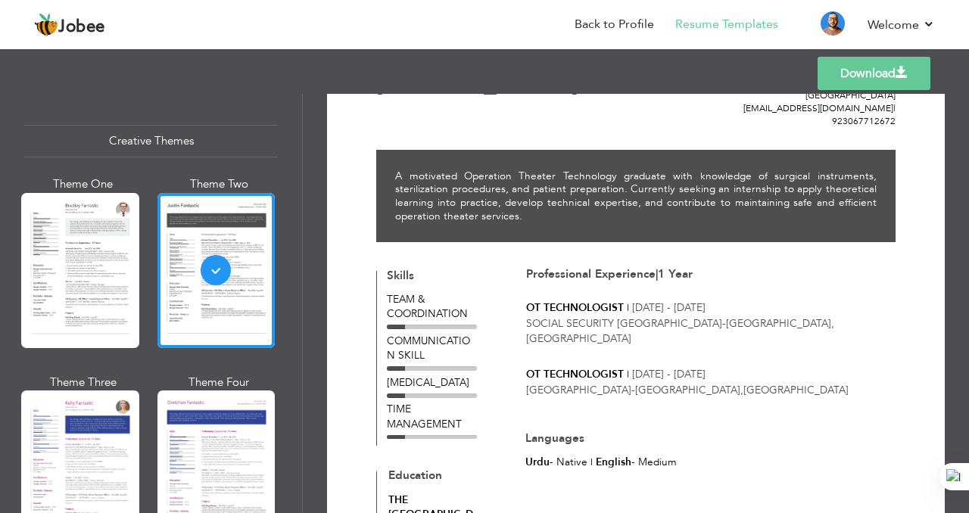
scroll to position [70, 0]
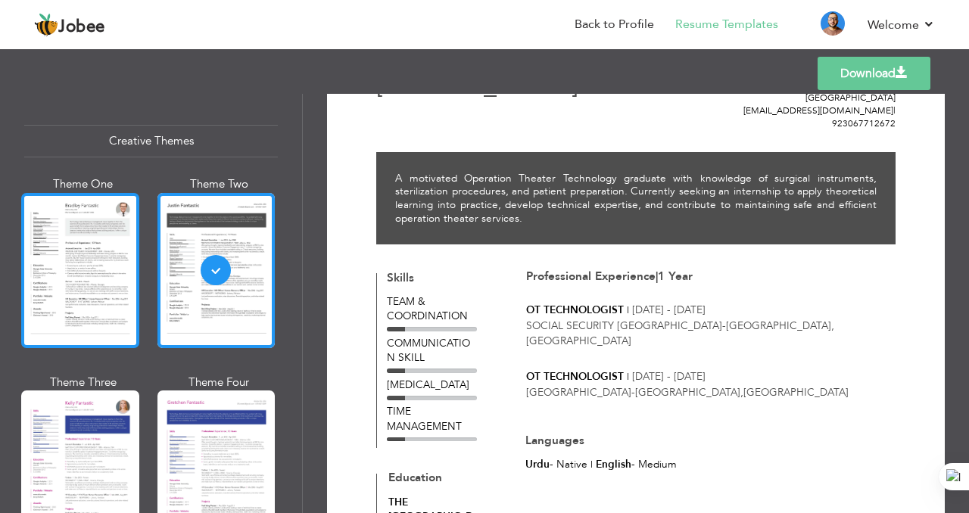
click at [78, 230] on div at bounding box center [80, 270] width 118 height 155
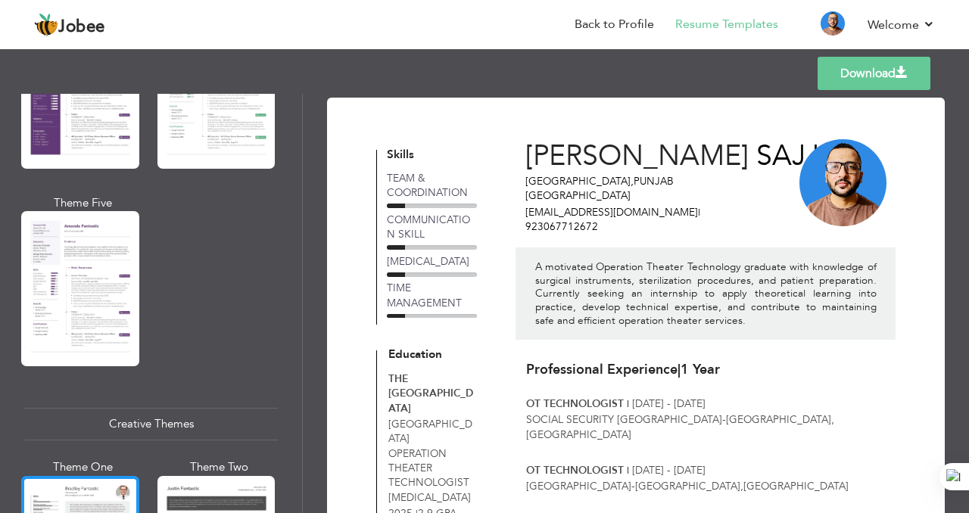
scroll to position [1494, 0]
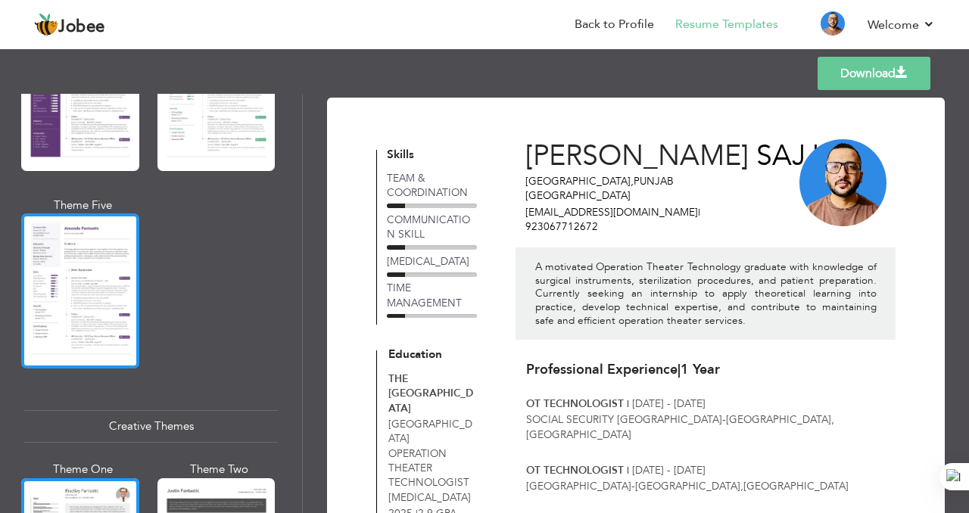
click at [87, 251] on div at bounding box center [80, 291] width 118 height 155
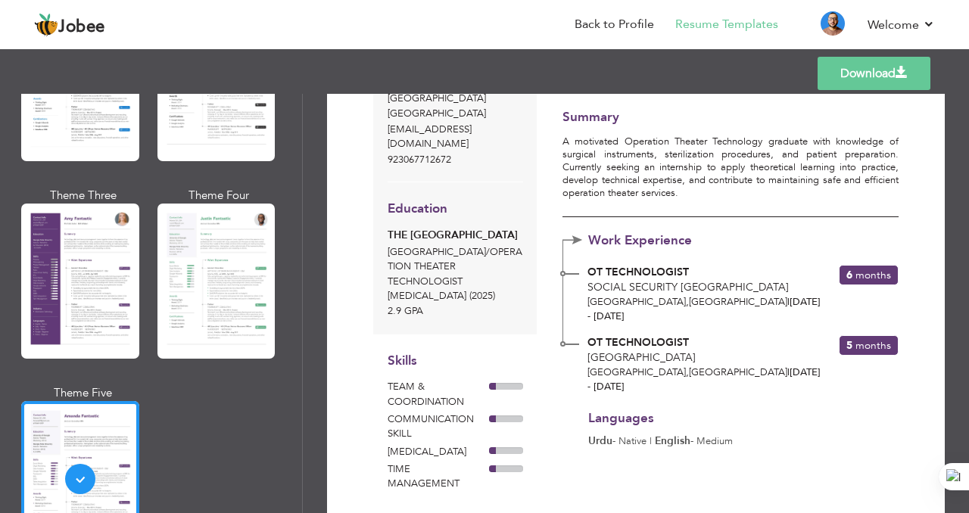
scroll to position [101, 0]
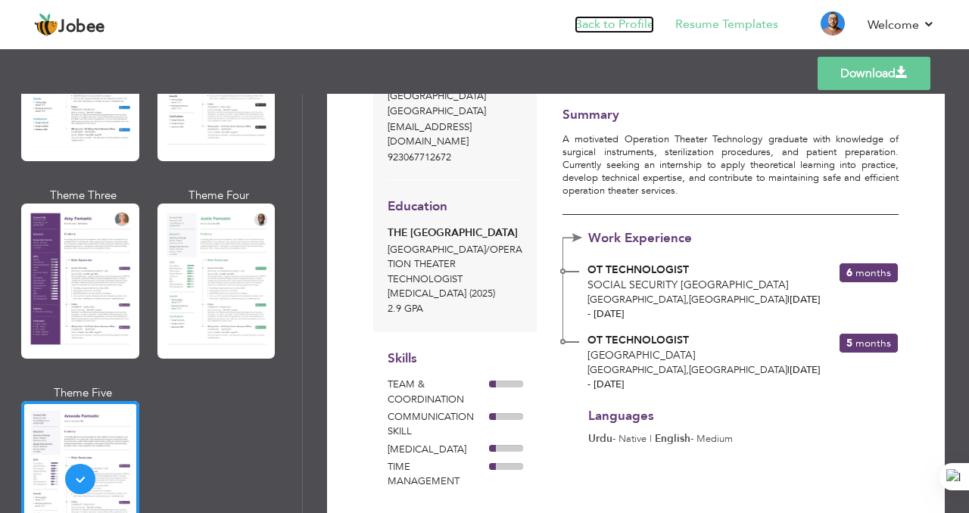
click at [633, 31] on link "Back to Profile" at bounding box center [615, 24] width 80 height 17
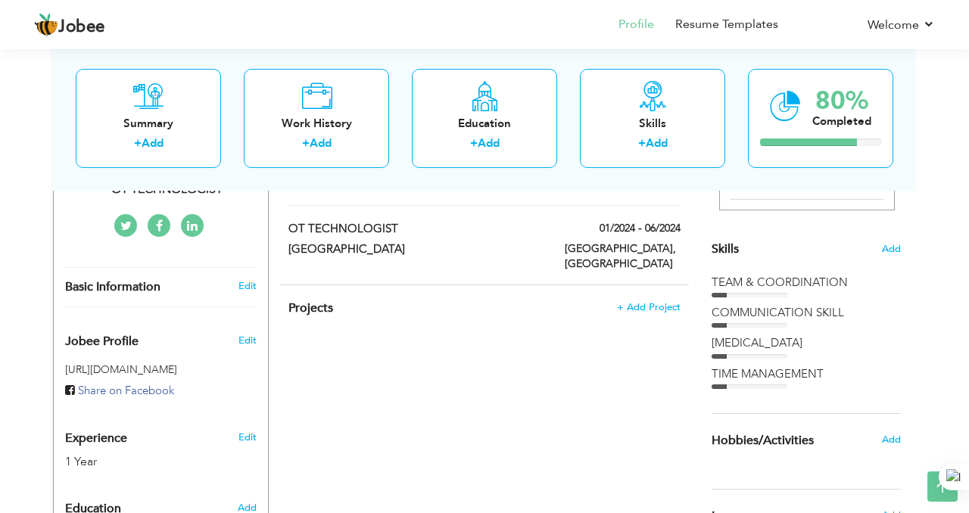
scroll to position [341, 0]
click at [773, 290] on div "TEAM & COORDINATION" at bounding box center [806, 284] width 189 height 16
click at [772, 283] on div "TEAM & COORDINATION" at bounding box center [806, 284] width 189 height 16
click at [725, 247] on span "Skills" at bounding box center [725, 250] width 27 height 17
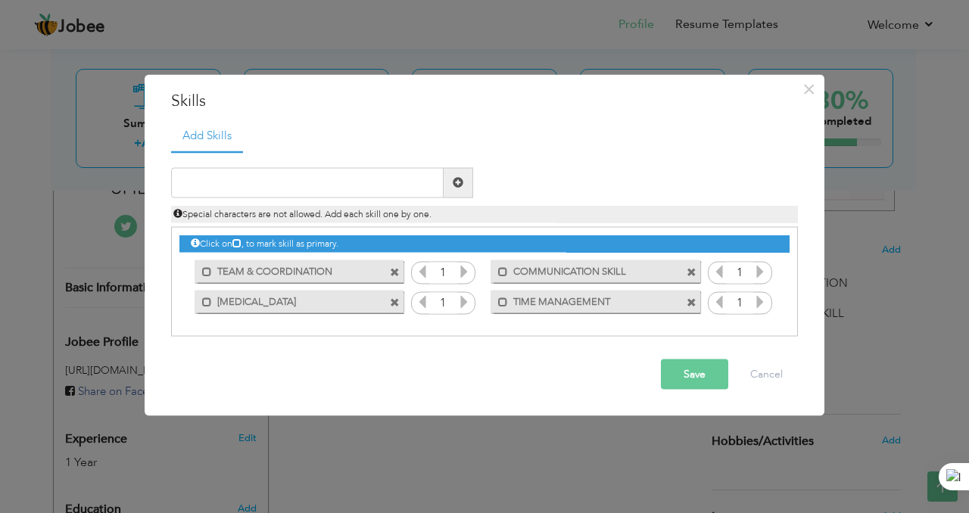
click at [464, 272] on icon at bounding box center [464, 271] width 14 height 14
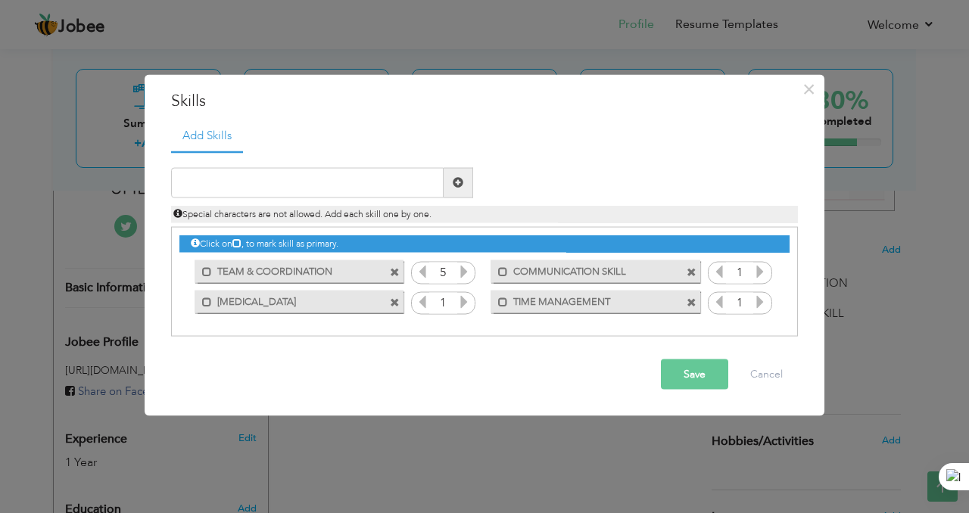
click at [464, 272] on icon at bounding box center [464, 271] width 14 height 14
click at [461, 304] on icon at bounding box center [464, 302] width 14 height 14
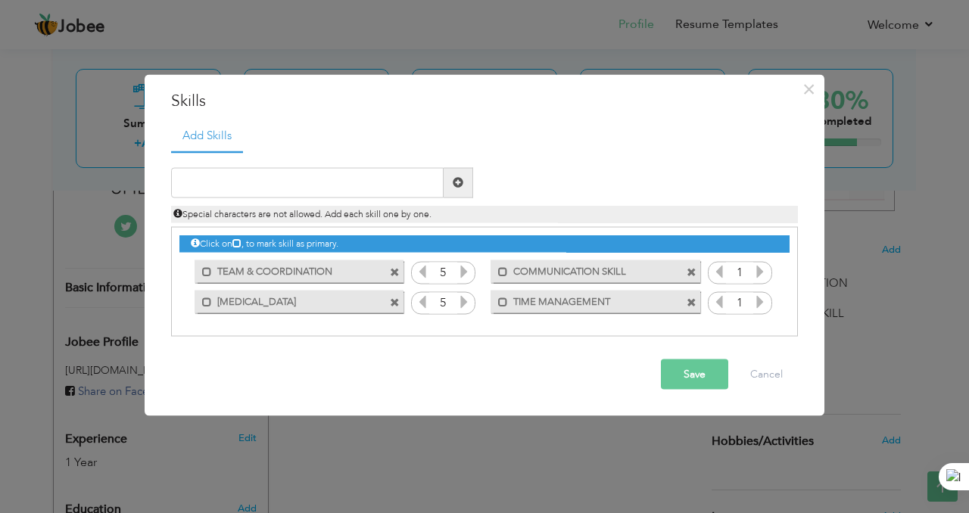
click at [461, 304] on icon at bounding box center [464, 302] width 14 height 14
click at [760, 275] on icon at bounding box center [760, 271] width 14 height 14
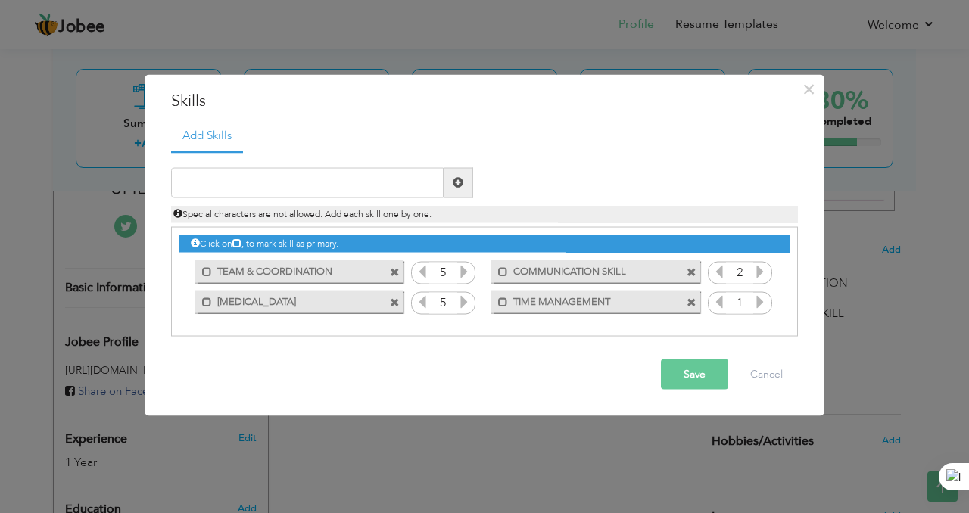
click at [760, 275] on icon at bounding box center [760, 271] width 14 height 14
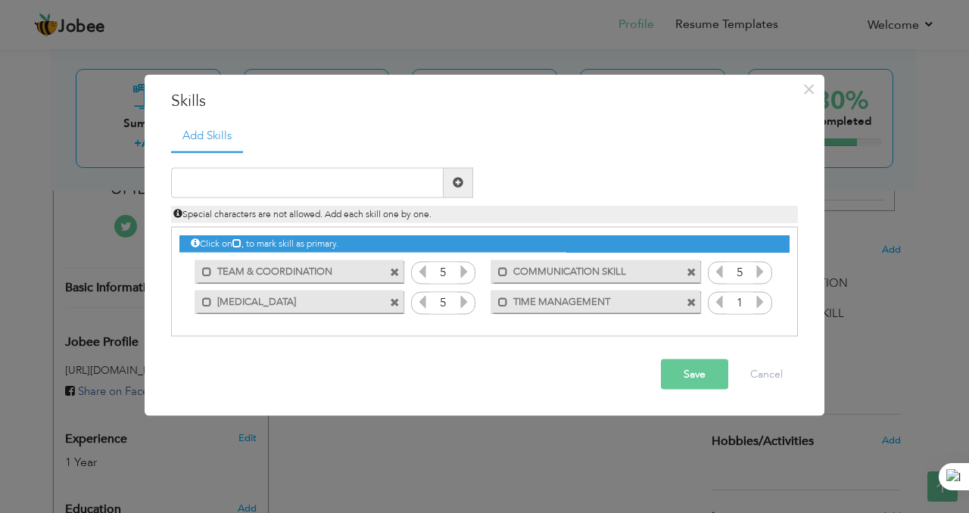
click at [760, 303] on icon at bounding box center [760, 302] width 14 height 14
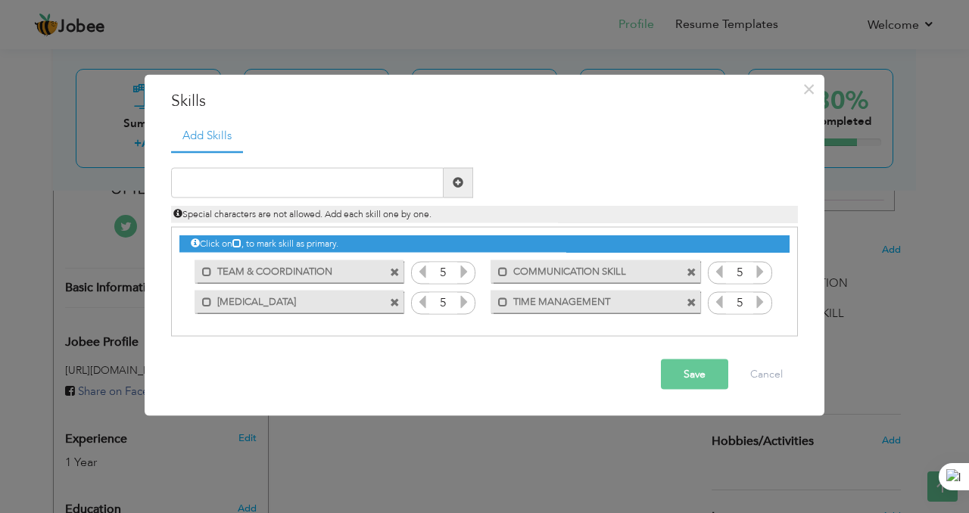
click at [760, 303] on icon at bounding box center [760, 302] width 14 height 14
click at [691, 377] on button "Save" at bounding box center [694, 374] width 67 height 30
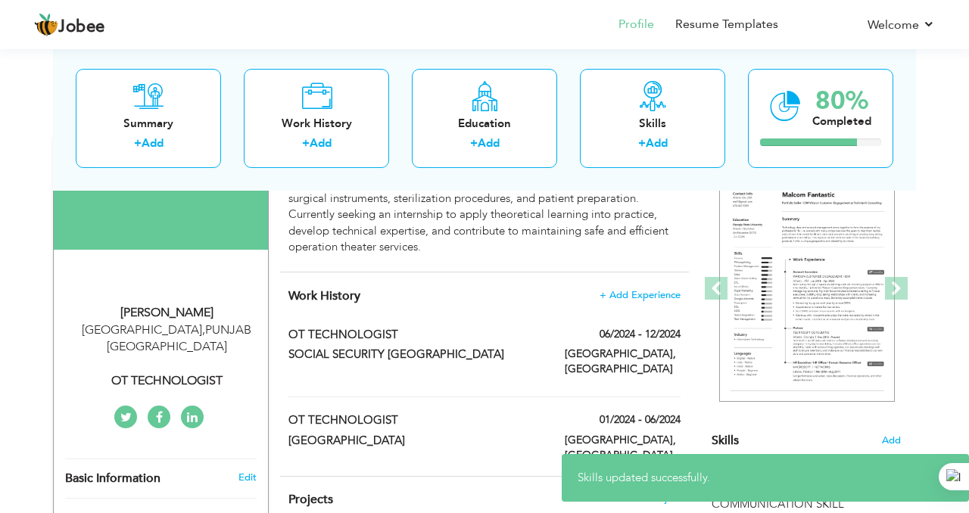
scroll to position [0, 0]
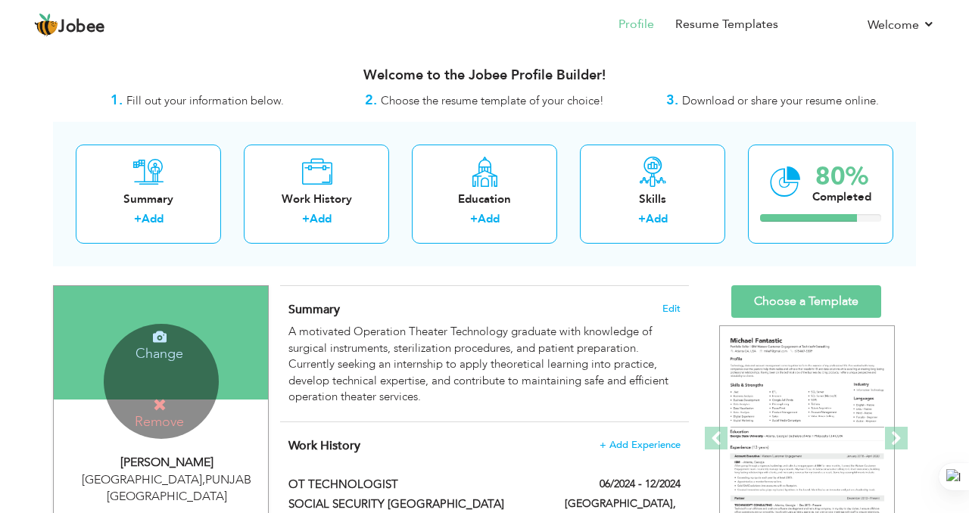
click at [162, 404] on icon at bounding box center [160, 405] width 14 height 14
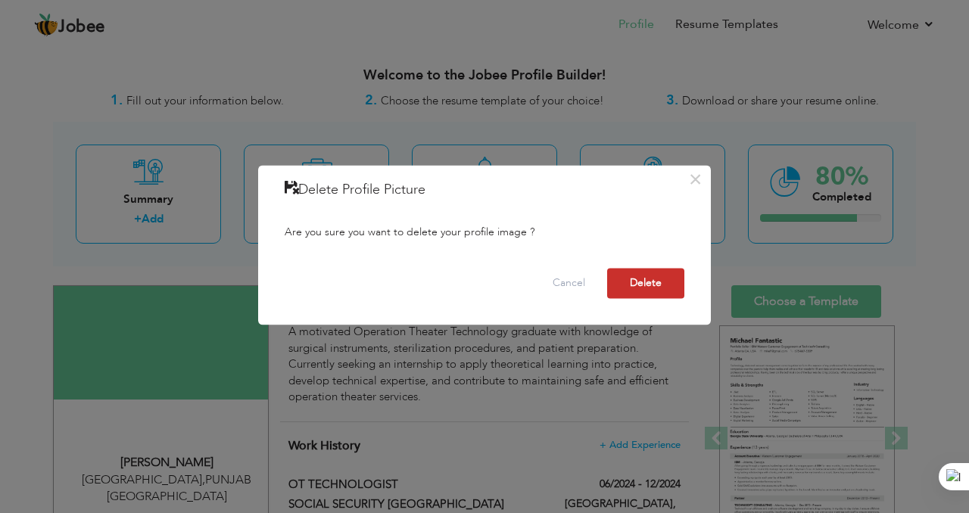
click at [650, 285] on button "Delete" at bounding box center [645, 284] width 77 height 30
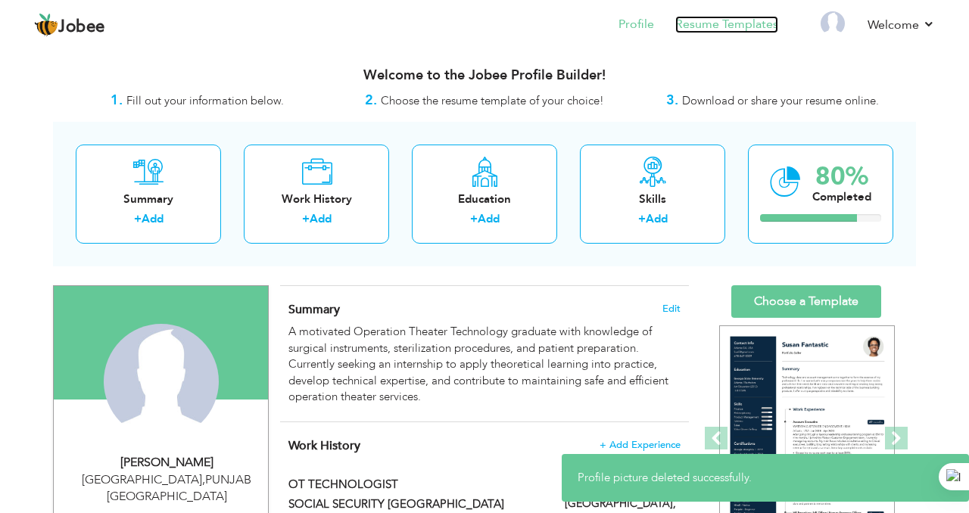
click at [721, 28] on link "Resume Templates" at bounding box center [726, 24] width 103 height 17
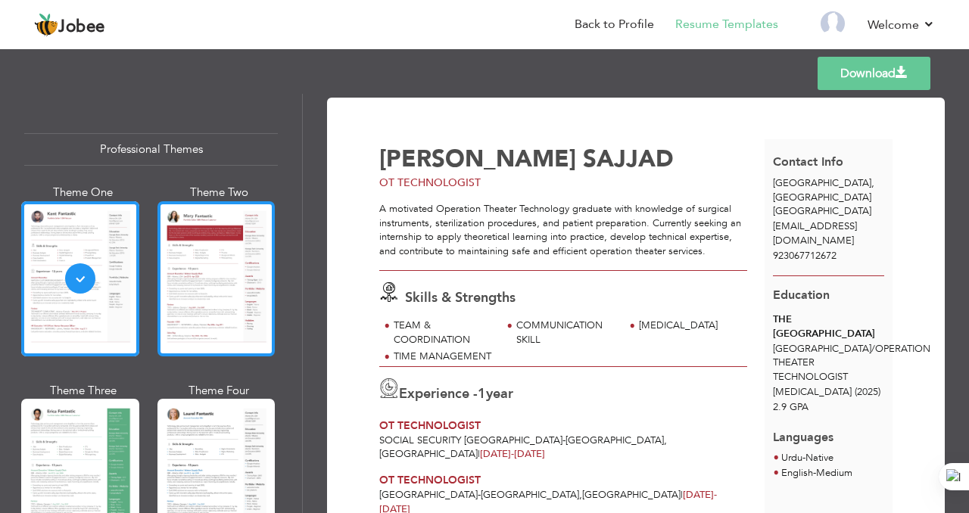
click at [234, 253] on div at bounding box center [217, 278] width 118 height 155
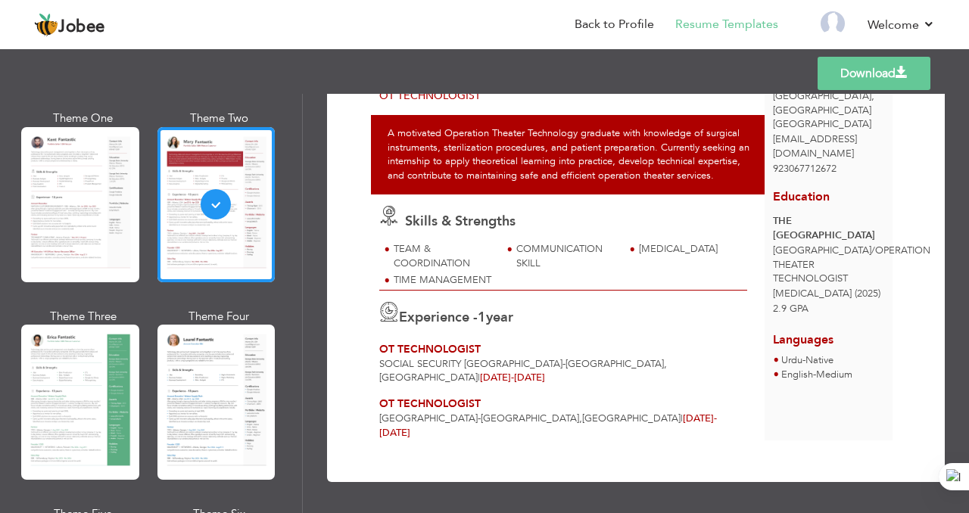
scroll to position [75, 0]
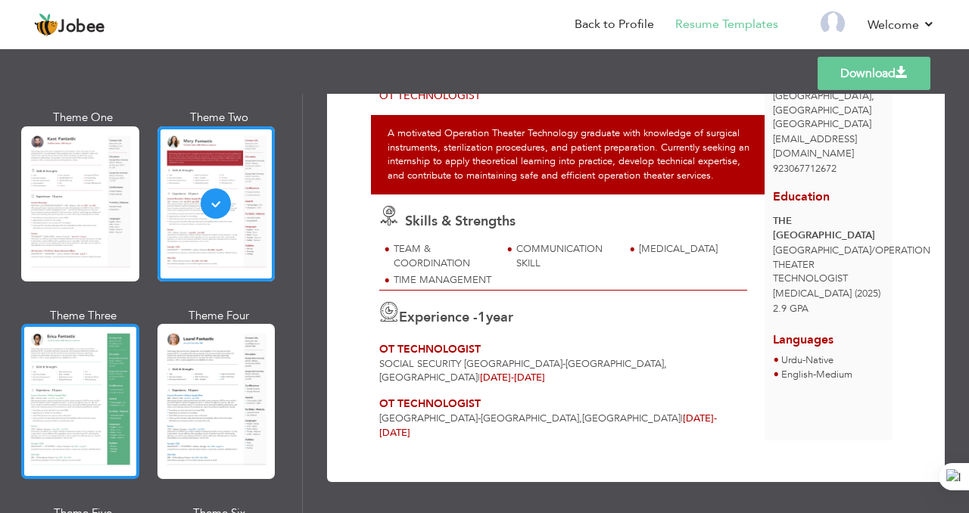
click at [101, 370] on div at bounding box center [80, 401] width 118 height 155
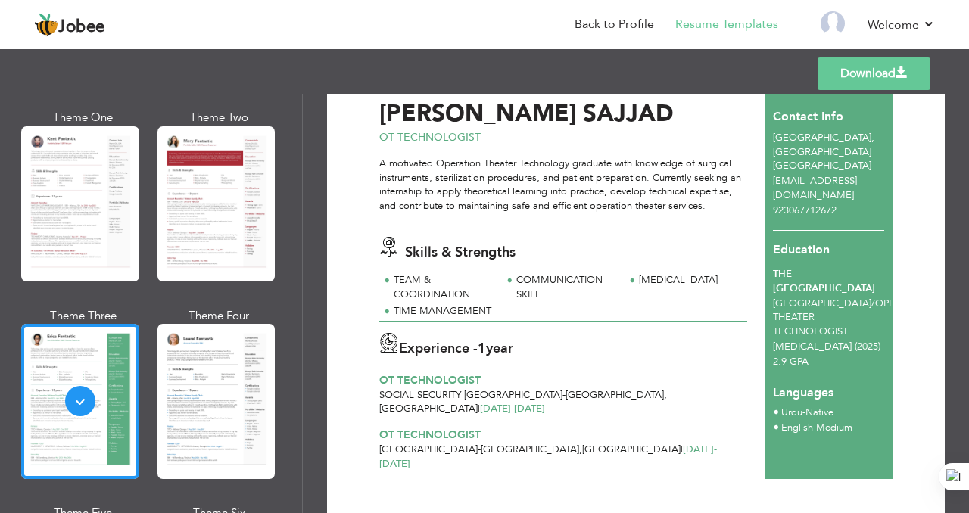
scroll to position [84, 0]
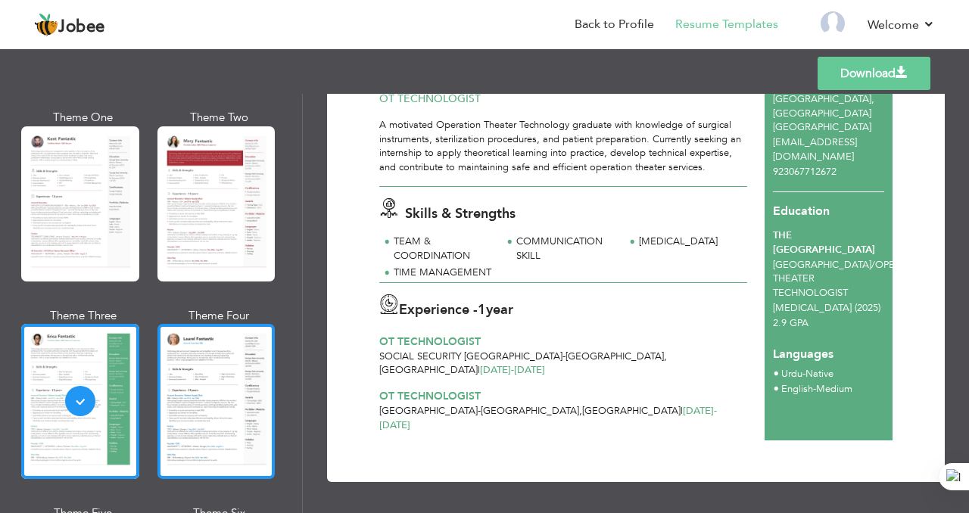
click at [233, 382] on div at bounding box center [217, 401] width 118 height 155
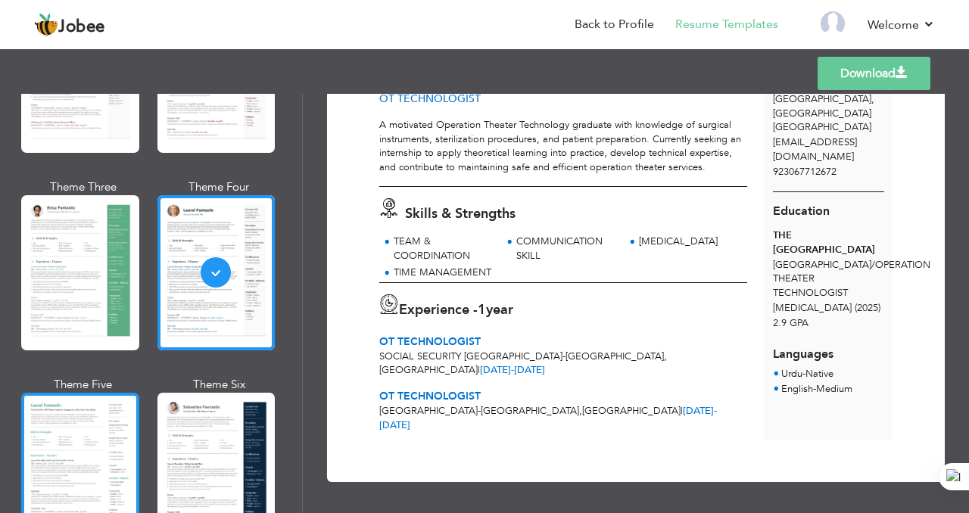
scroll to position [342, 0]
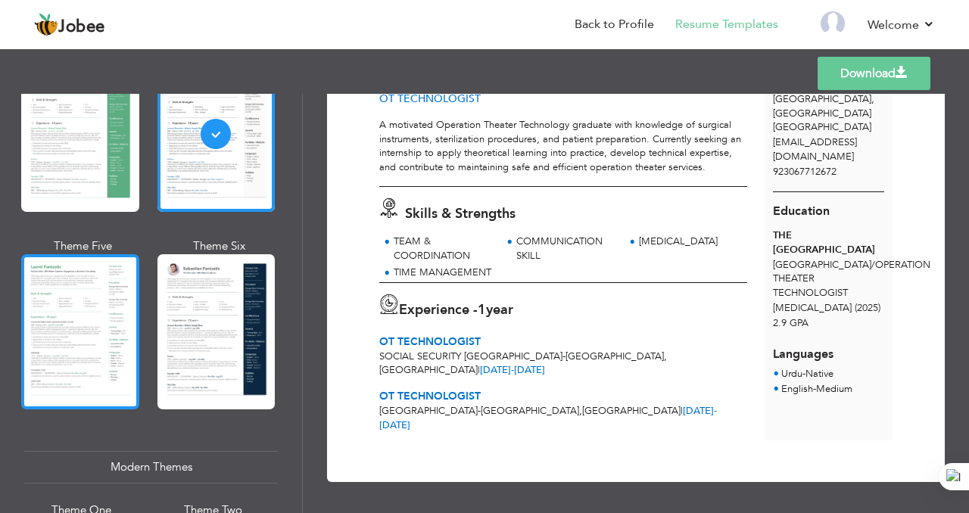
click at [73, 347] on div at bounding box center [80, 331] width 118 height 155
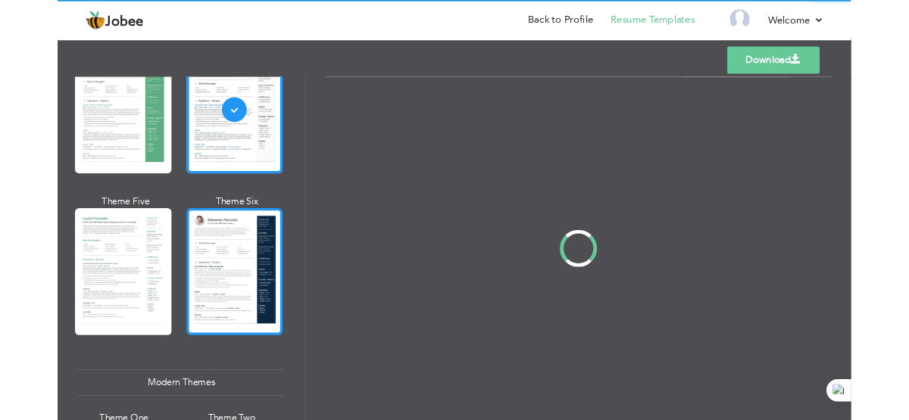
scroll to position [0, 0]
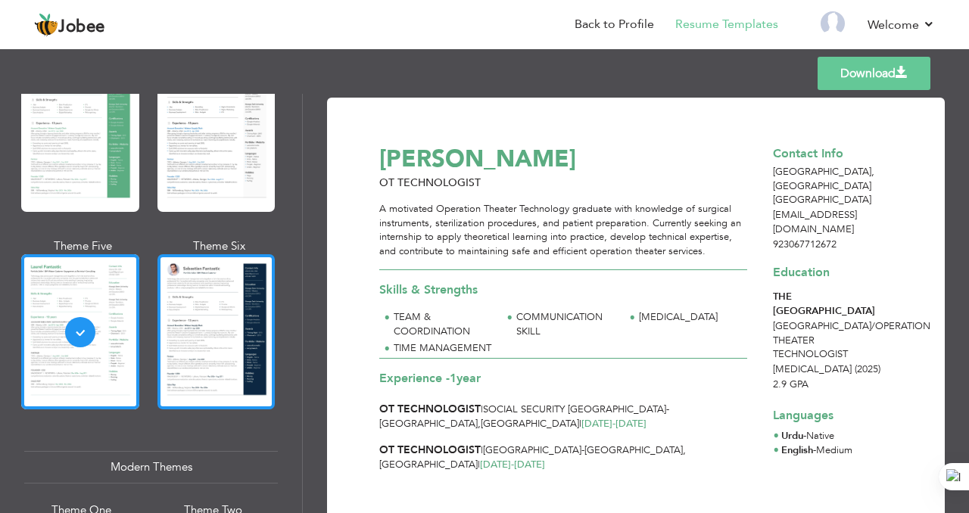
click at [214, 348] on div at bounding box center [217, 331] width 118 height 155
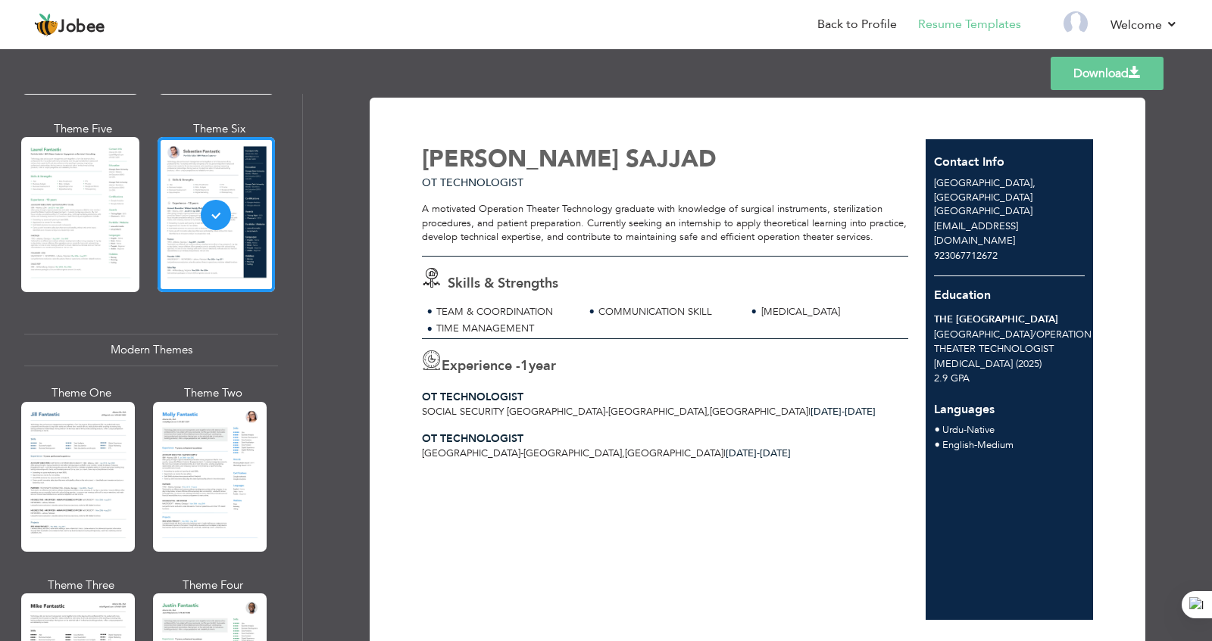
scroll to position [462, 0]
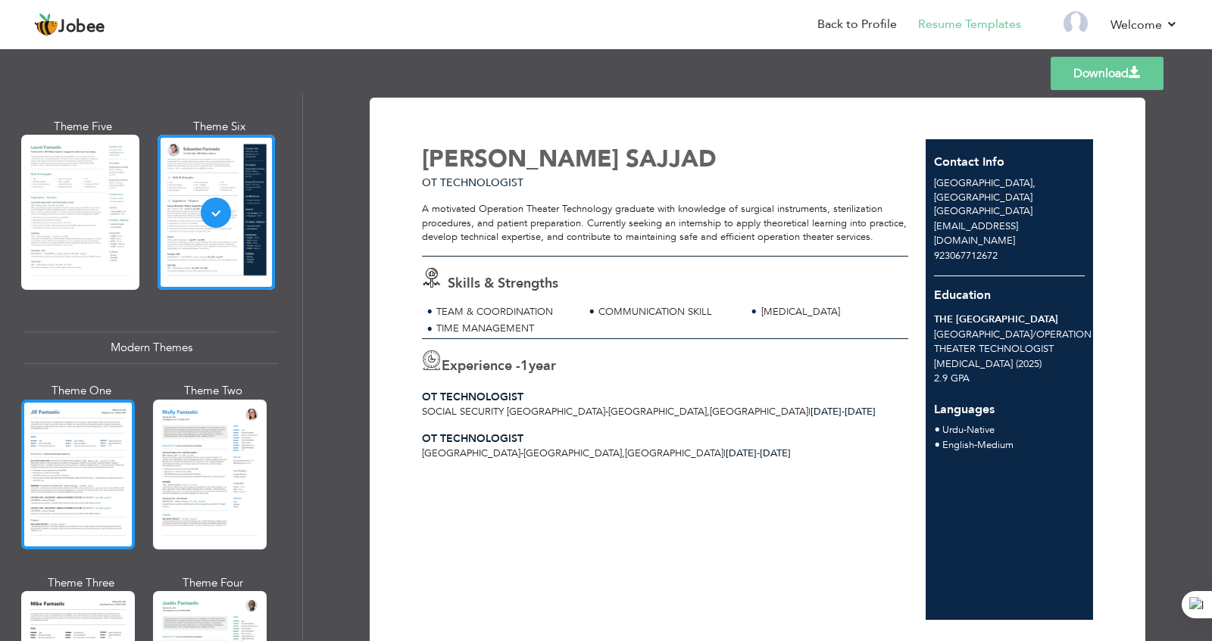
click at [64, 452] on div at bounding box center [78, 475] width 114 height 150
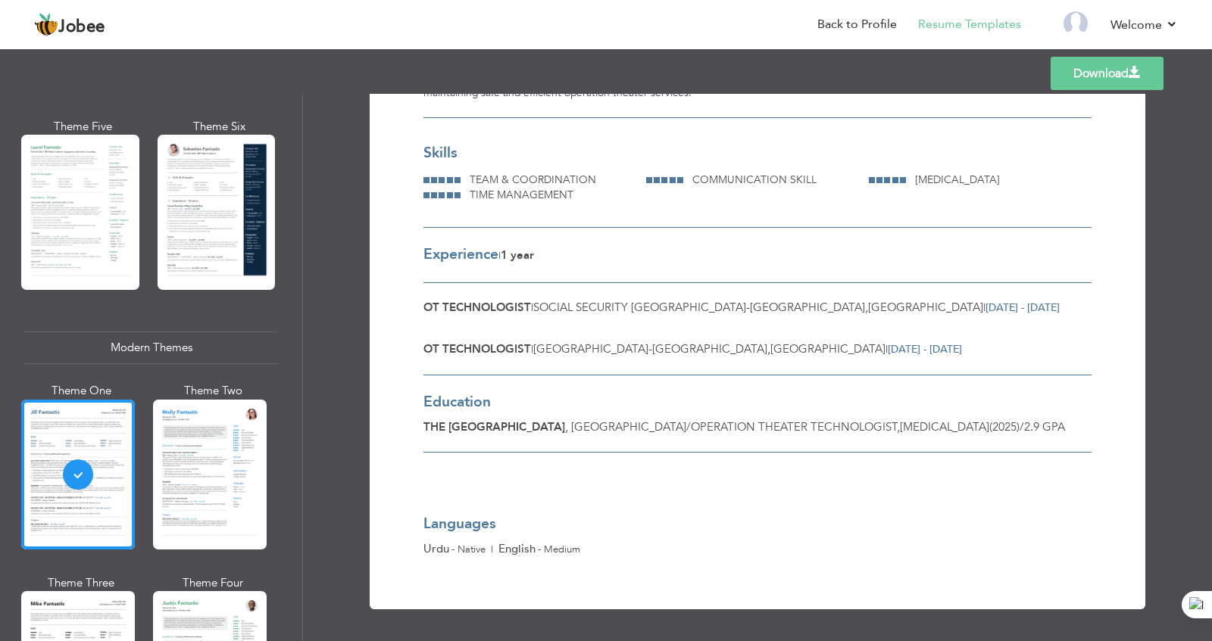
scroll to position [194, 0]
click at [228, 460] on div at bounding box center [210, 475] width 114 height 150
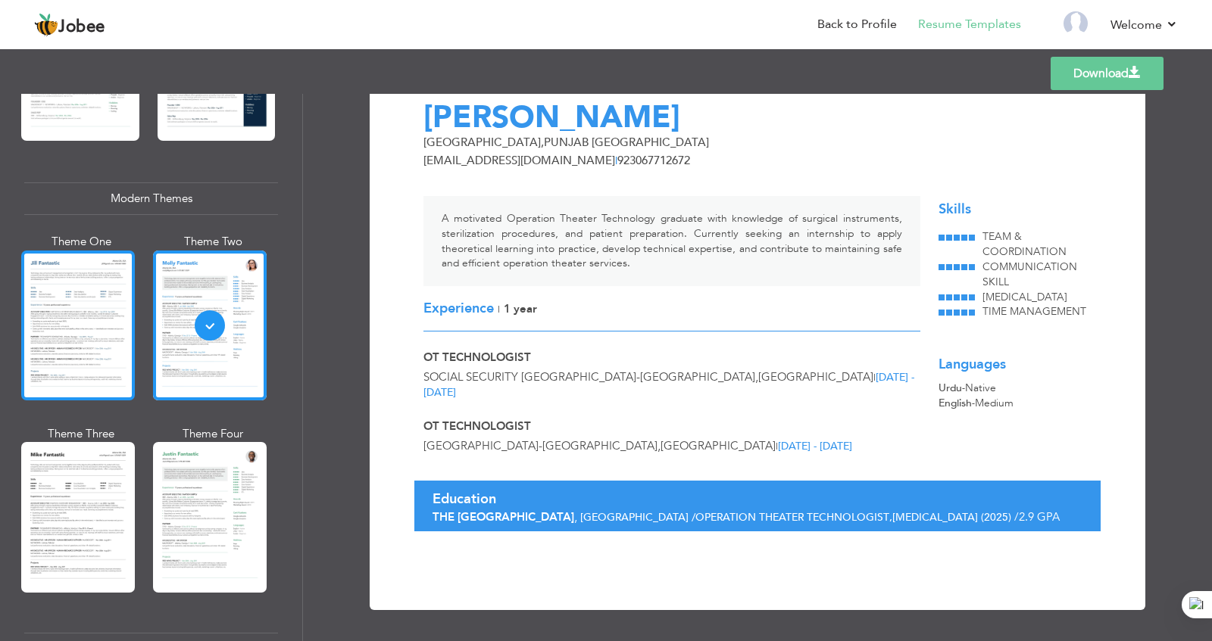
scroll to position [627, 0]
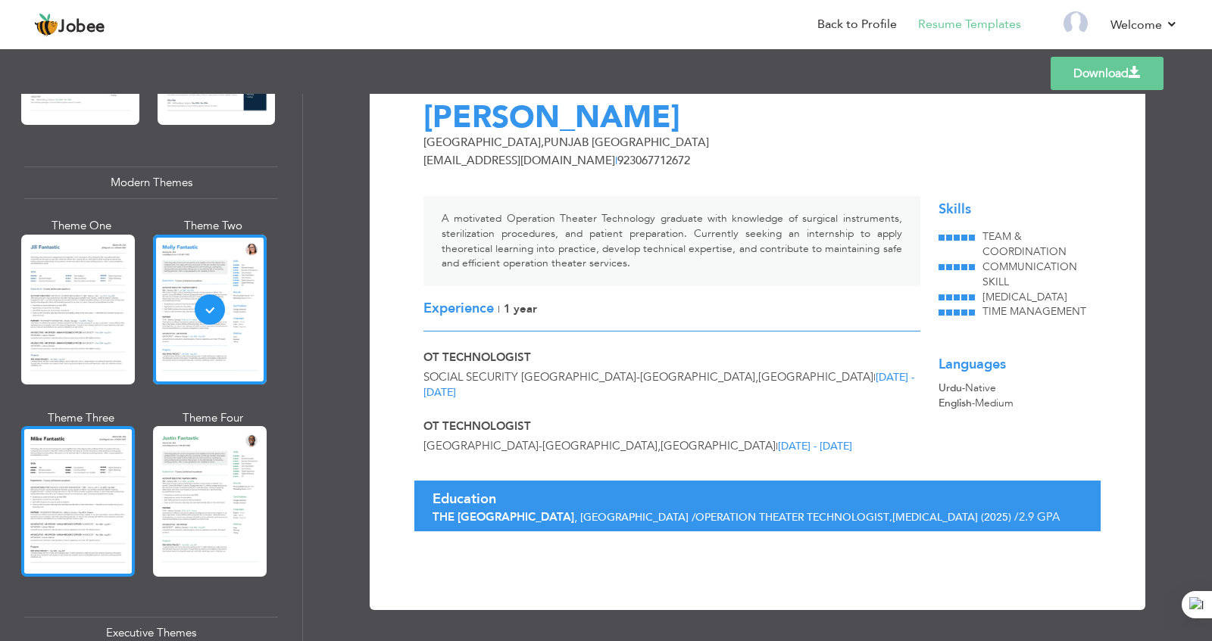
click at [125, 455] on div at bounding box center [78, 501] width 114 height 150
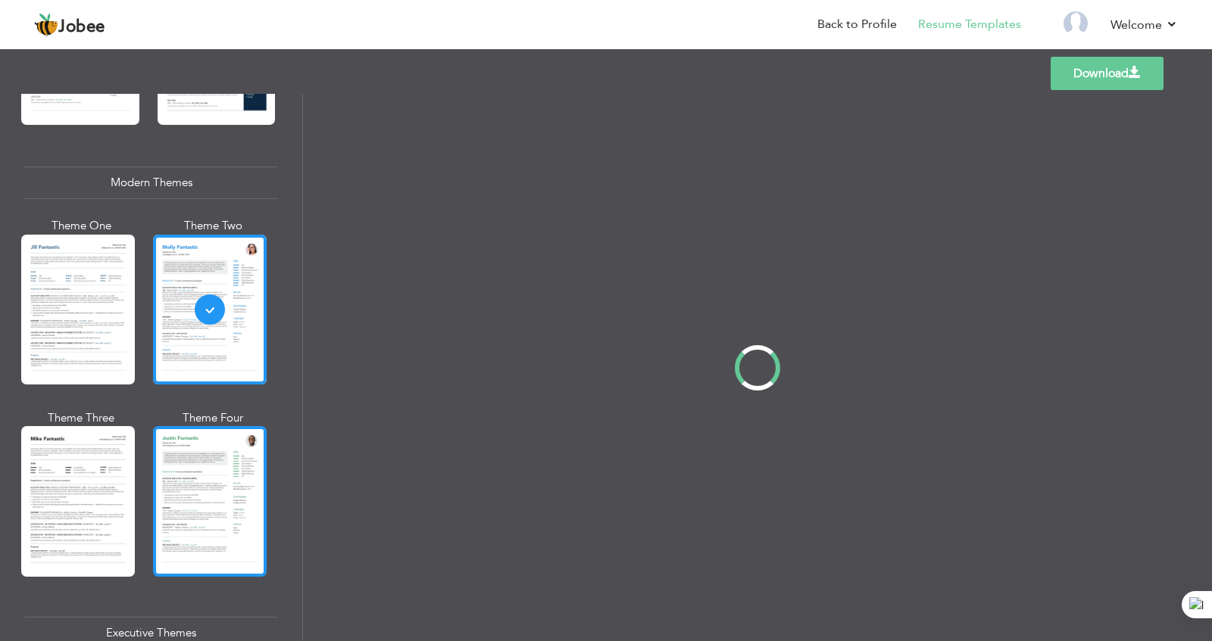
scroll to position [0, 0]
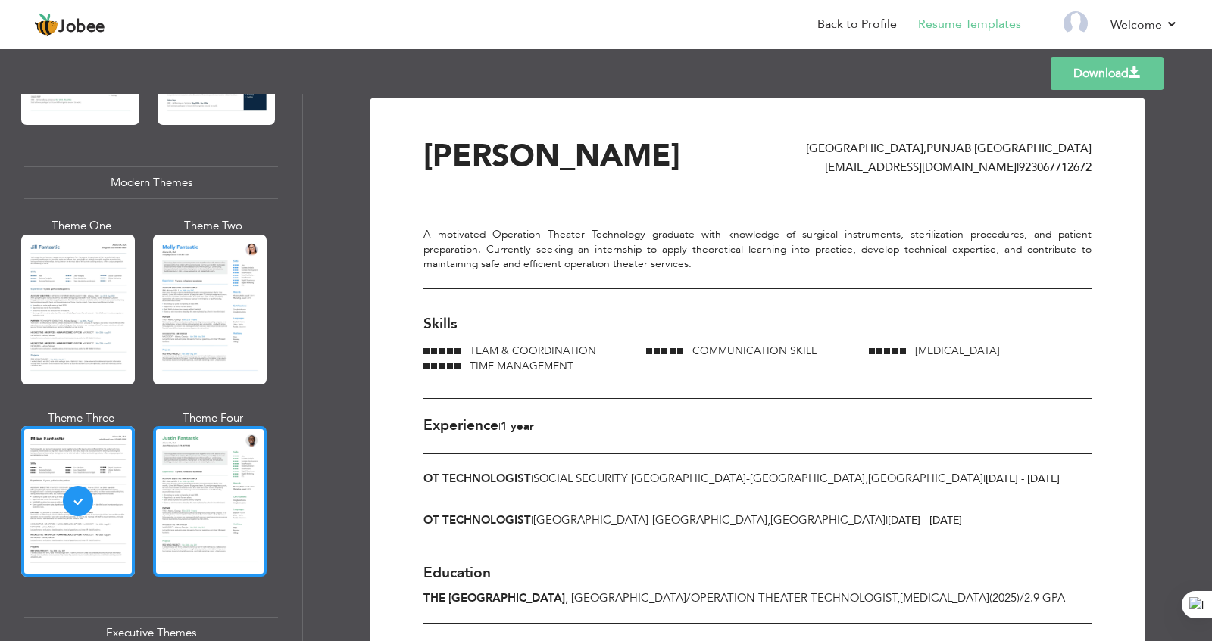
click at [252, 473] on div at bounding box center [210, 501] width 114 height 150
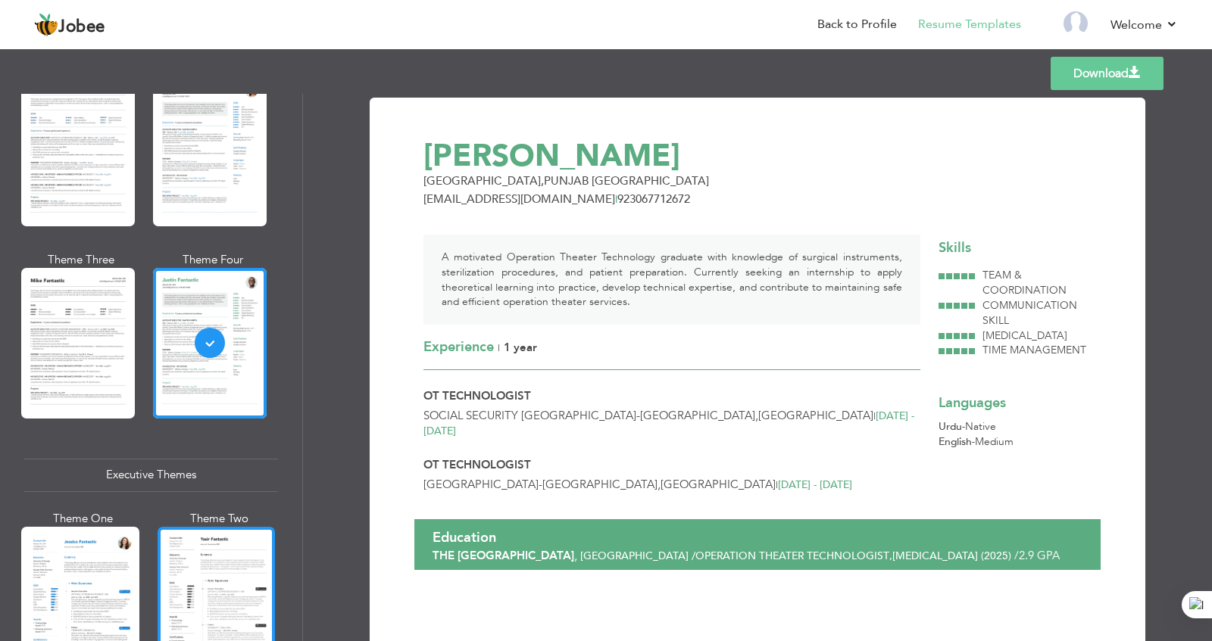
scroll to position [872, 0]
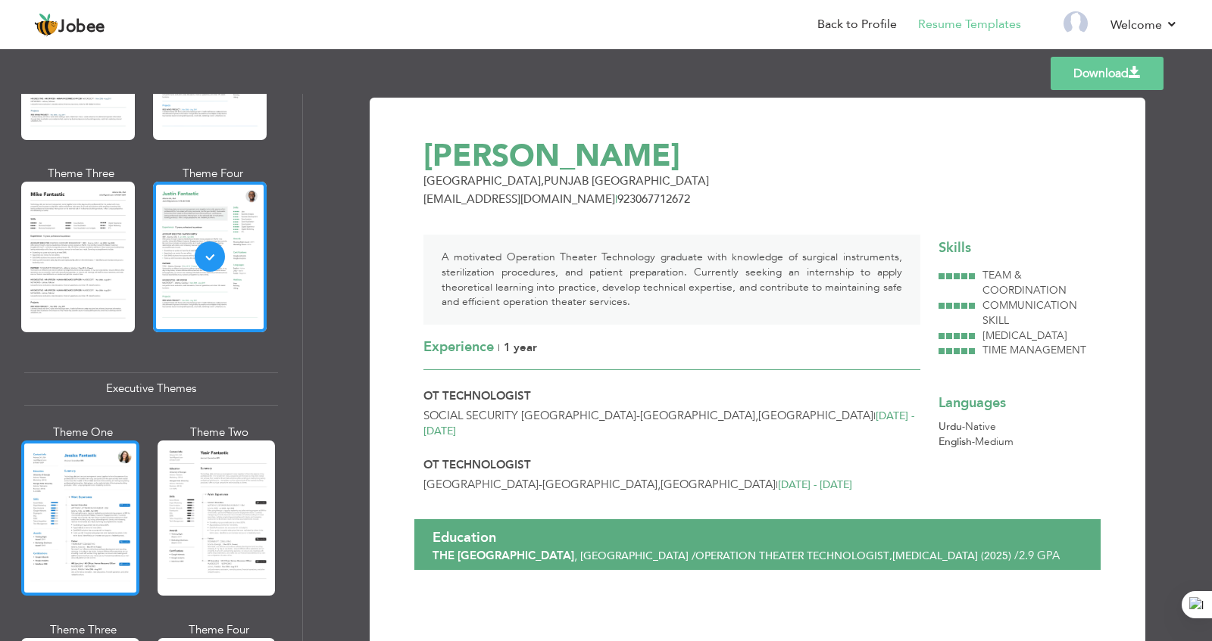
click at [70, 488] on div at bounding box center [80, 518] width 118 height 155
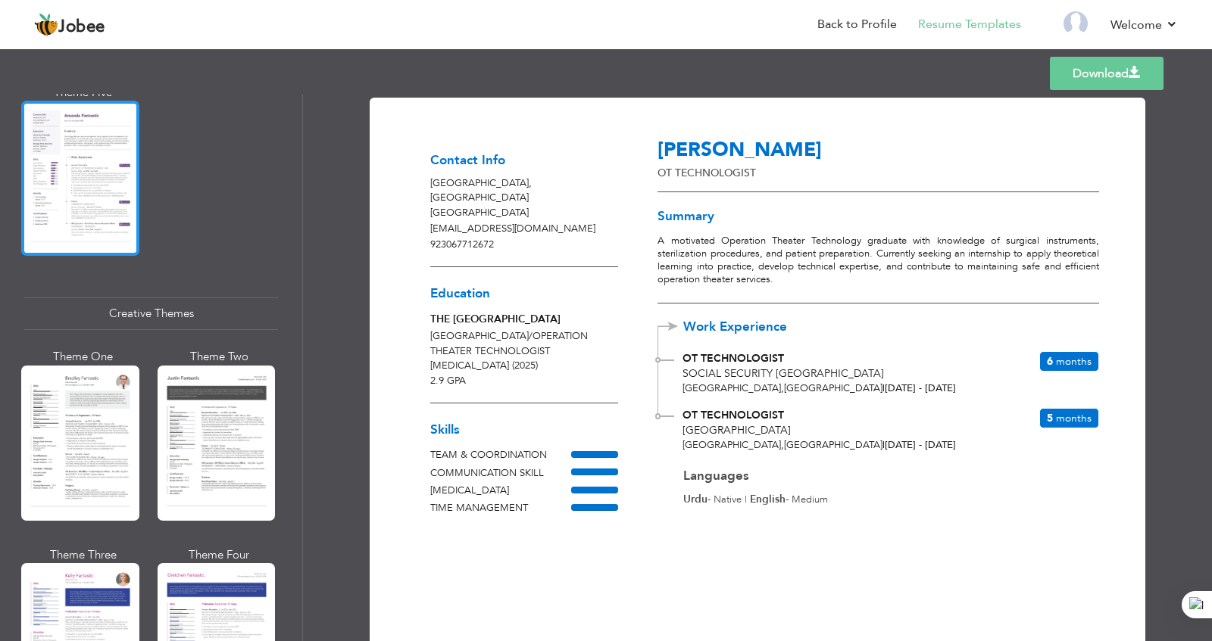
scroll to position [1611, 0]
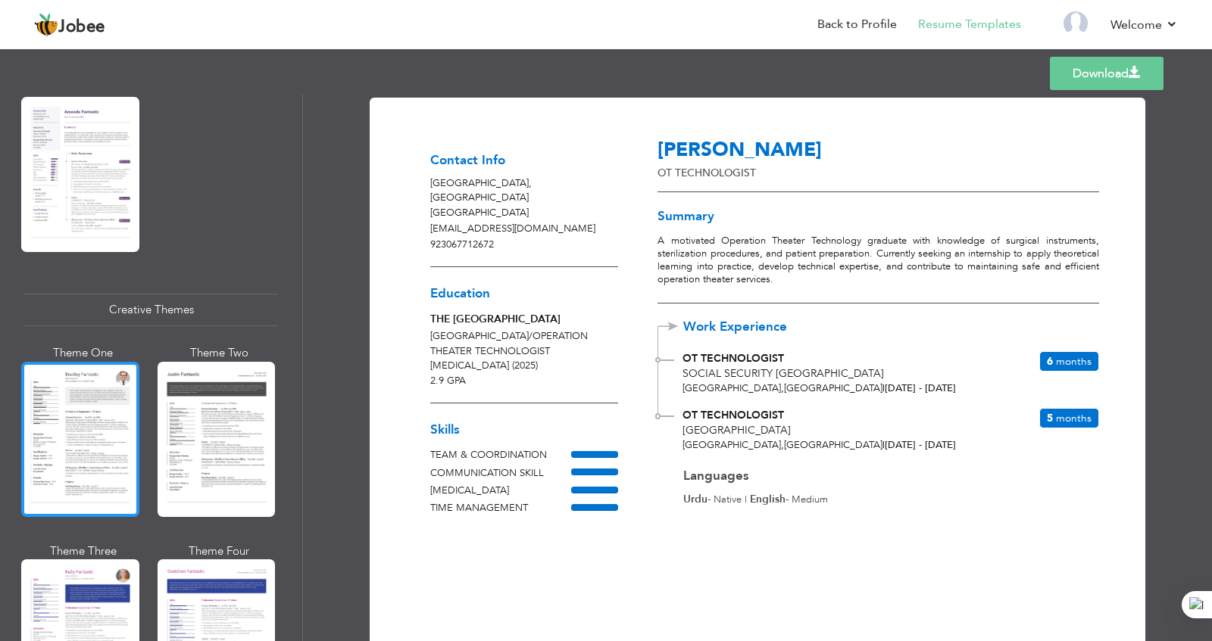
click at [89, 417] on div at bounding box center [80, 439] width 118 height 155
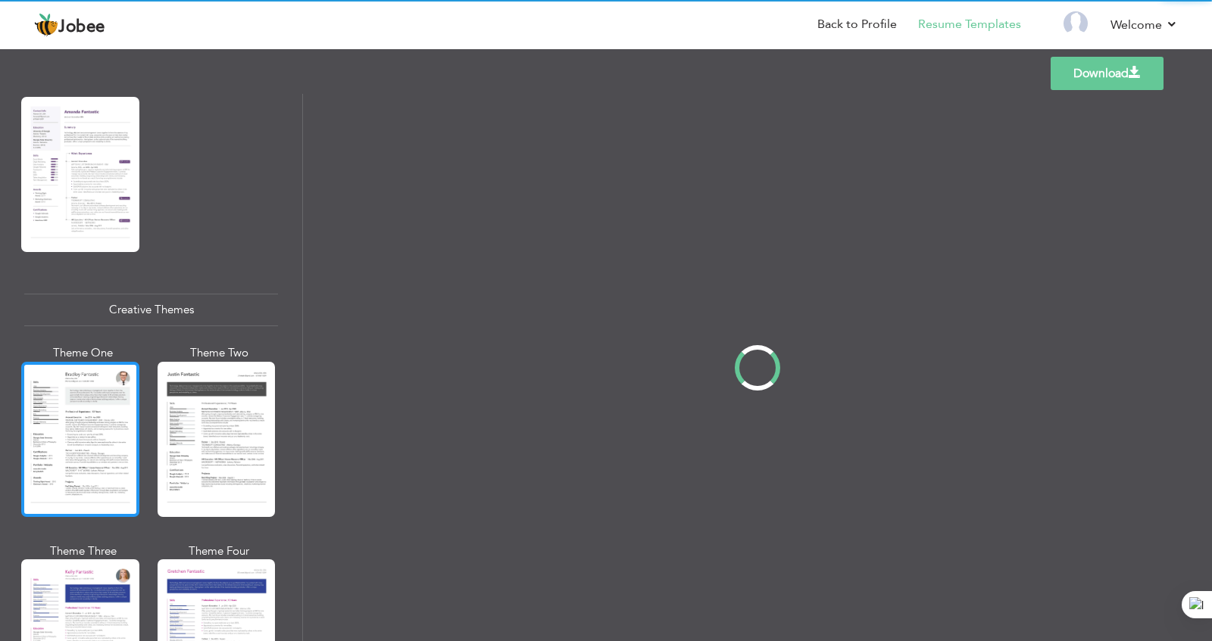
scroll to position [1612, 0]
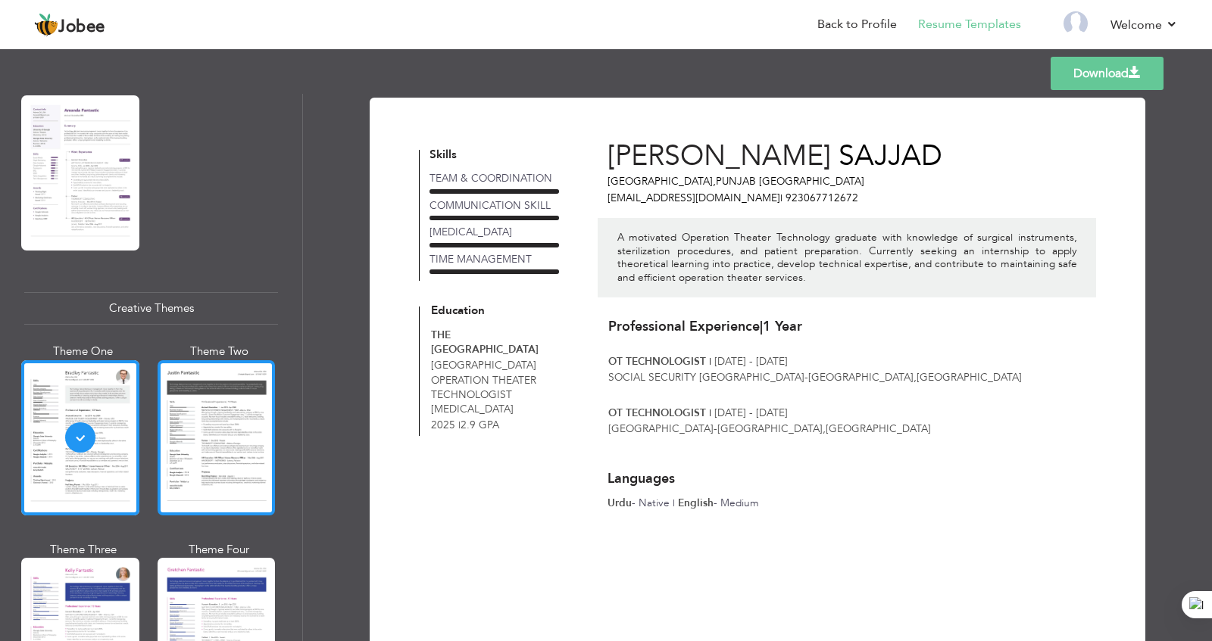
click at [217, 424] on div at bounding box center [217, 437] width 118 height 155
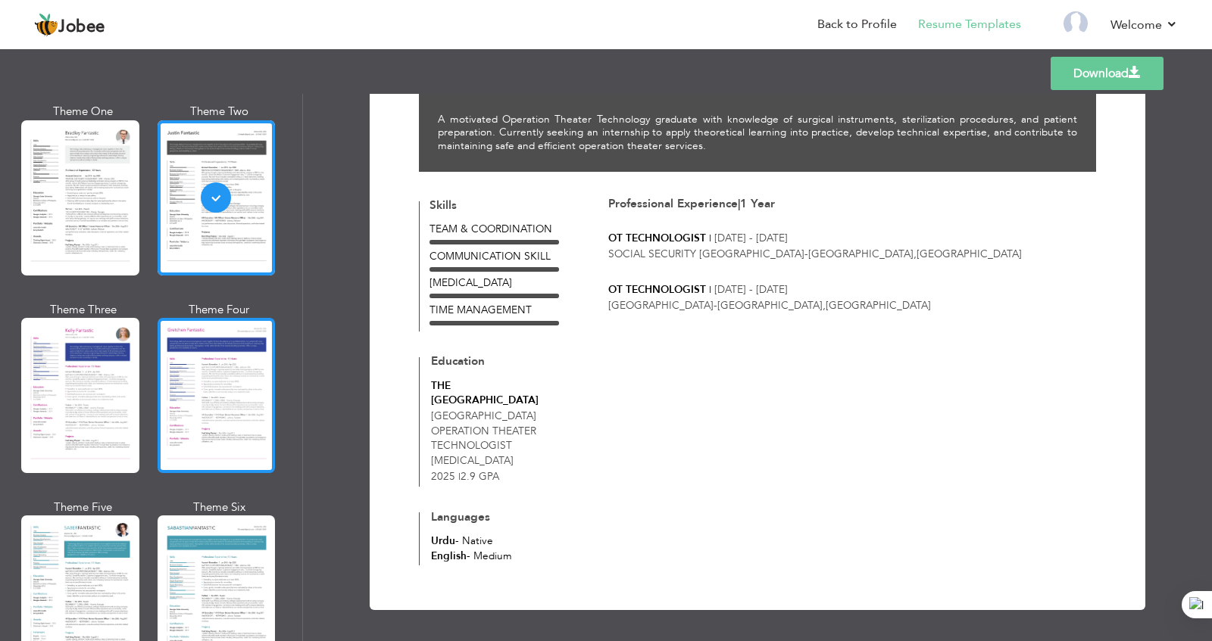
scroll to position [1855, 0]
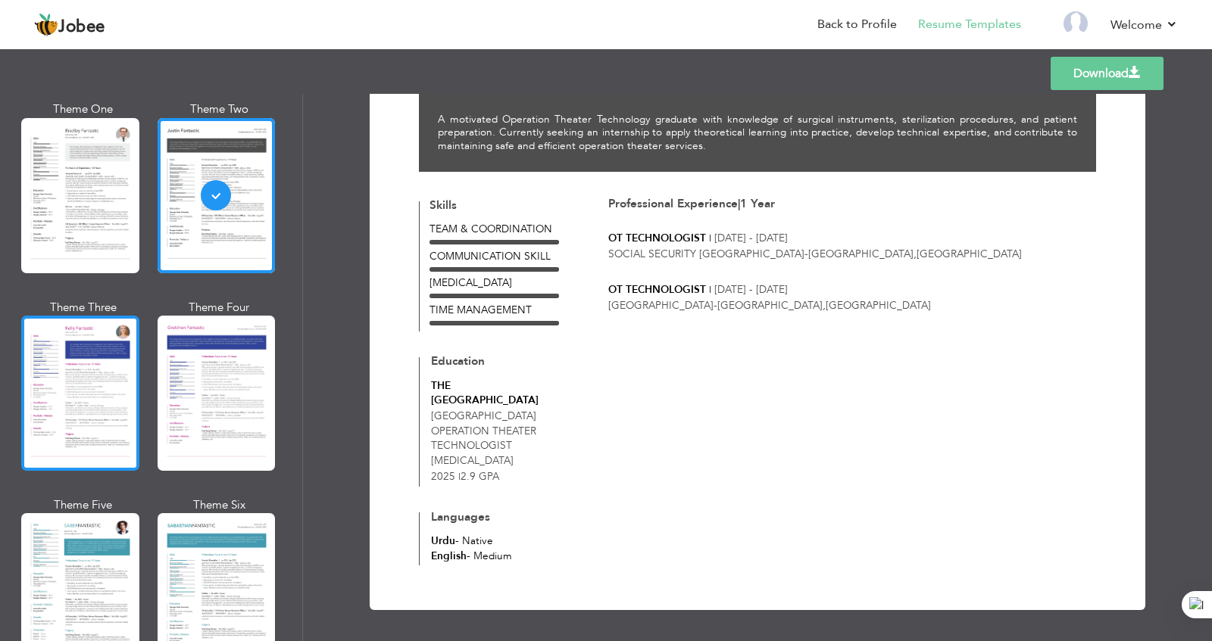
click at [86, 362] on div at bounding box center [80, 393] width 118 height 155
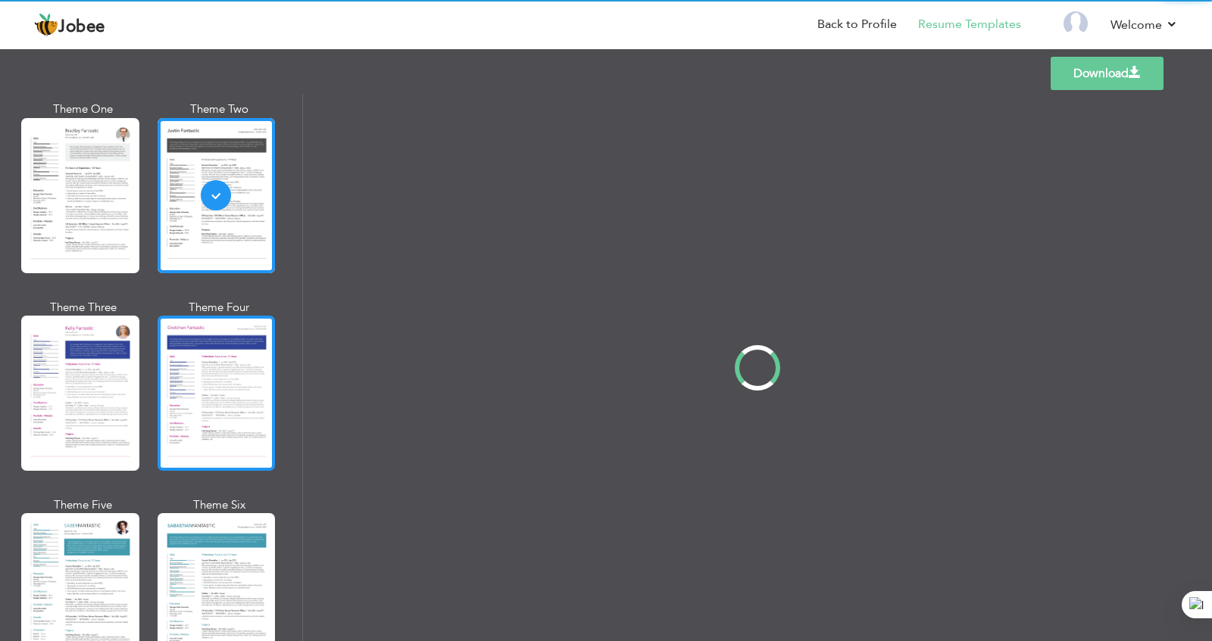
scroll to position [0, 0]
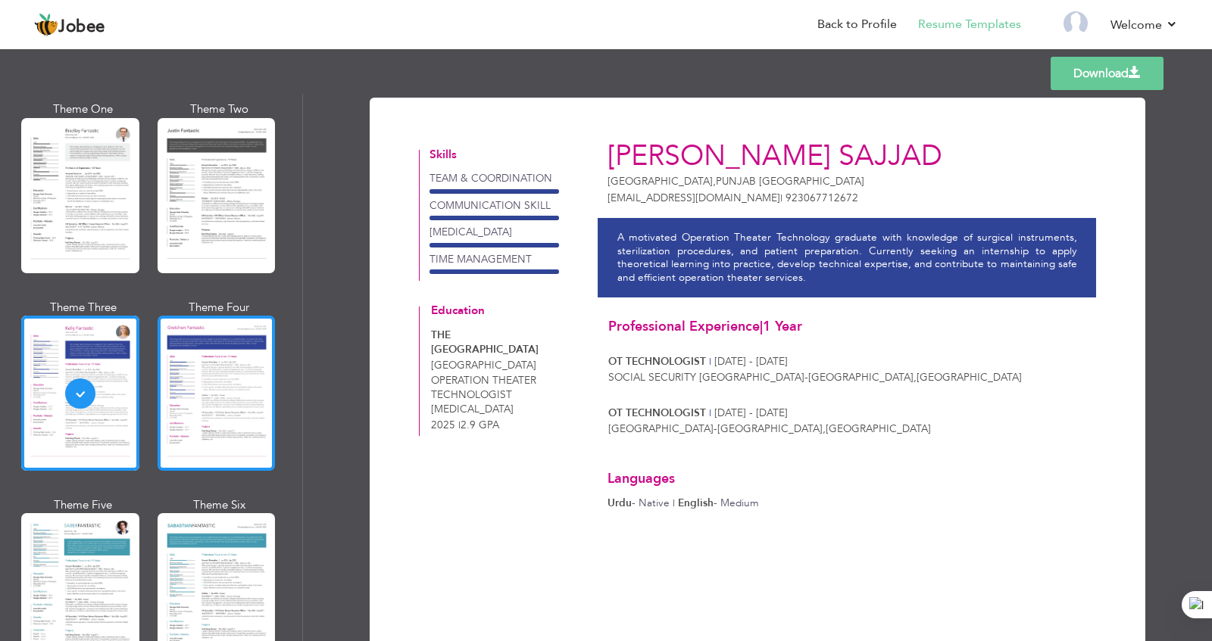
click at [216, 359] on div at bounding box center [217, 393] width 118 height 155
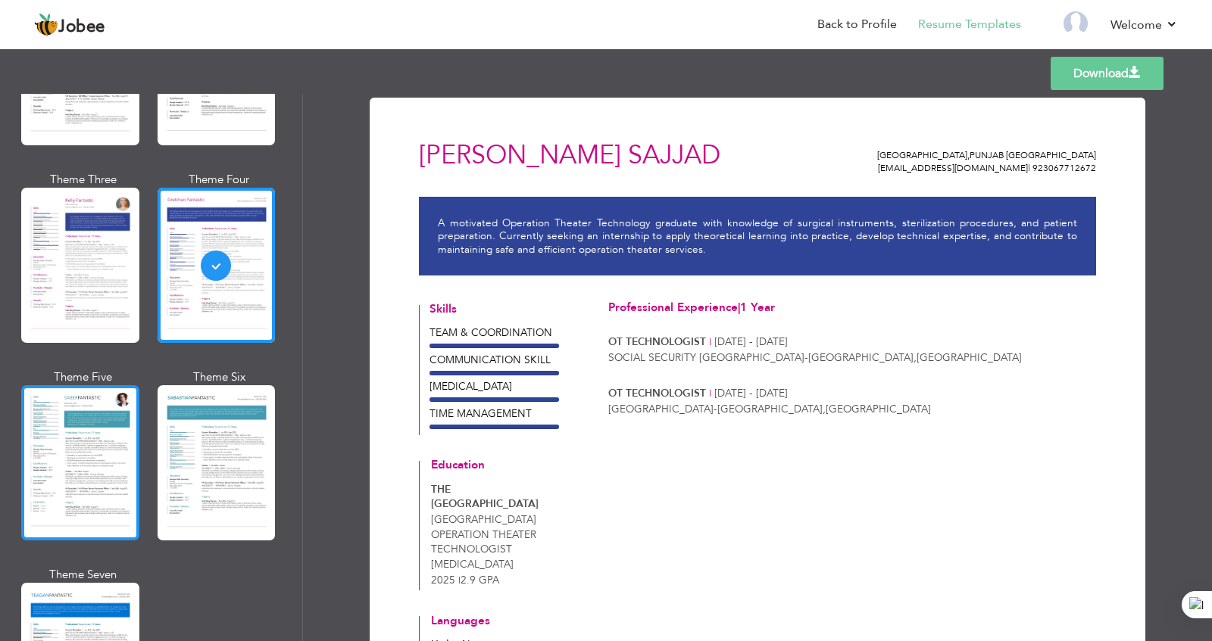
scroll to position [1992, 0]
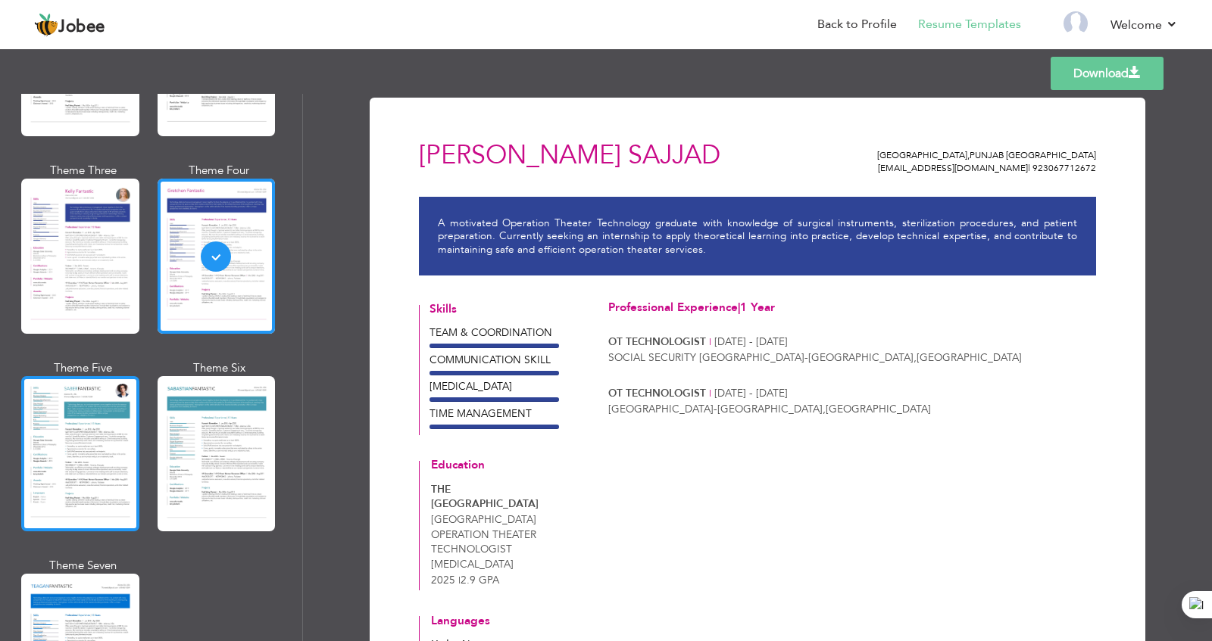
click at [88, 396] on div at bounding box center [80, 453] width 118 height 155
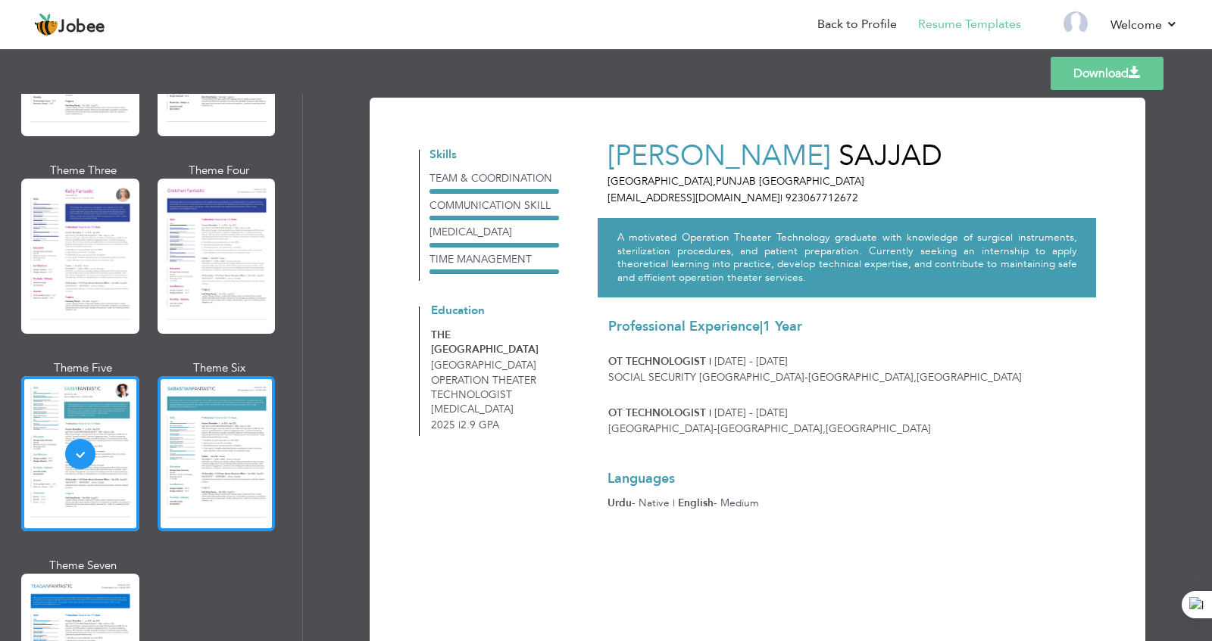
click at [234, 421] on div at bounding box center [217, 453] width 118 height 155
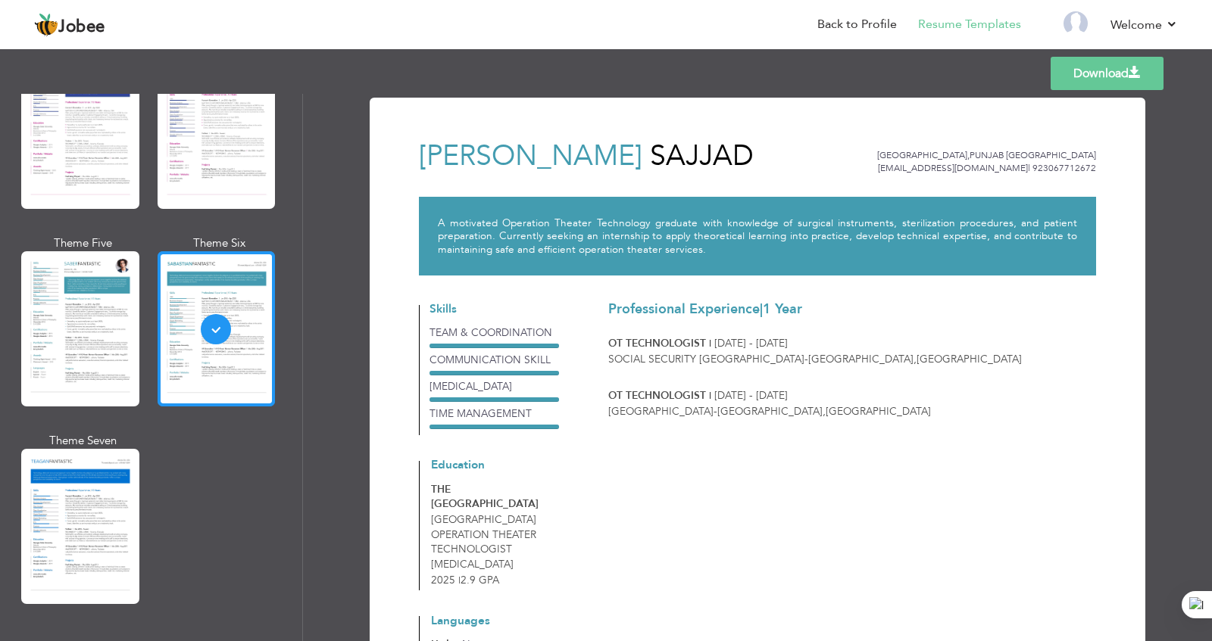
scroll to position [2128, 0]
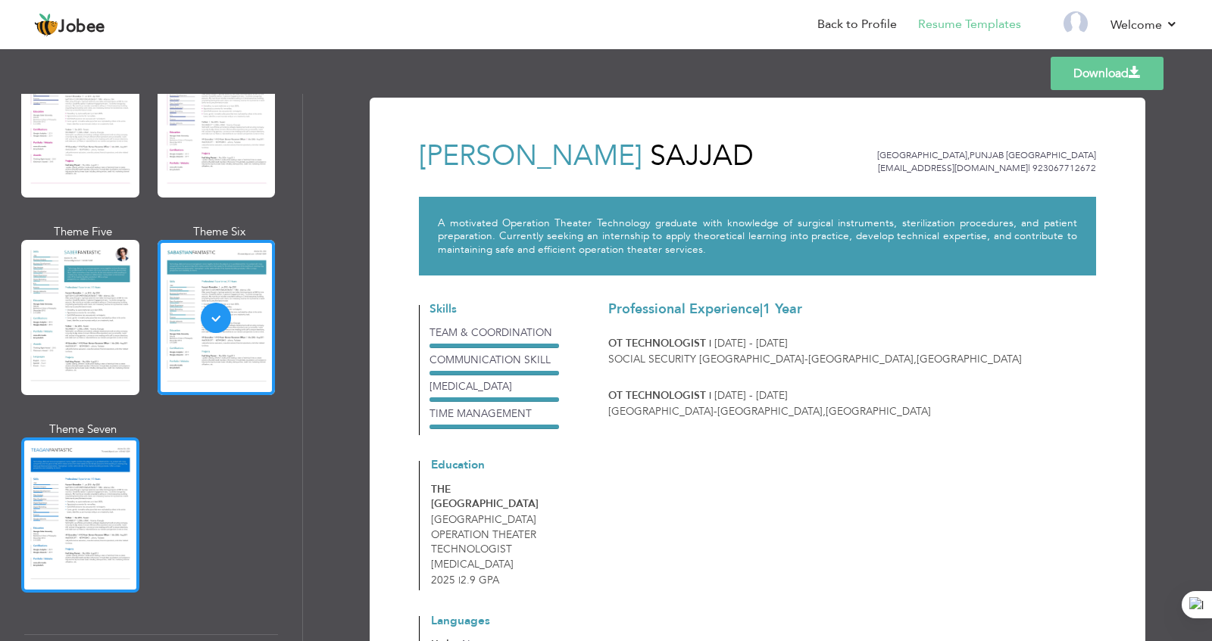
click at [86, 438] on div at bounding box center [80, 515] width 118 height 155
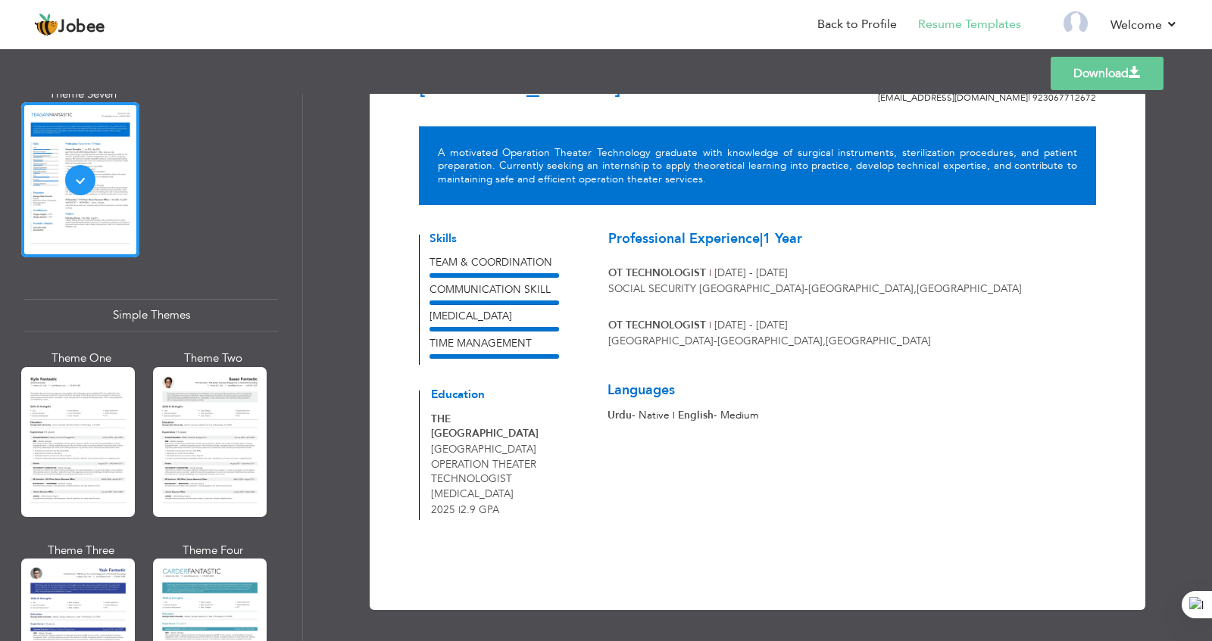
scroll to position [2471, 0]
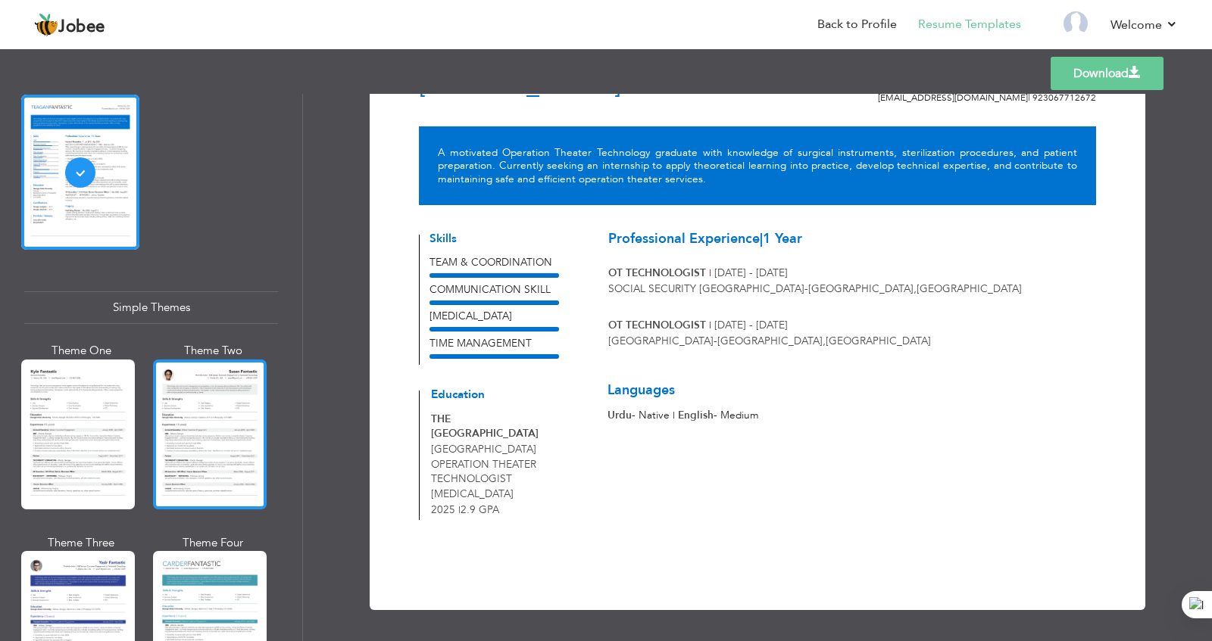
click at [219, 367] on div at bounding box center [210, 435] width 114 height 150
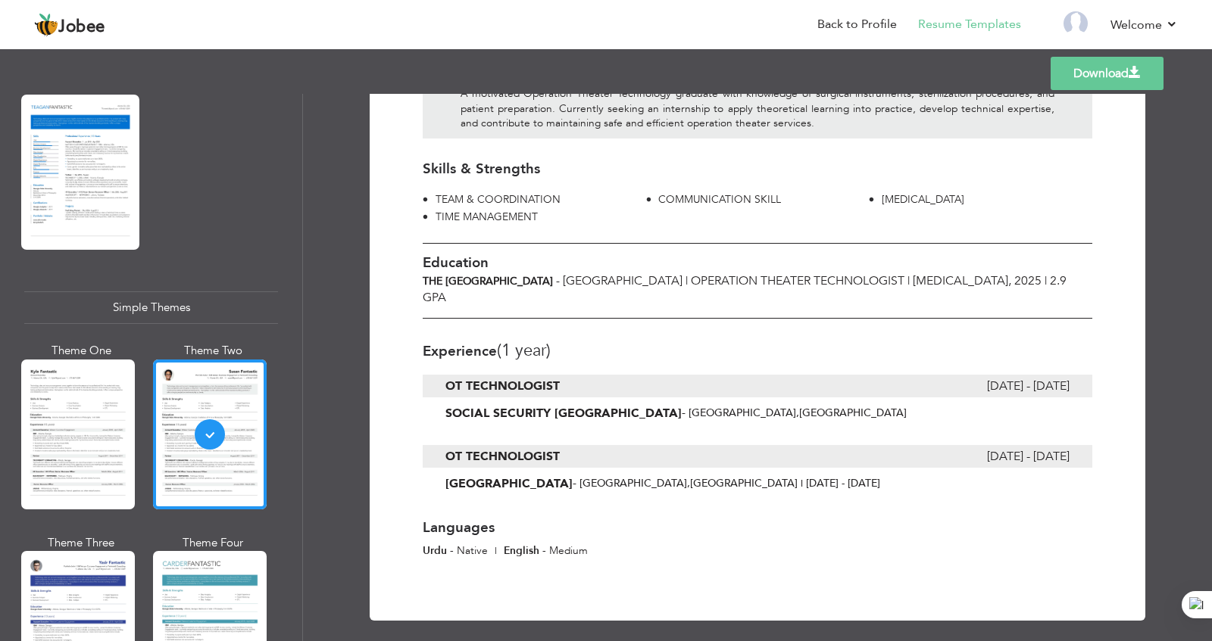
scroll to position [0, 0]
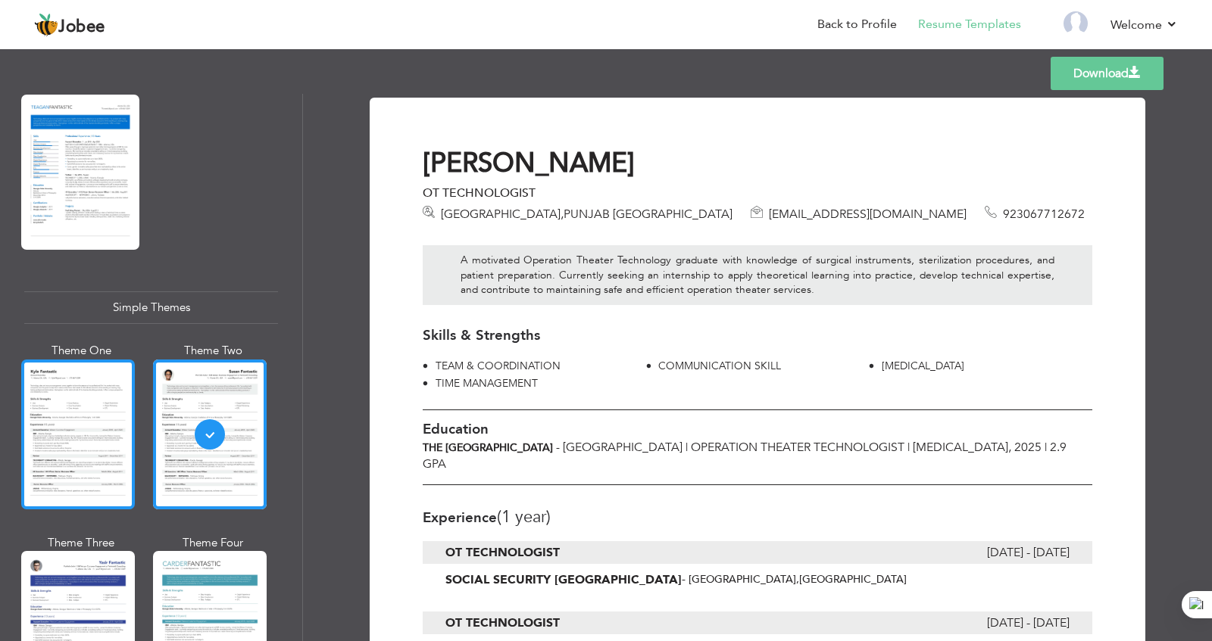
click at [86, 374] on div at bounding box center [78, 435] width 114 height 150
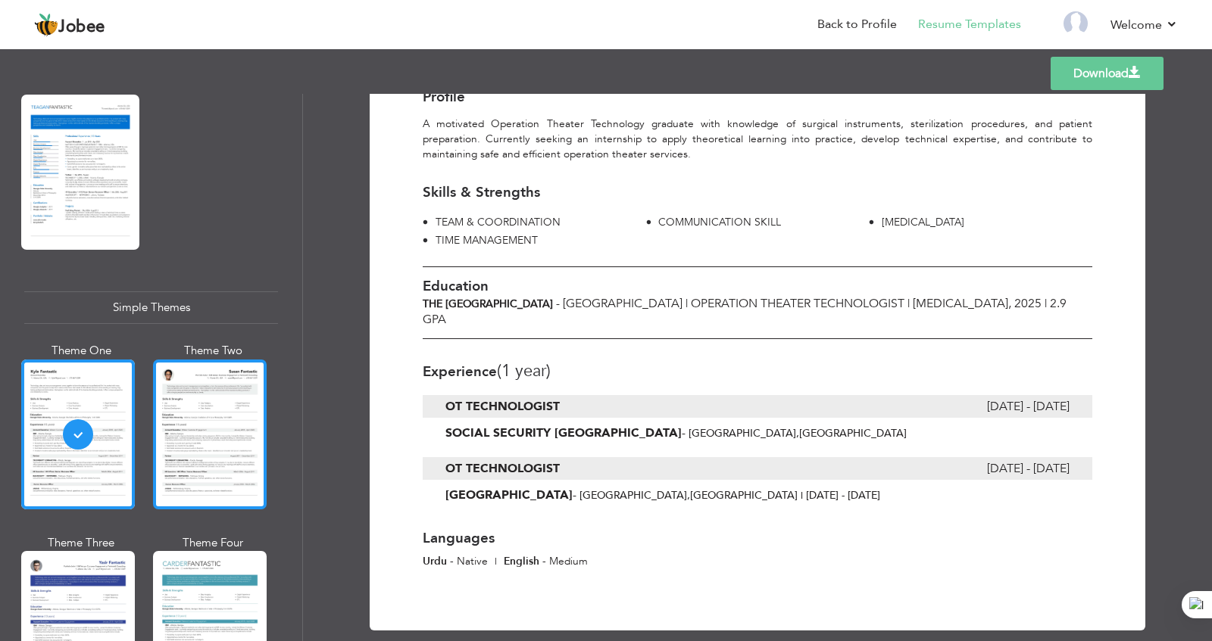
scroll to position [2541, 0]
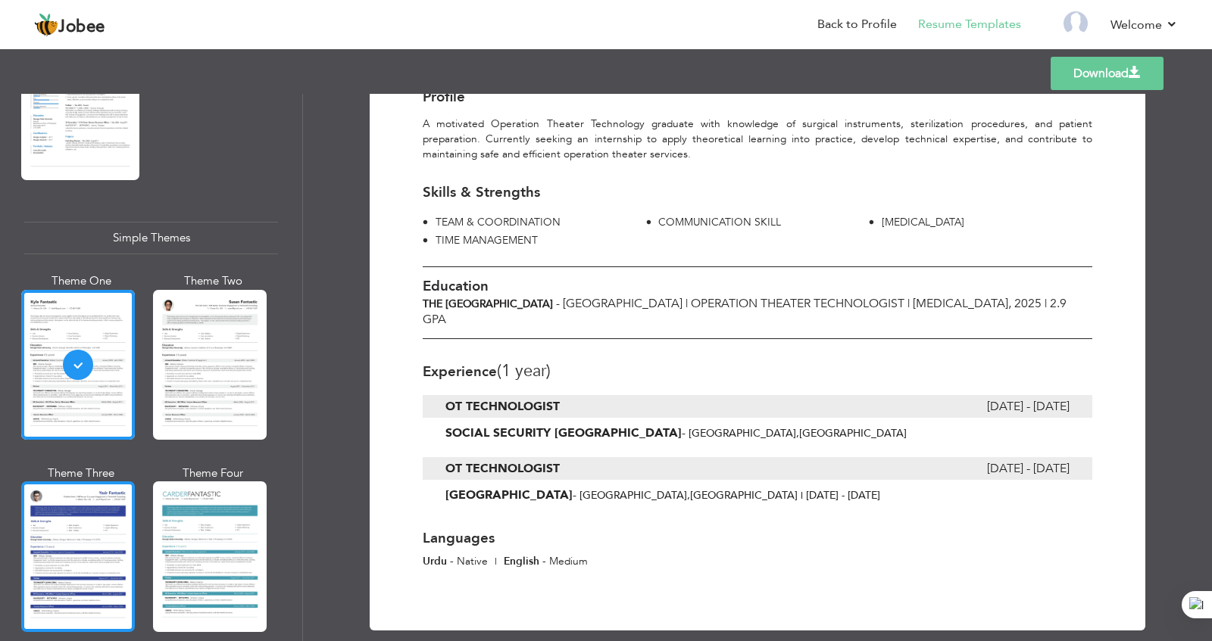
click at [65, 482] on div at bounding box center [78, 557] width 114 height 150
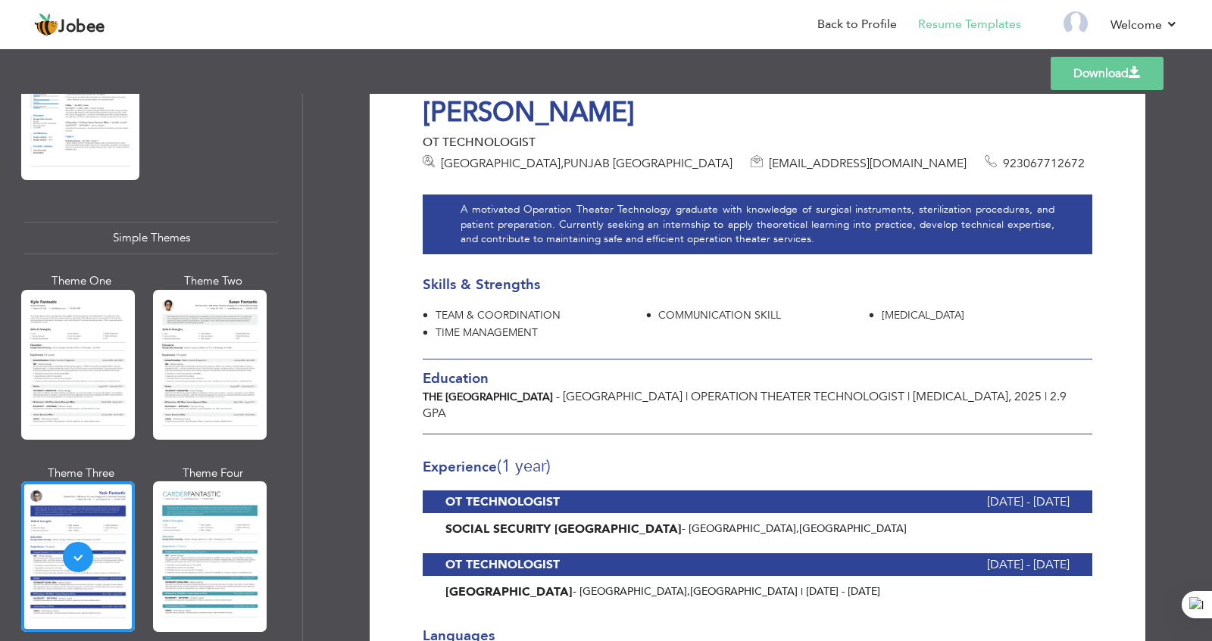
scroll to position [49, 0]
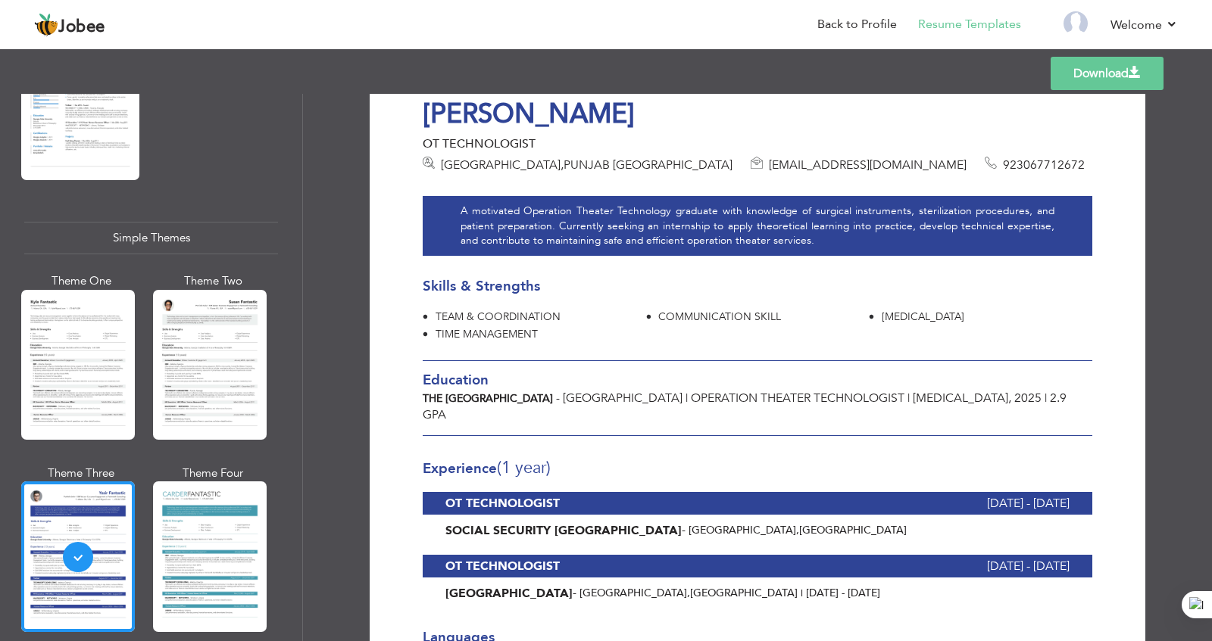
click at [969, 73] on link "Download" at bounding box center [1106, 73] width 113 height 33
click at [839, 23] on link "Back to Profile" at bounding box center [857, 24] width 80 height 17
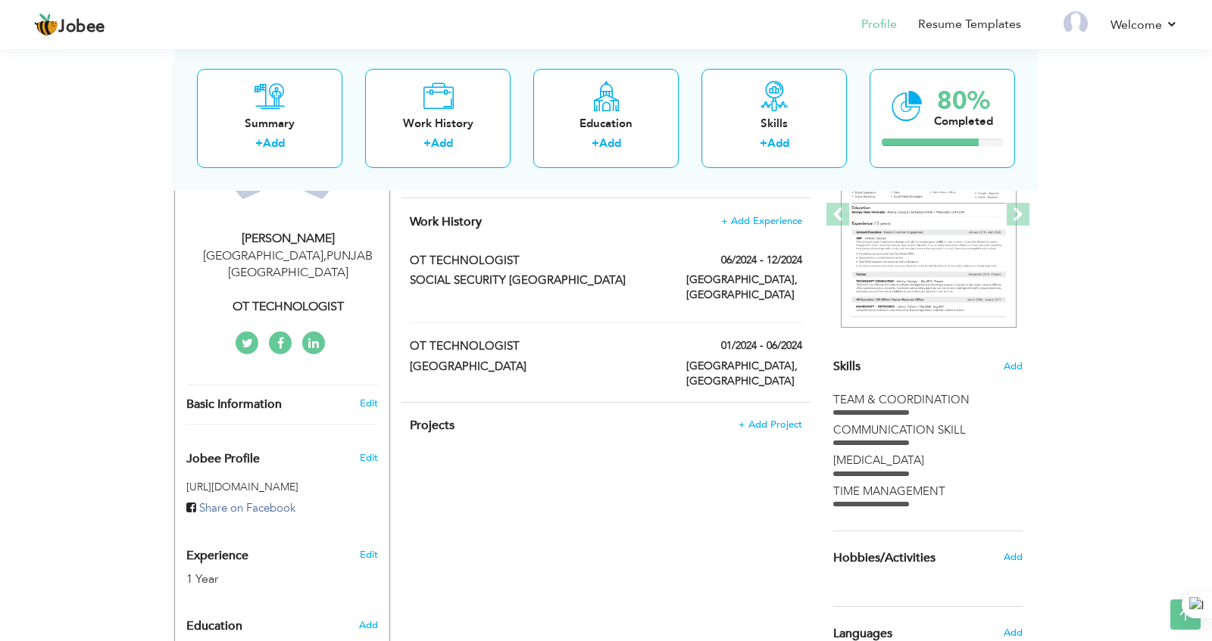
scroll to position [236, 0]
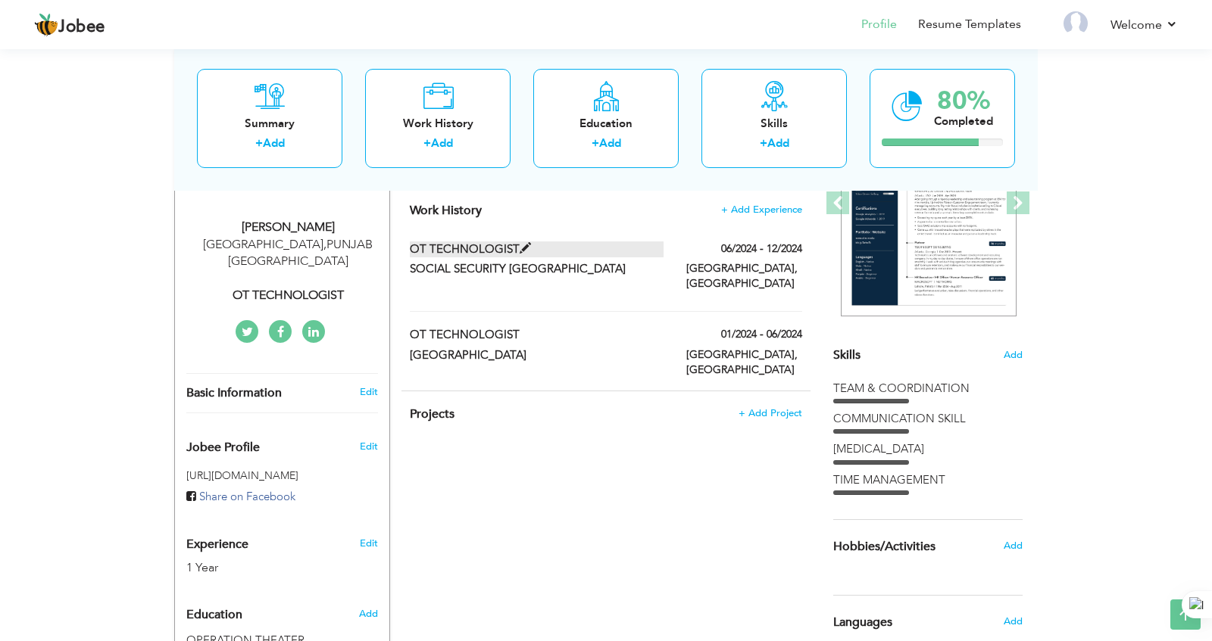
click at [619, 251] on label "OT TECHNOLOGIST" at bounding box center [537, 250] width 254 height 16
type input "OT TECHNOLOGIST"
type input "SOCIAL SECURITY HOSPITAL LAHORE"
type input "06/2024"
type input "12/2024"
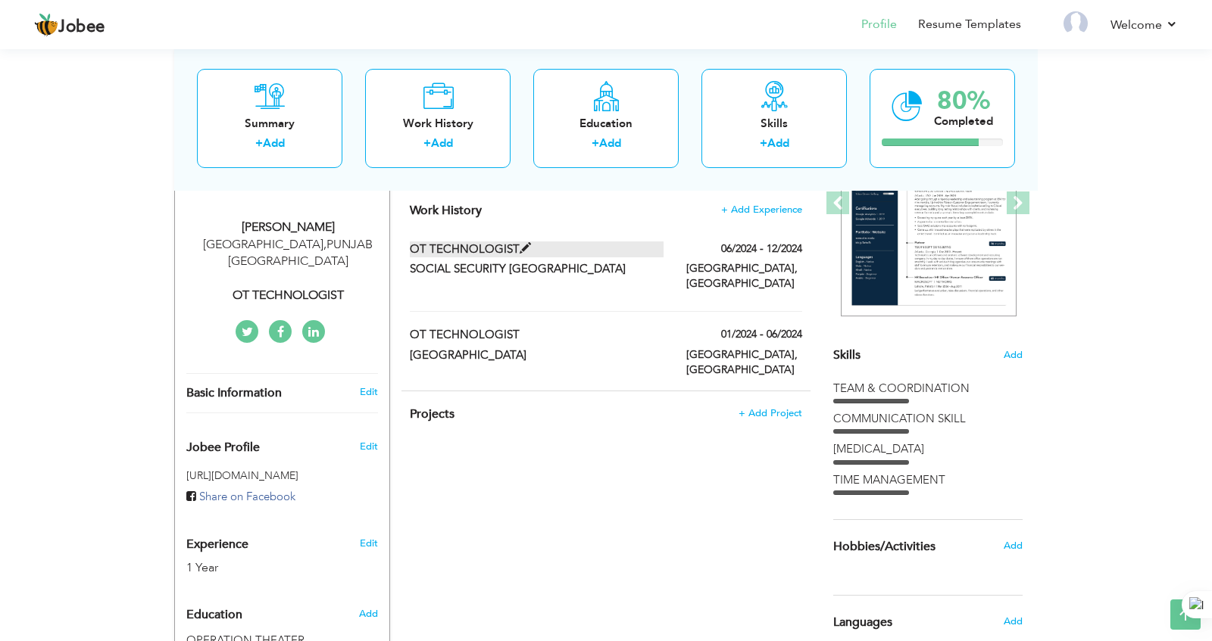
type input "PAKISTAN"
type input "[GEOGRAPHIC_DATA]"
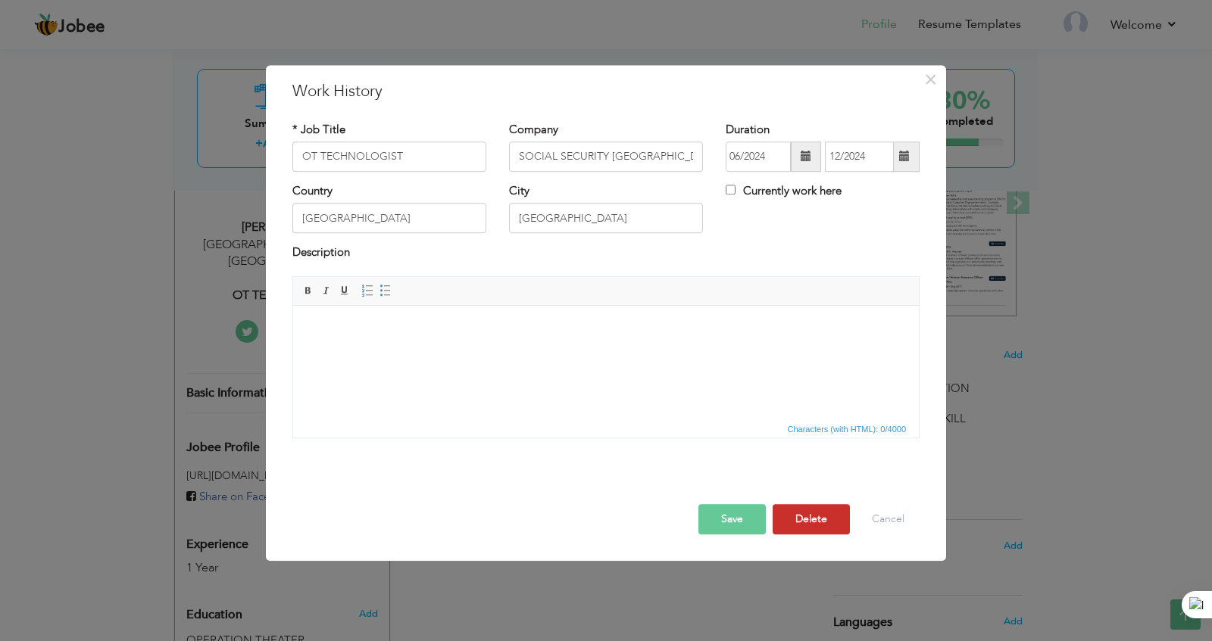
click at [821, 513] on button "Delete" at bounding box center [810, 519] width 77 height 30
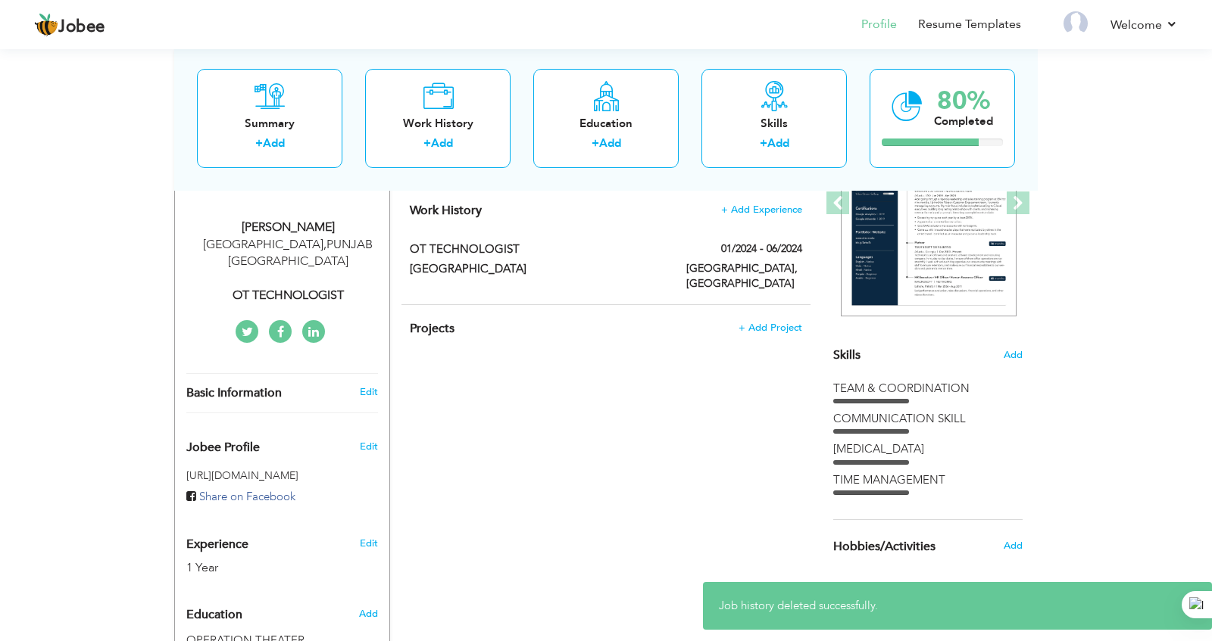
click at [720, 238] on div "Work History + Add Experience OT TECHNOLOGIST 01/2024 - 06/2024 OT TECHNOLOGIST…" at bounding box center [605, 245] width 409 height 117
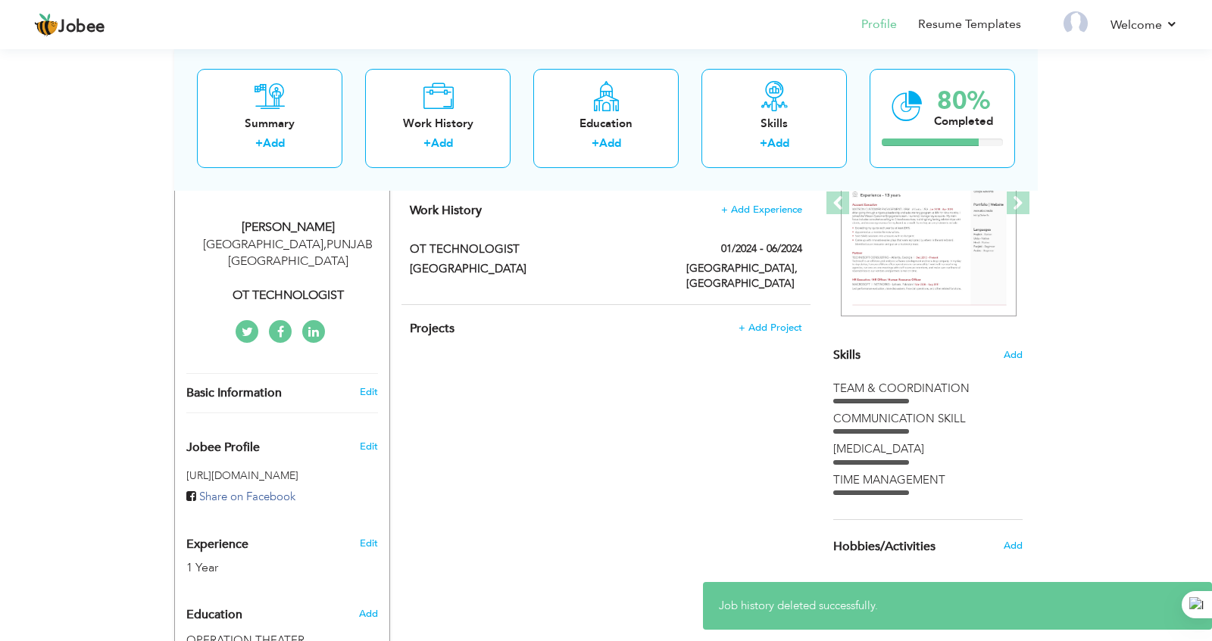
click at [666, 248] on div "OT TECHNOLOGIST" at bounding box center [536, 252] width 277 height 20
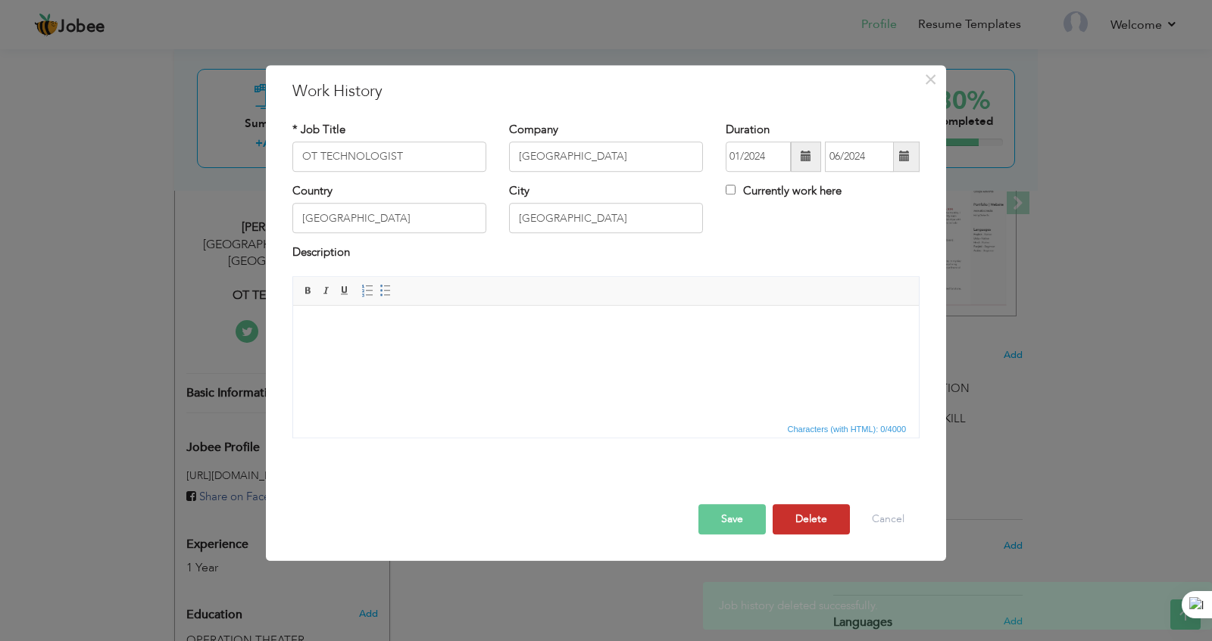
click at [818, 509] on button "Delete" at bounding box center [810, 519] width 77 height 30
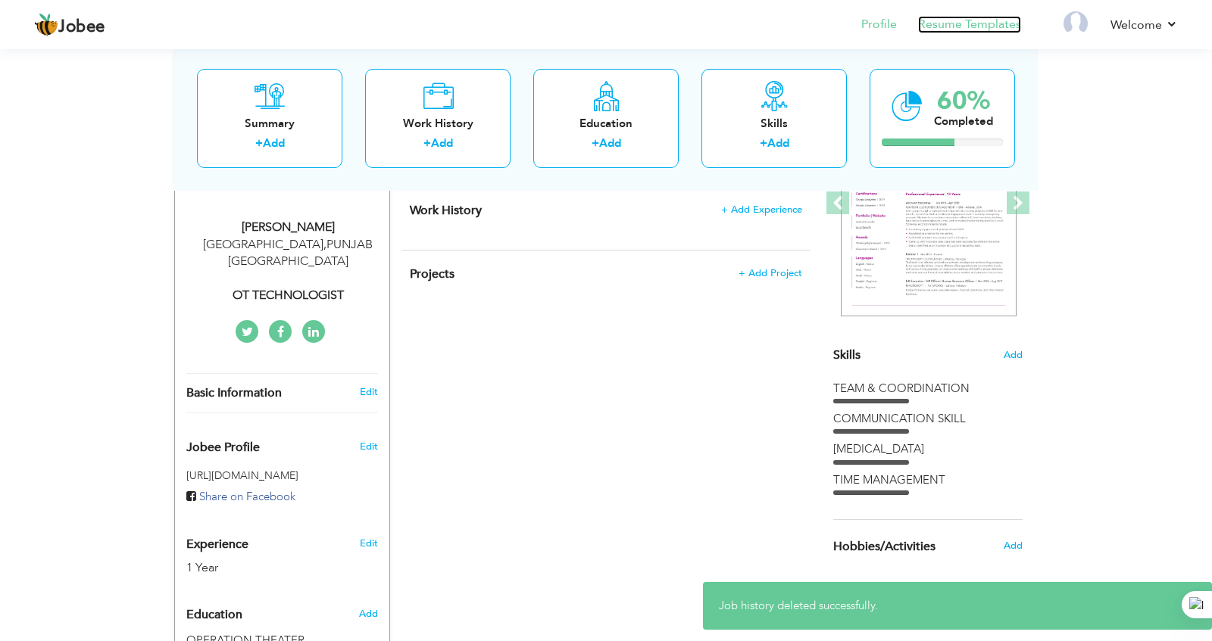
click at [932, 25] on link "Resume Templates" at bounding box center [969, 24] width 103 height 17
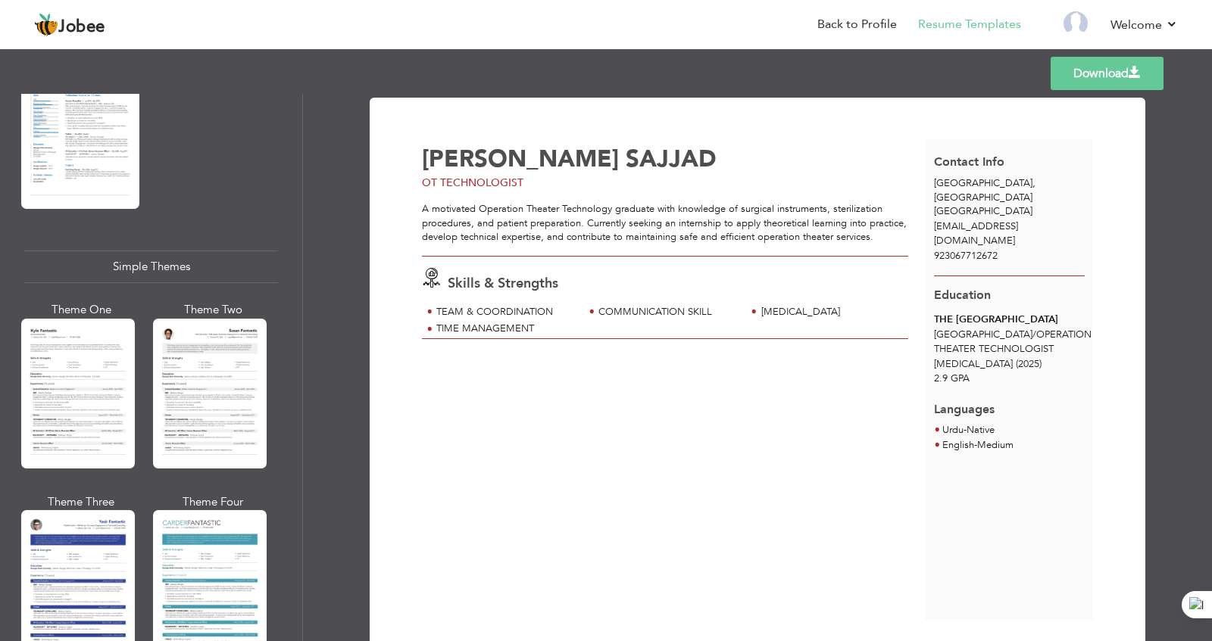
scroll to position [2541, 0]
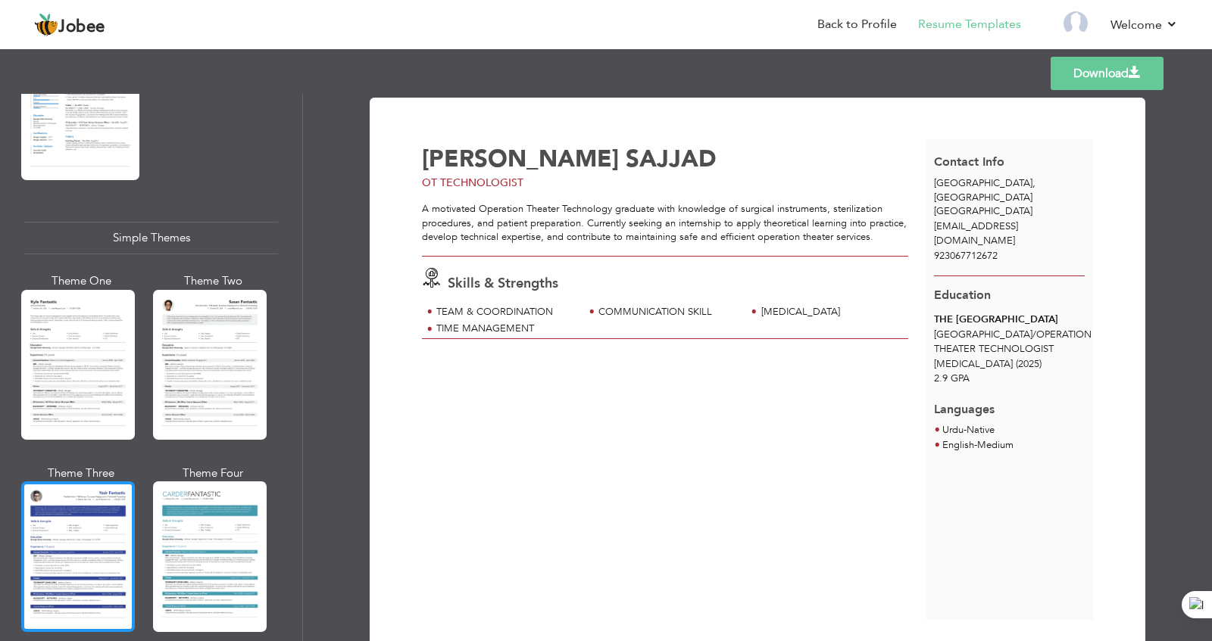
click at [62, 538] on div at bounding box center [78, 557] width 114 height 150
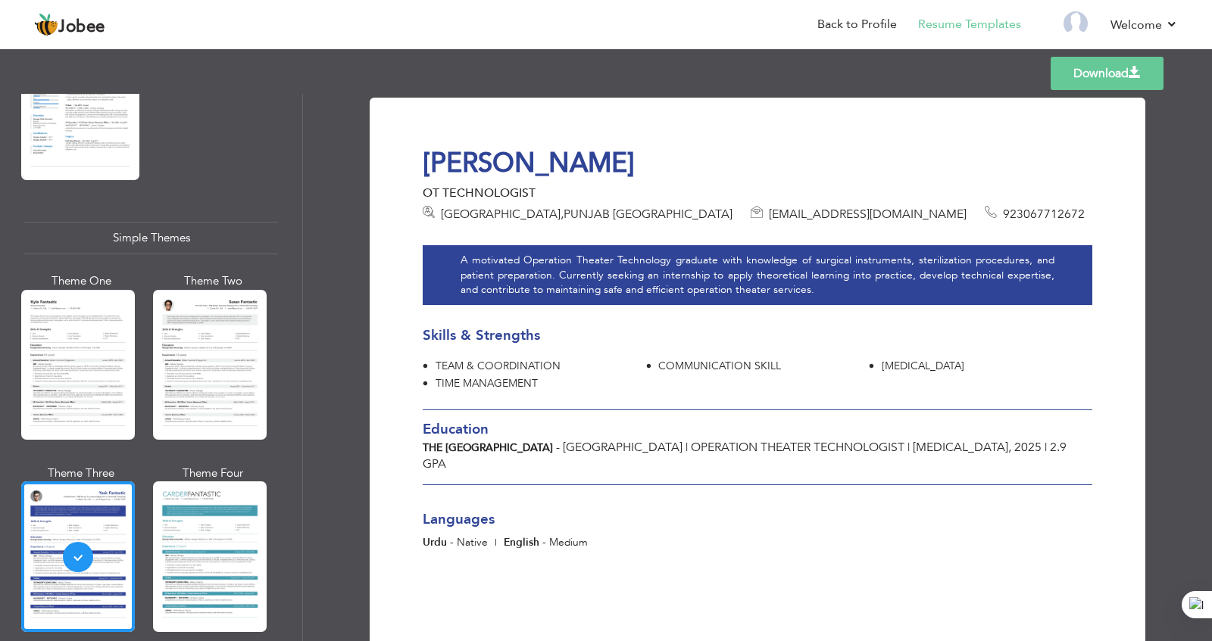
click at [1094, 73] on link "Download" at bounding box center [1106, 73] width 113 height 33
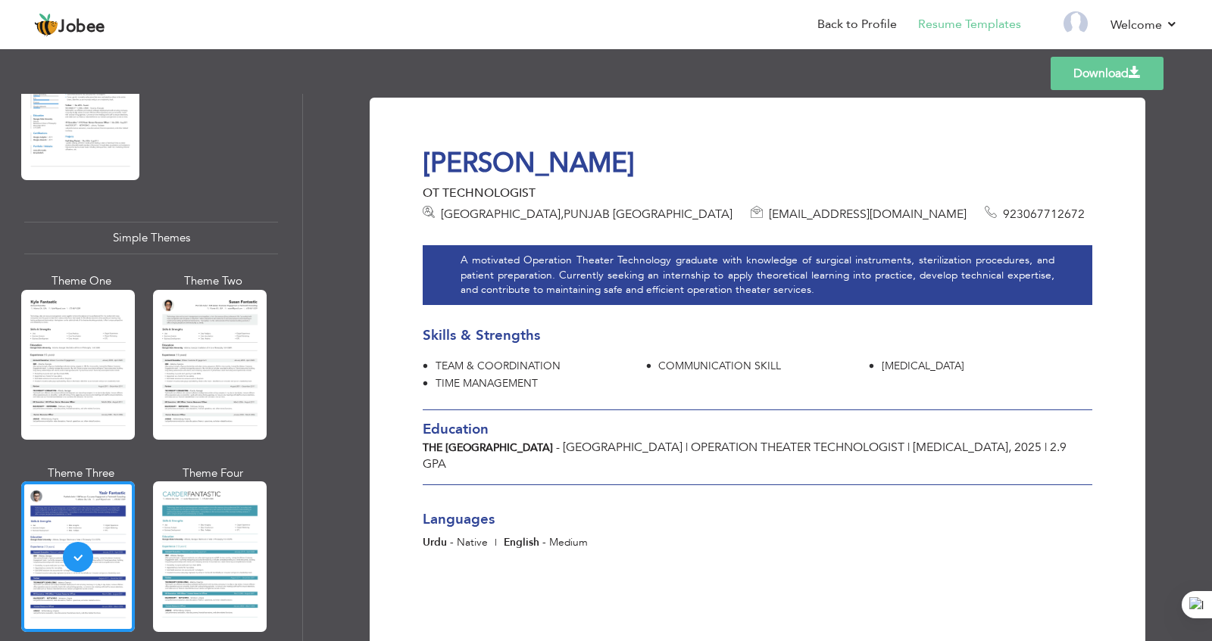
click at [0, 0] on div at bounding box center [0, 0] width 0 height 0
